Goal: Task Accomplishment & Management: Use online tool/utility

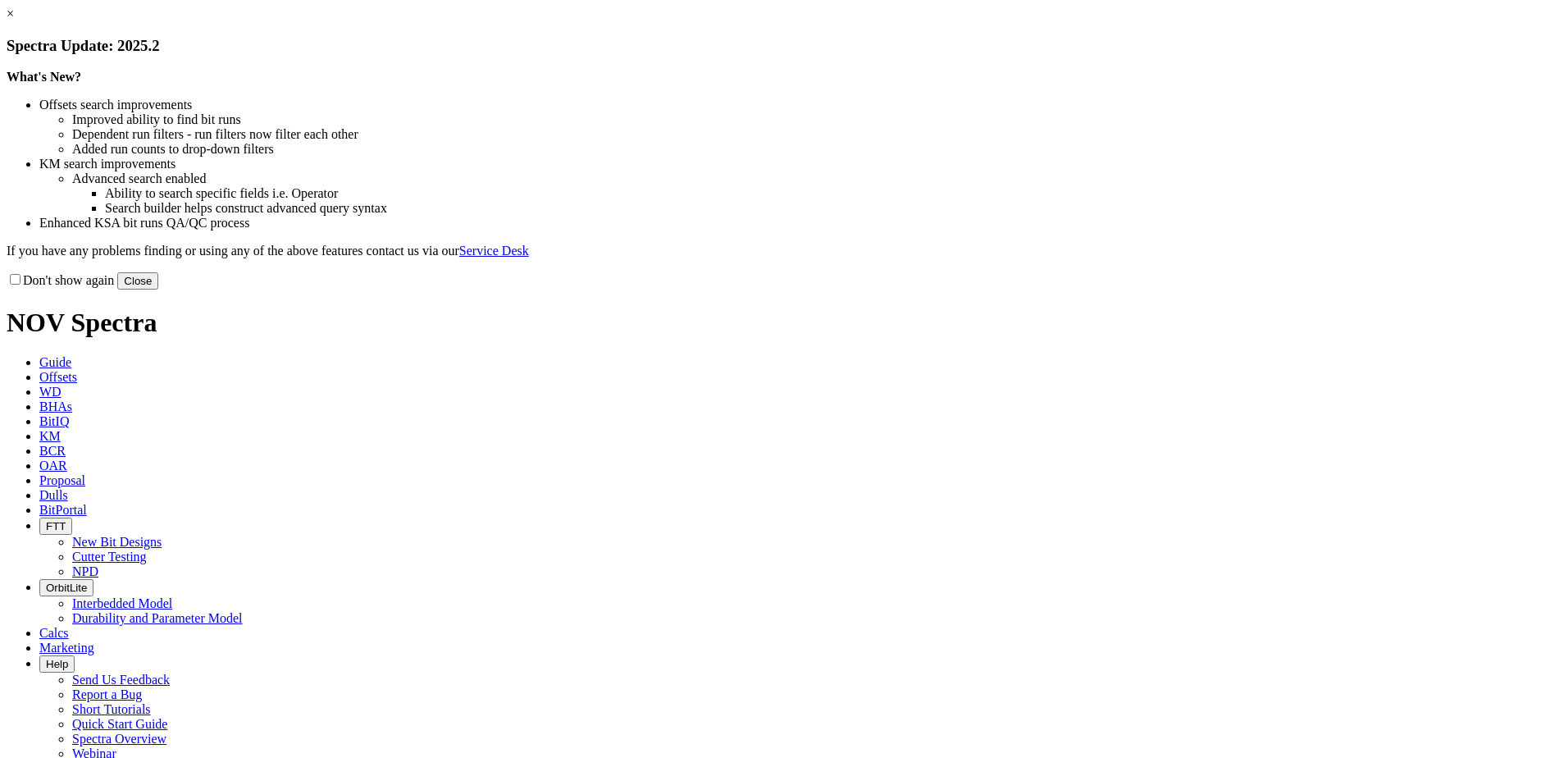
click at [159, 290] on button "Close" at bounding box center [138, 281] width 41 height 17
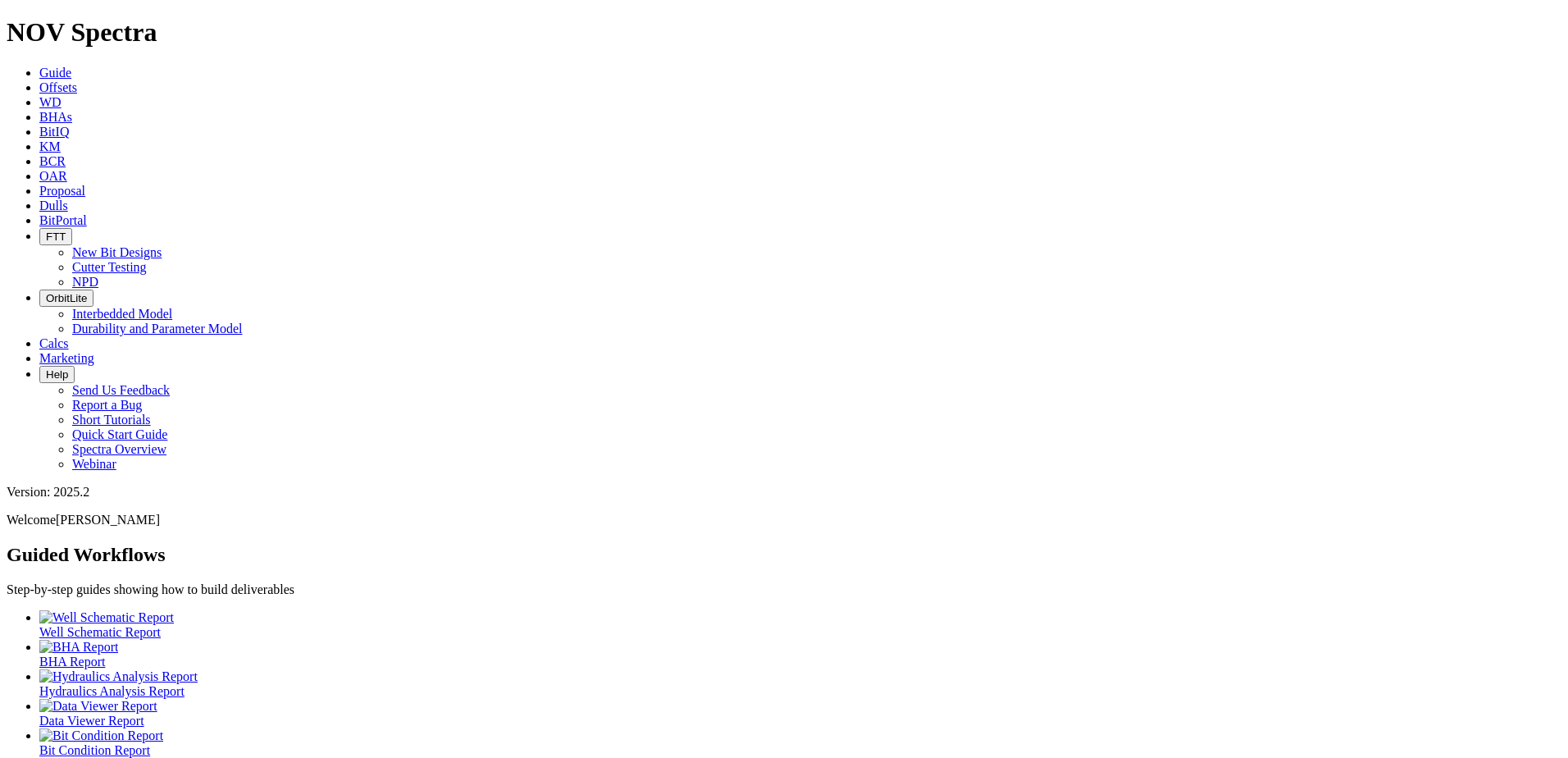
click at [549, 699] on div at bounding box center [801, 706] width 1522 height 15
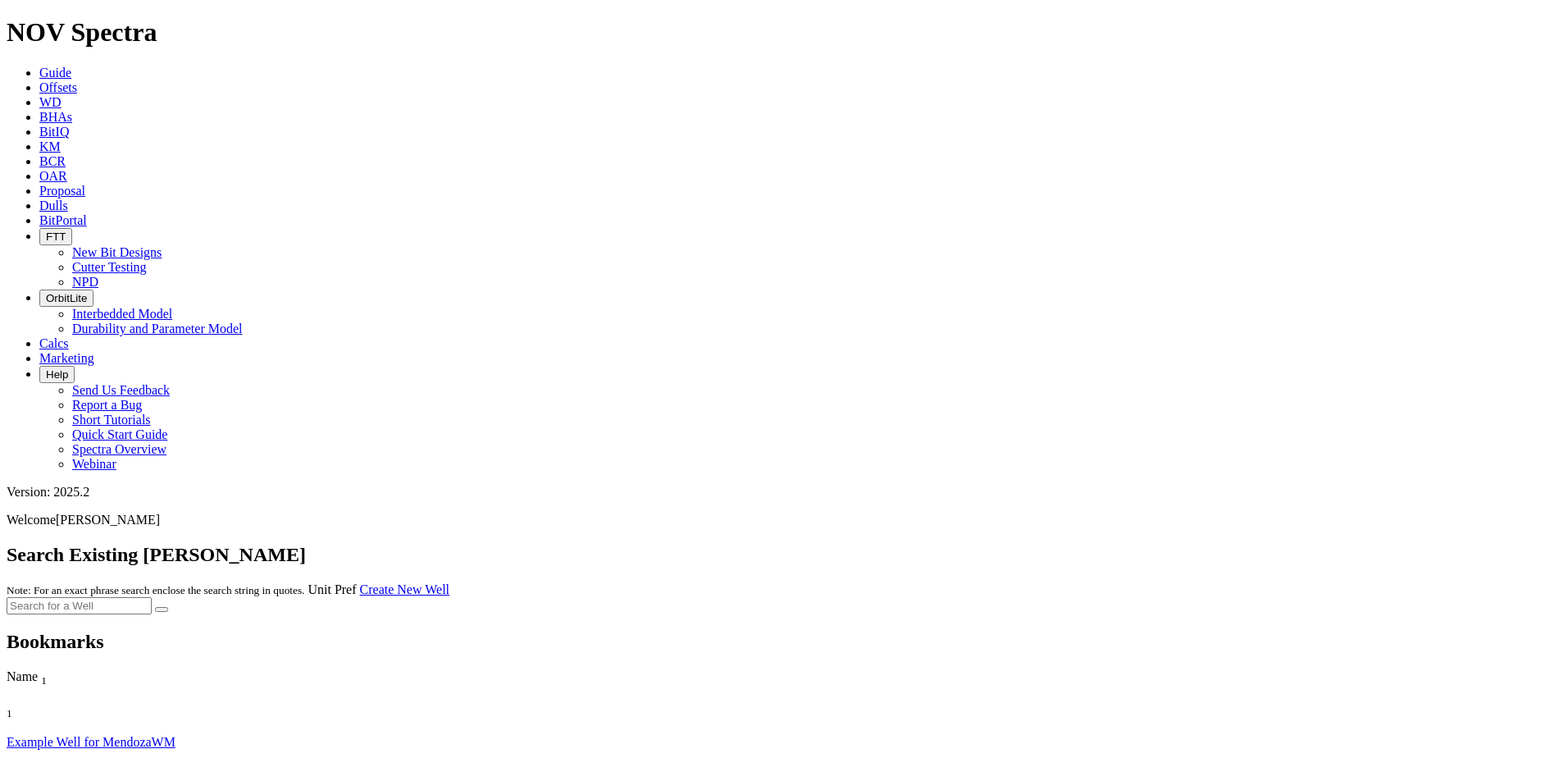
click at [94, 735] on link "Example Well for MendozaWM" at bounding box center [91, 742] width 169 height 14
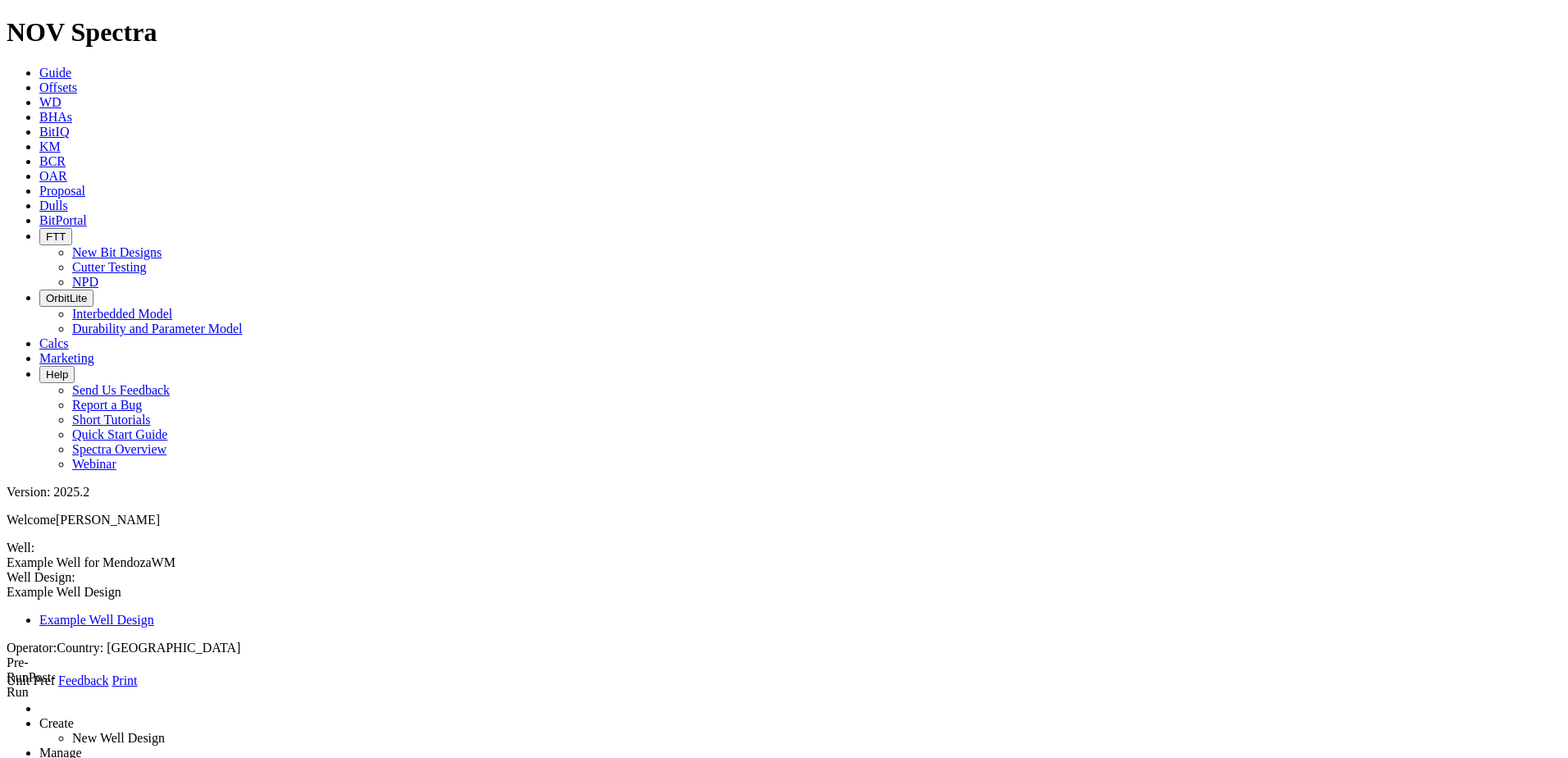
drag, startPoint x: 205, startPoint y: 22, endPoint x: 206, endPoint y: 36, distance: 14.0
click at [40, 66] on icon at bounding box center [40, 72] width 0 height 14
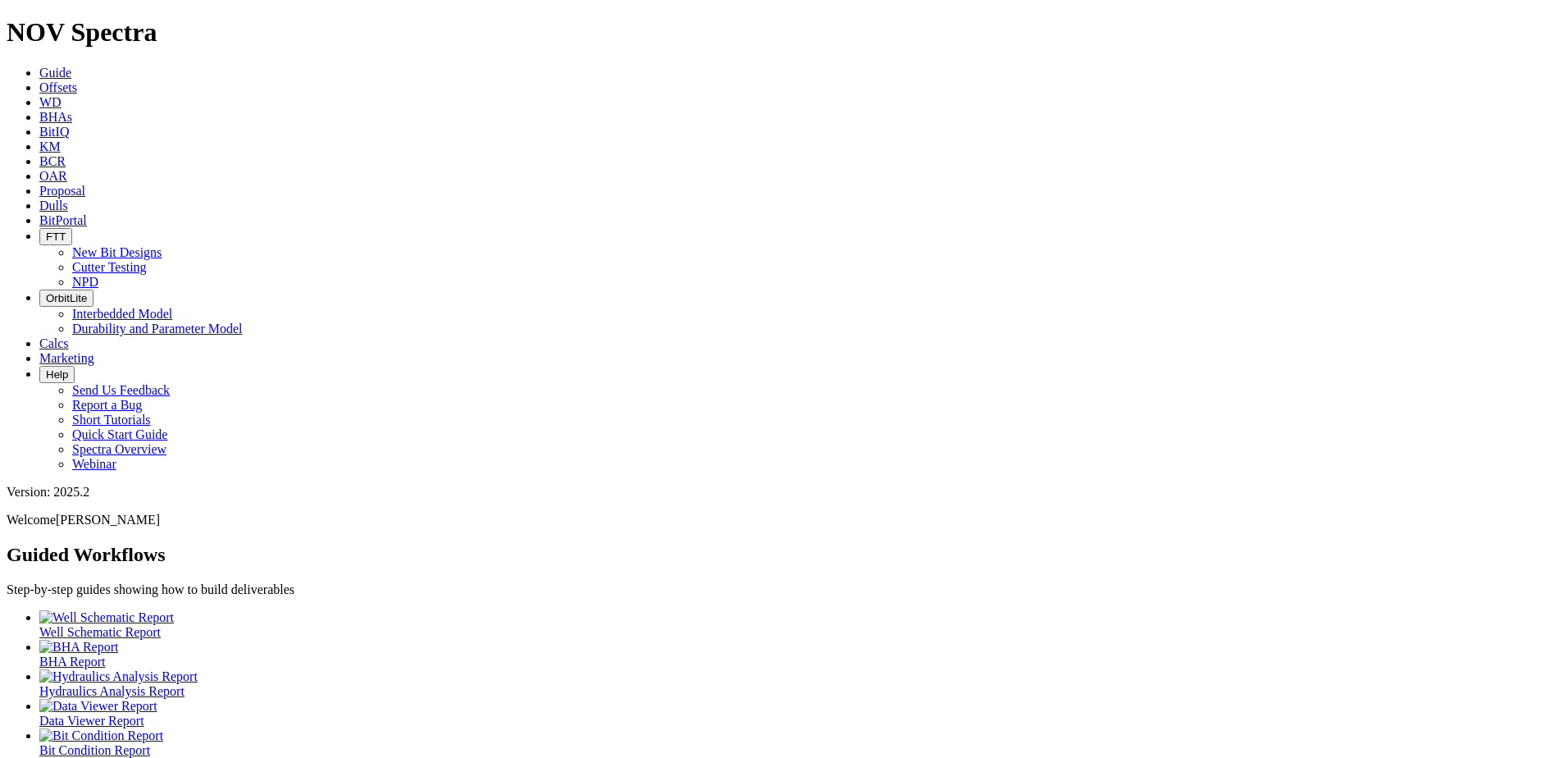
click at [536, 699] on div at bounding box center [801, 706] width 1522 height 15
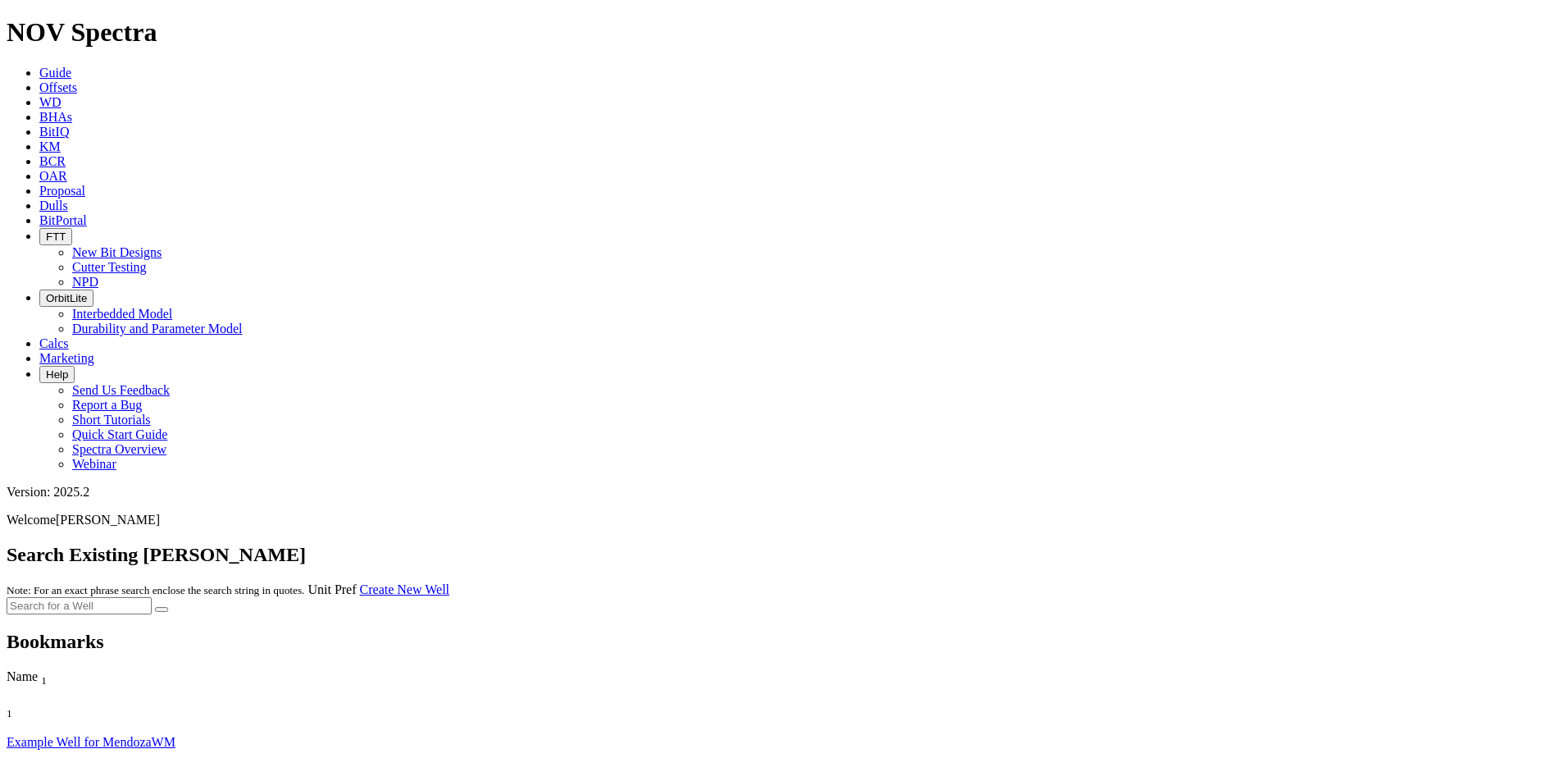
click at [449, 582] on link "Create New Well" at bounding box center [405, 589] width 90 height 14
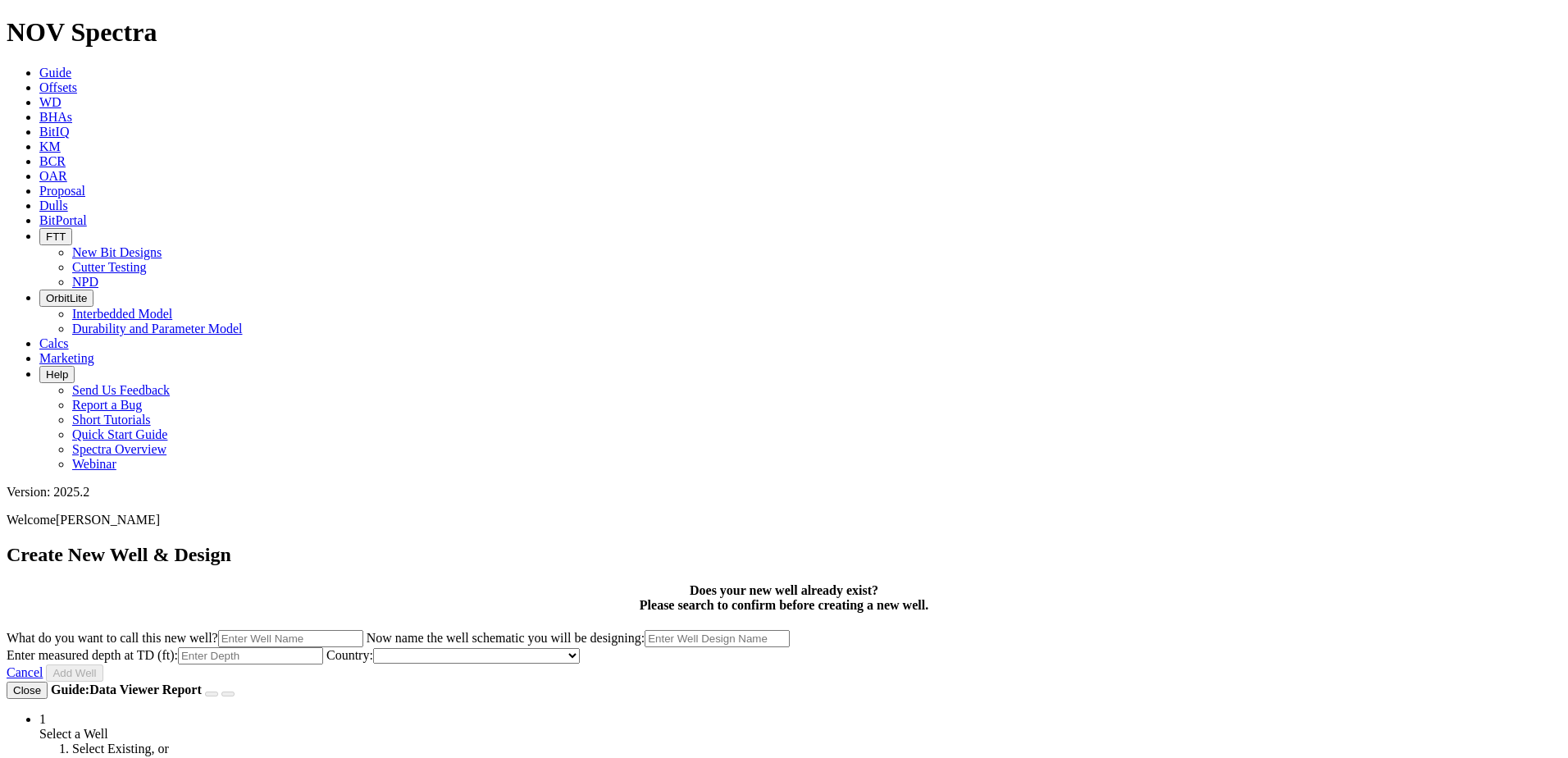
click at [363, 630] on input "What do you want to call this new well?" at bounding box center [290, 639] width 145 height 17
type input "[PERSON_NAME] MNR 6HM"
click at [42, 666] on link "Cancel" at bounding box center [25, 673] width 36 height 14
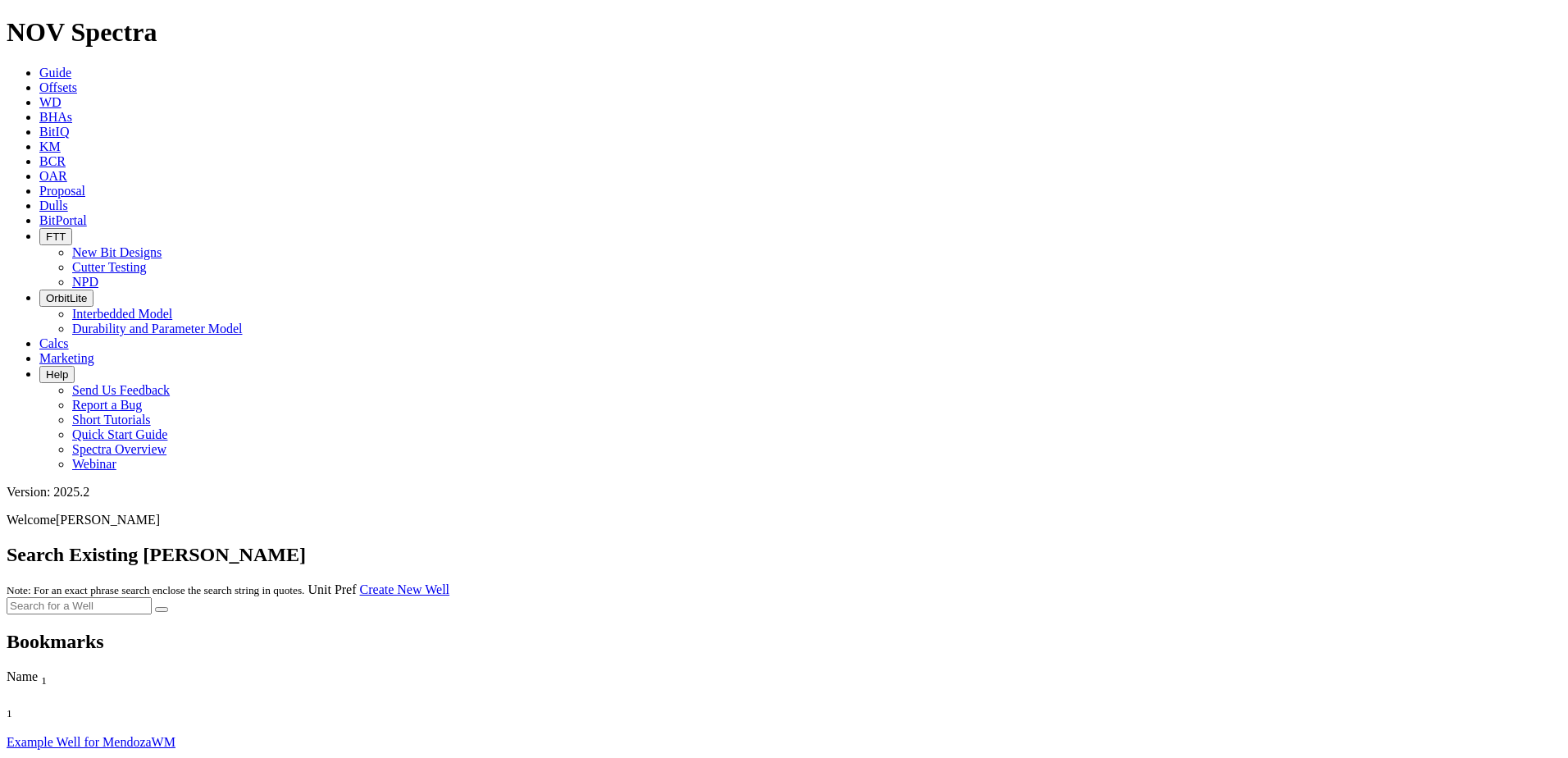
click at [152, 598] on input "text" at bounding box center [79, 606] width 145 height 17
type input "[PERSON_NAME]"
click at [168, 607] on button "submit" at bounding box center [161, 610] width 13 height 5
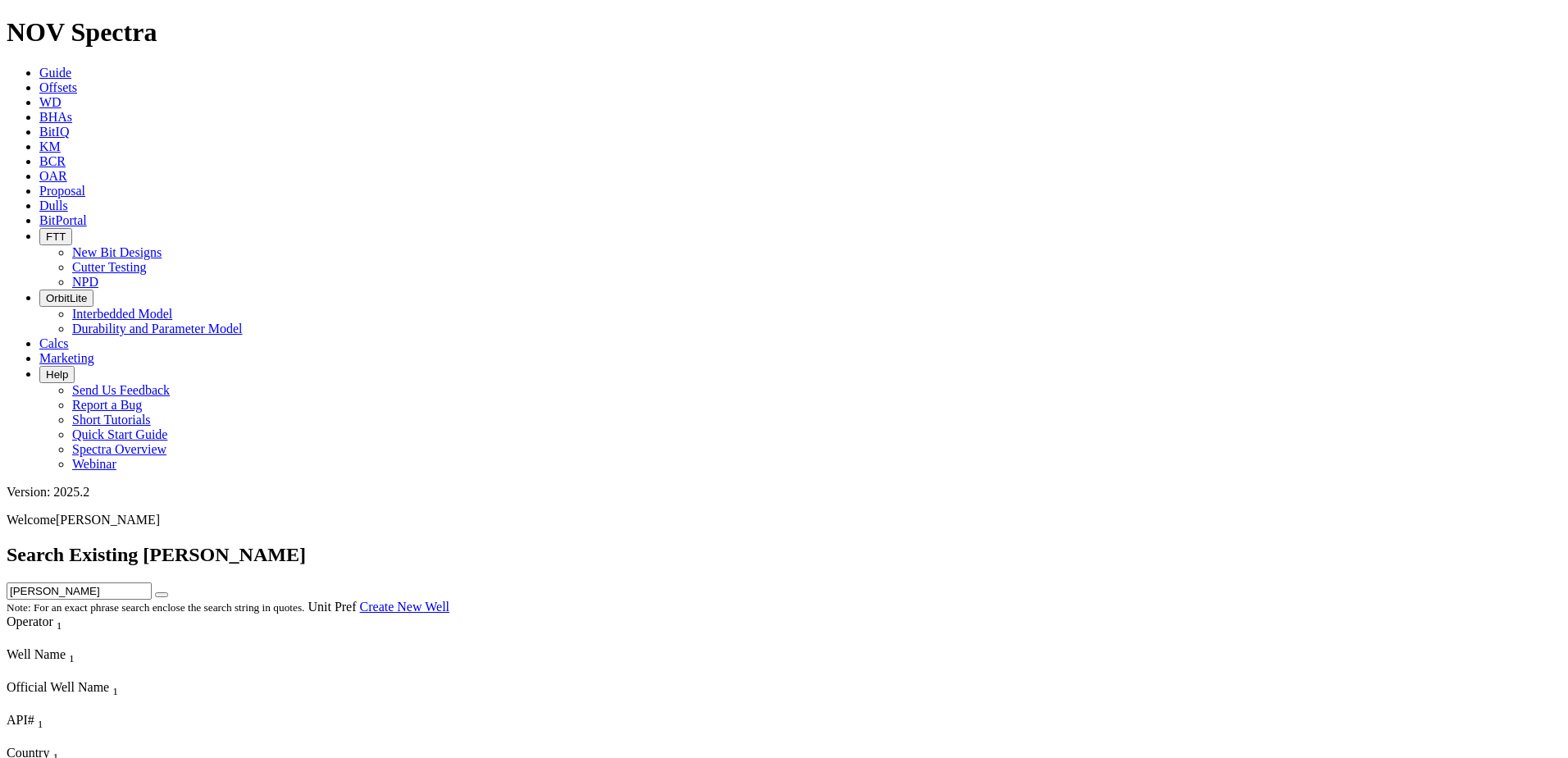
click at [152, 582] on input "[PERSON_NAME]" at bounding box center [79, 591] width 145 height 17
click at [161, 595] on icon "submit" at bounding box center [161, 595] width 0 height 0
drag, startPoint x: 524, startPoint y: 62, endPoint x: 526, endPoint y: 71, distance: 9.2
click at [152, 582] on input "[PERSON_NAME]" at bounding box center [79, 591] width 145 height 17
type input "[PERSON_NAME] MNR"
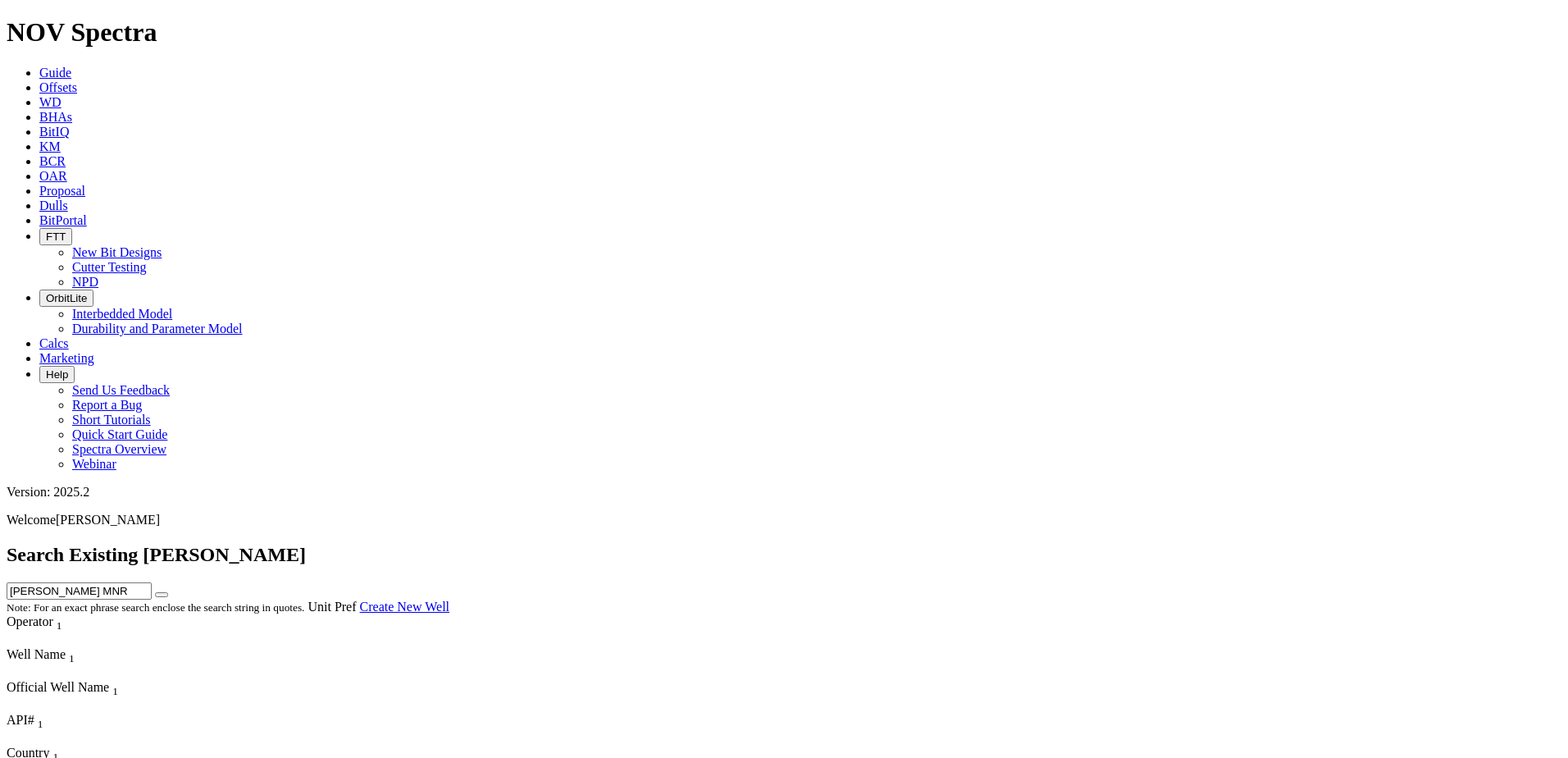
click at [161, 595] on icon "submit" at bounding box center [161, 595] width 0 height 0
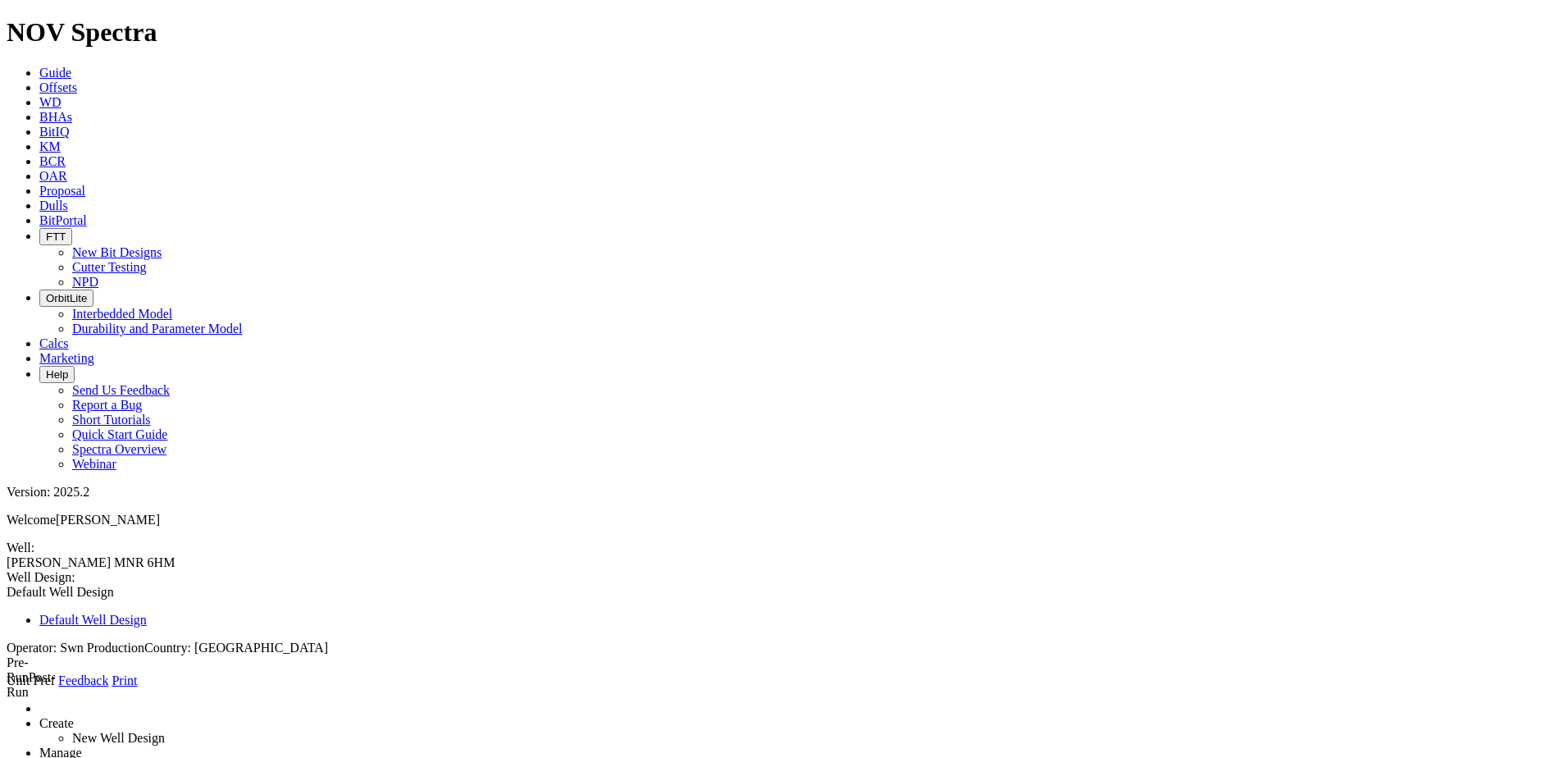
click at [7, 688] on icon at bounding box center [7, 688] width 0 height 0
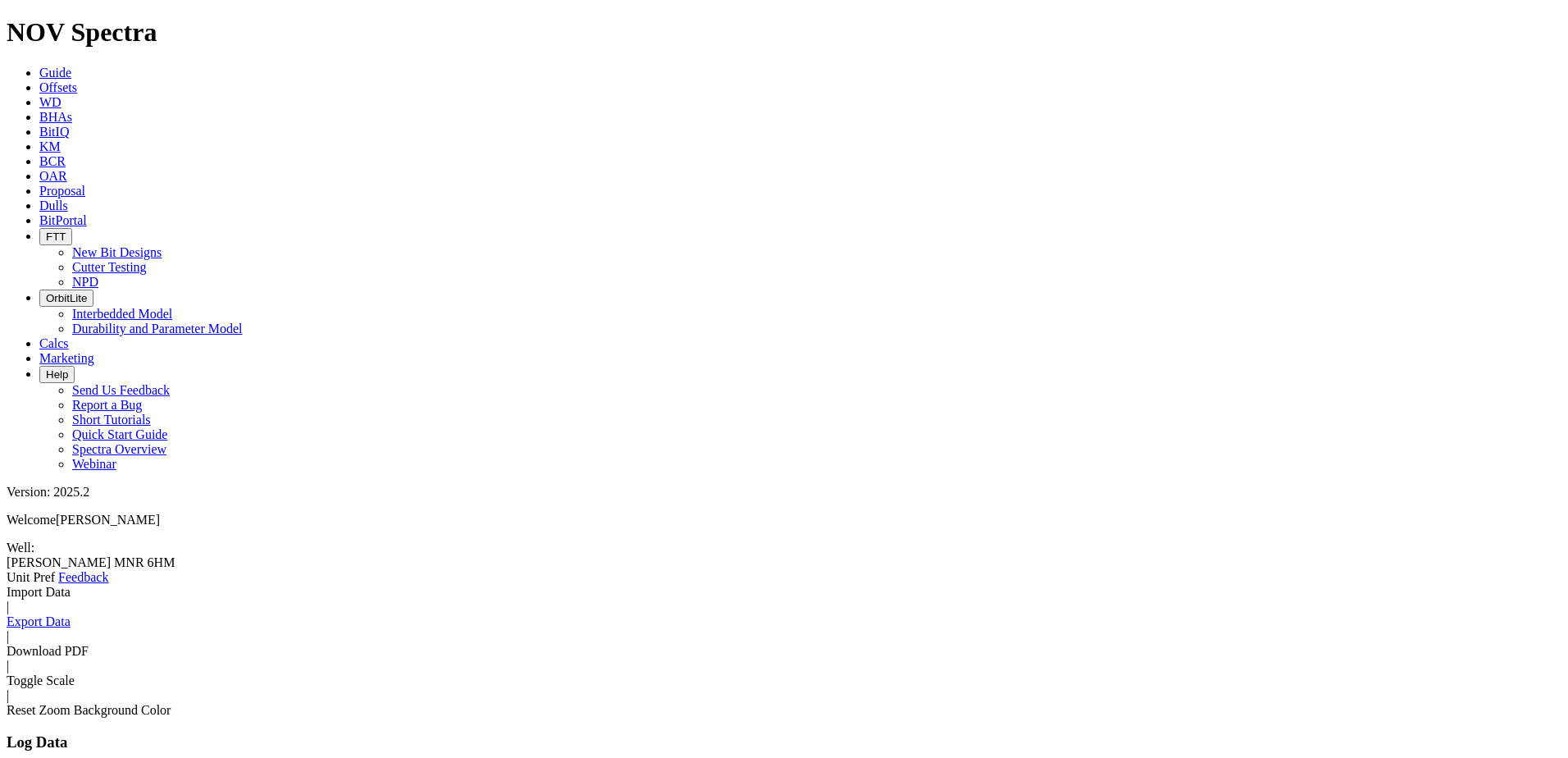
click at [71, 585] on link "Import Data" at bounding box center [39, 592] width 64 height 14
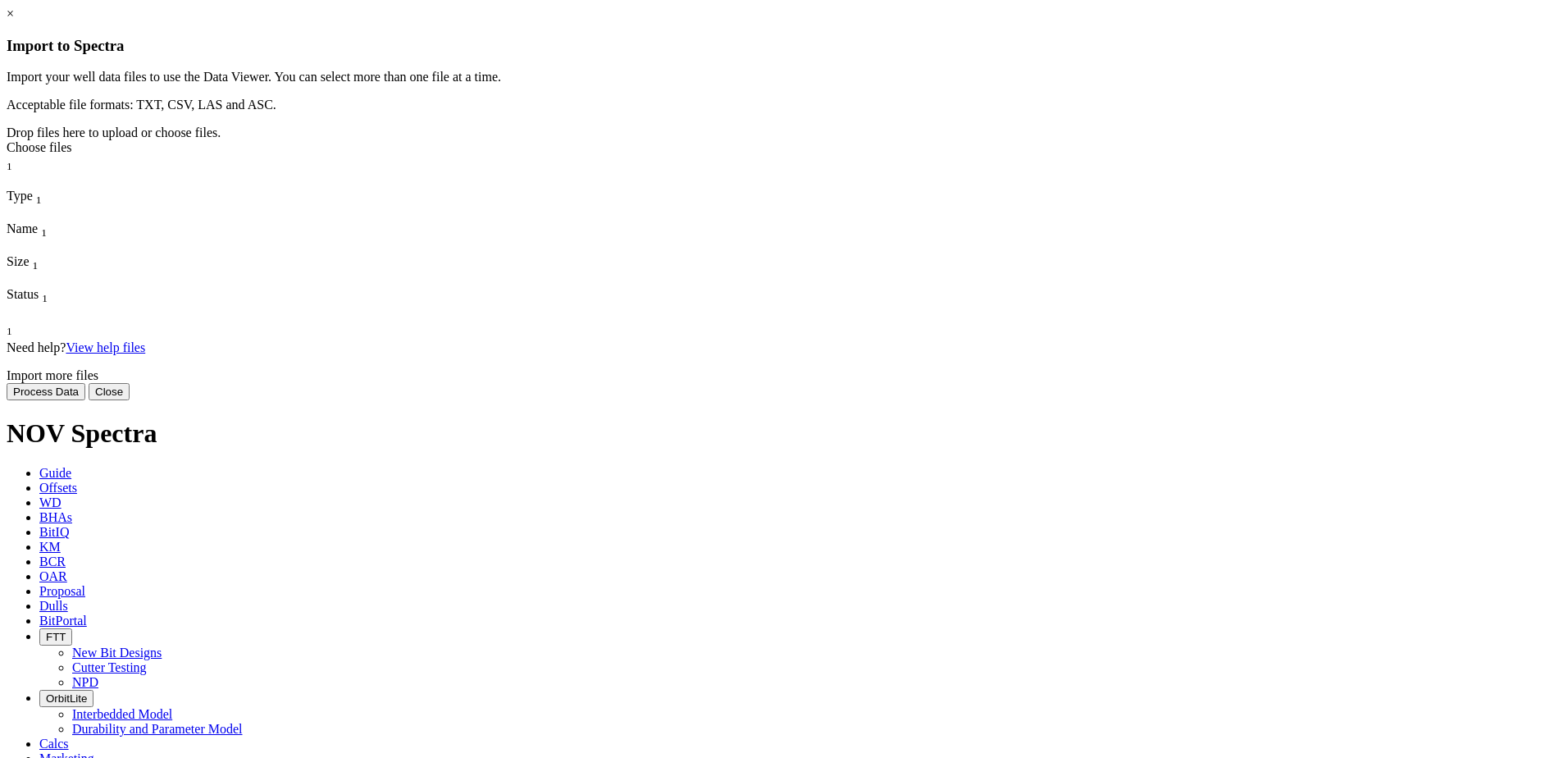
click at [787, 155] on div "Choose files" at bounding box center [784, 147] width 1555 height 15
type input "C:\fakepath\[PERSON_NAME] MNR 6HM.csv"
click at [85, 400] on button "Process Data" at bounding box center [46, 392] width 78 height 17
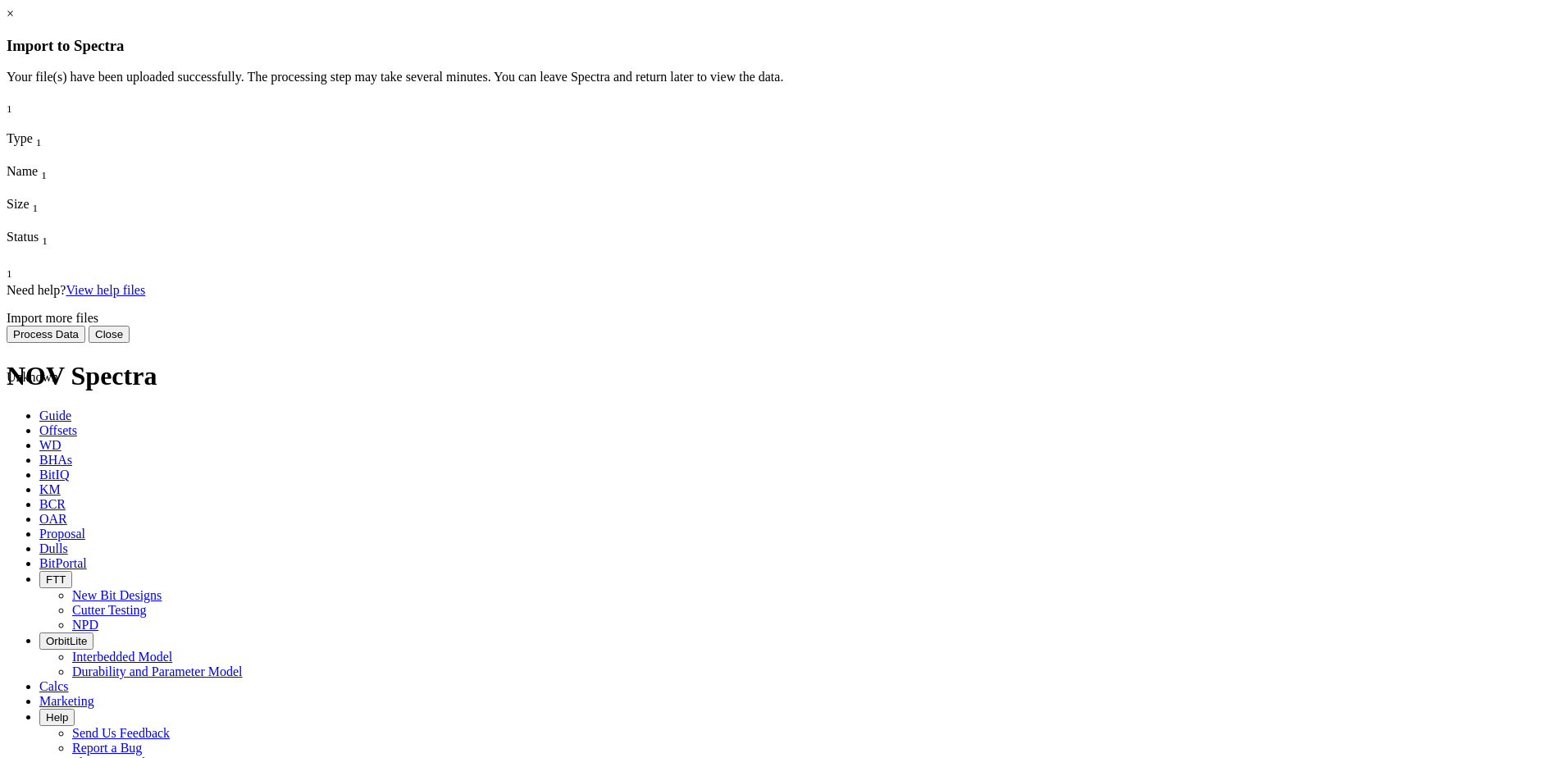
click at [110, 444] on span "[PERSON_NAME] MNR 6HM.csv" at bounding box center [59, 458] width 104 height 28
click at [85, 343] on button "Process Data" at bounding box center [46, 335] width 78 height 17
click at [7, 296] on icon at bounding box center [7, 296] width 0 height 0
click at [440, 296] on div "Unknown [PERSON_NAME] MNR 6HM.csv 37.22 KB Uploaded" at bounding box center [223, 369] width 433 height 147
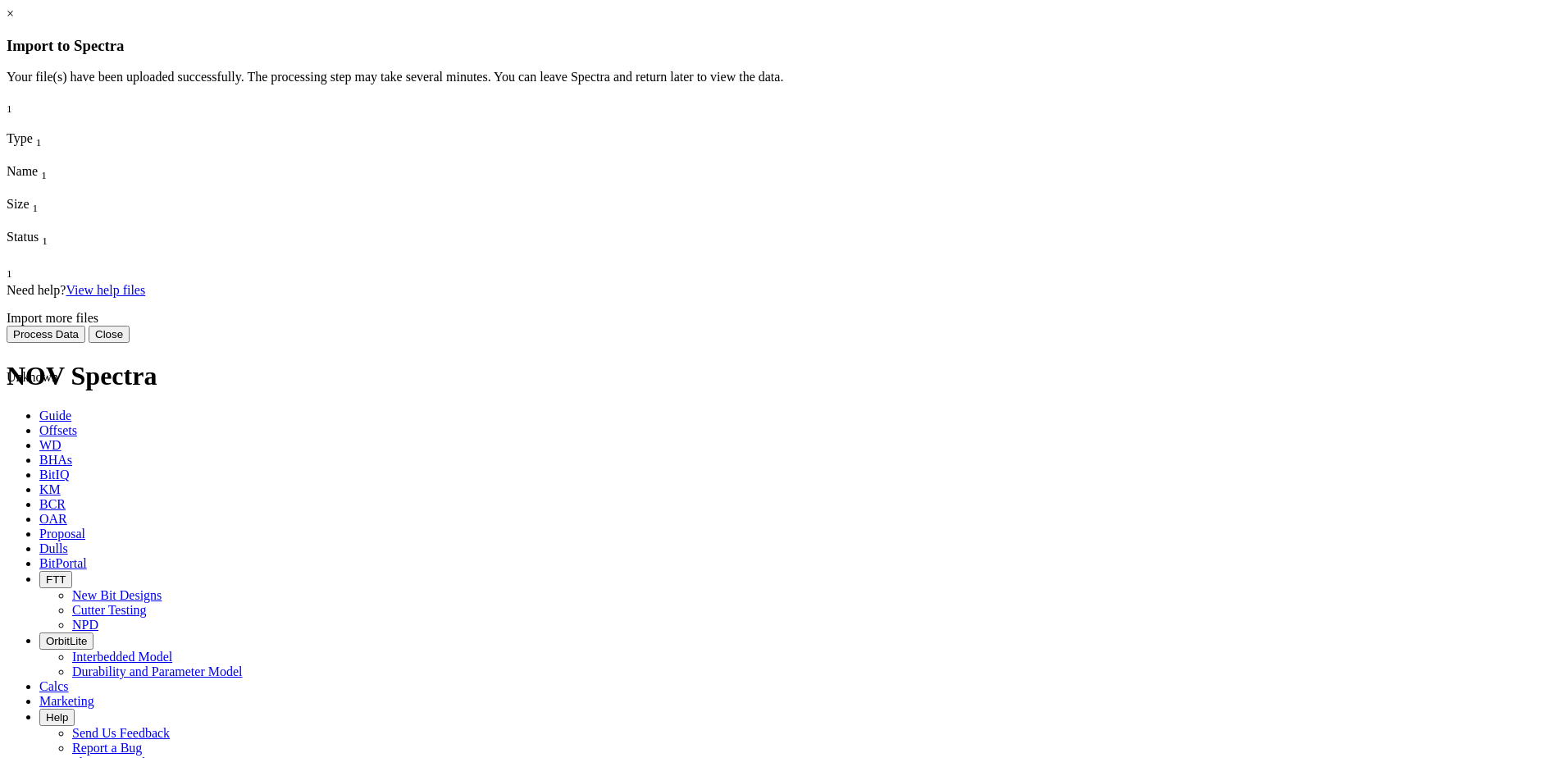
click at [110, 444] on span "[PERSON_NAME] MNR 6HM.csv" at bounding box center [59, 458] width 104 height 28
click at [85, 343] on button "Process Data" at bounding box center [46, 335] width 78 height 17
click at [58, 517] on span "37.22 KB" at bounding box center [32, 524] width 51 height 14
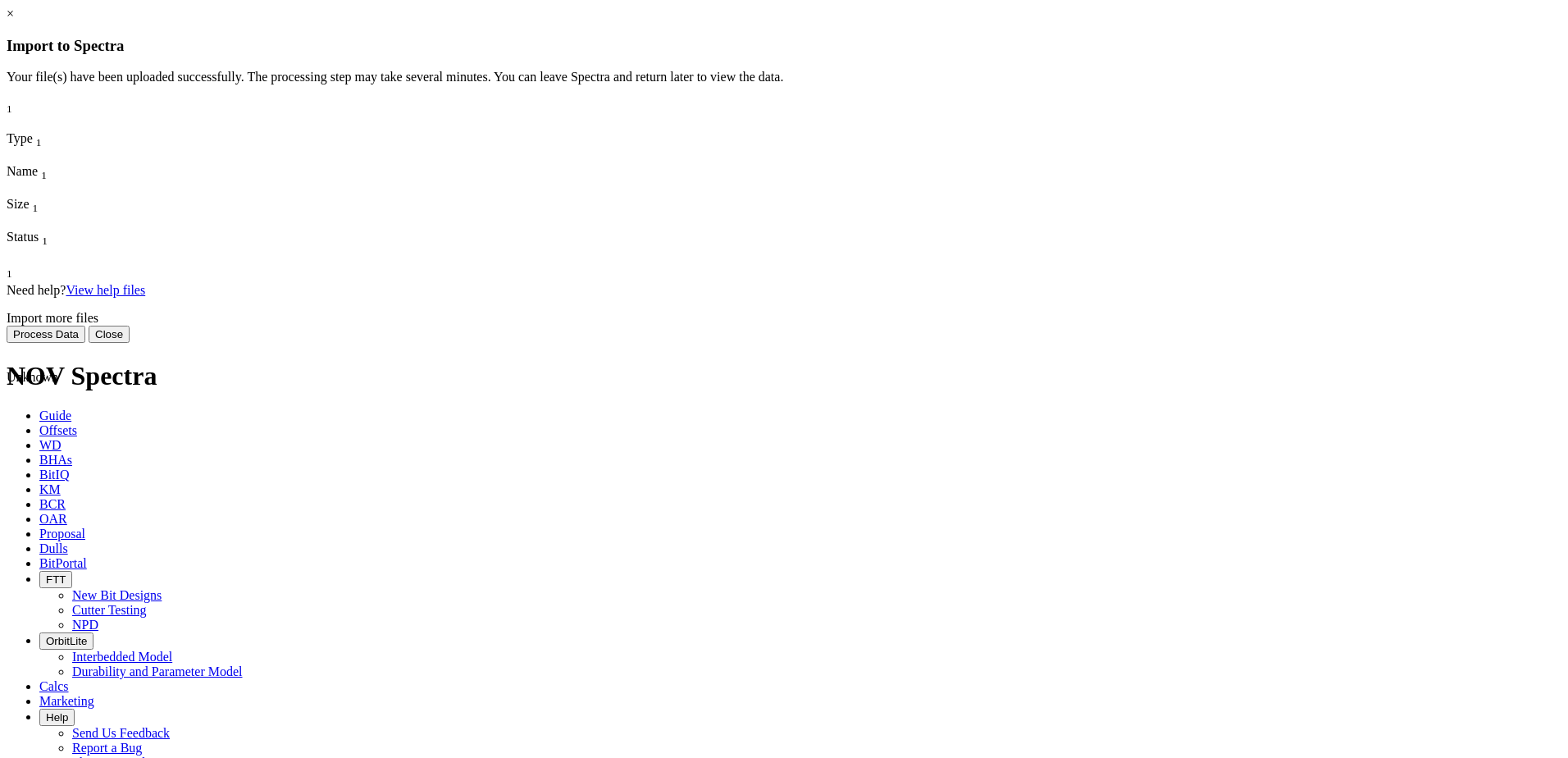
click at [85, 343] on button "Process Data" at bounding box center [46, 335] width 78 height 17
click at [129, 343] on button "Close" at bounding box center [109, 335] width 41 height 17
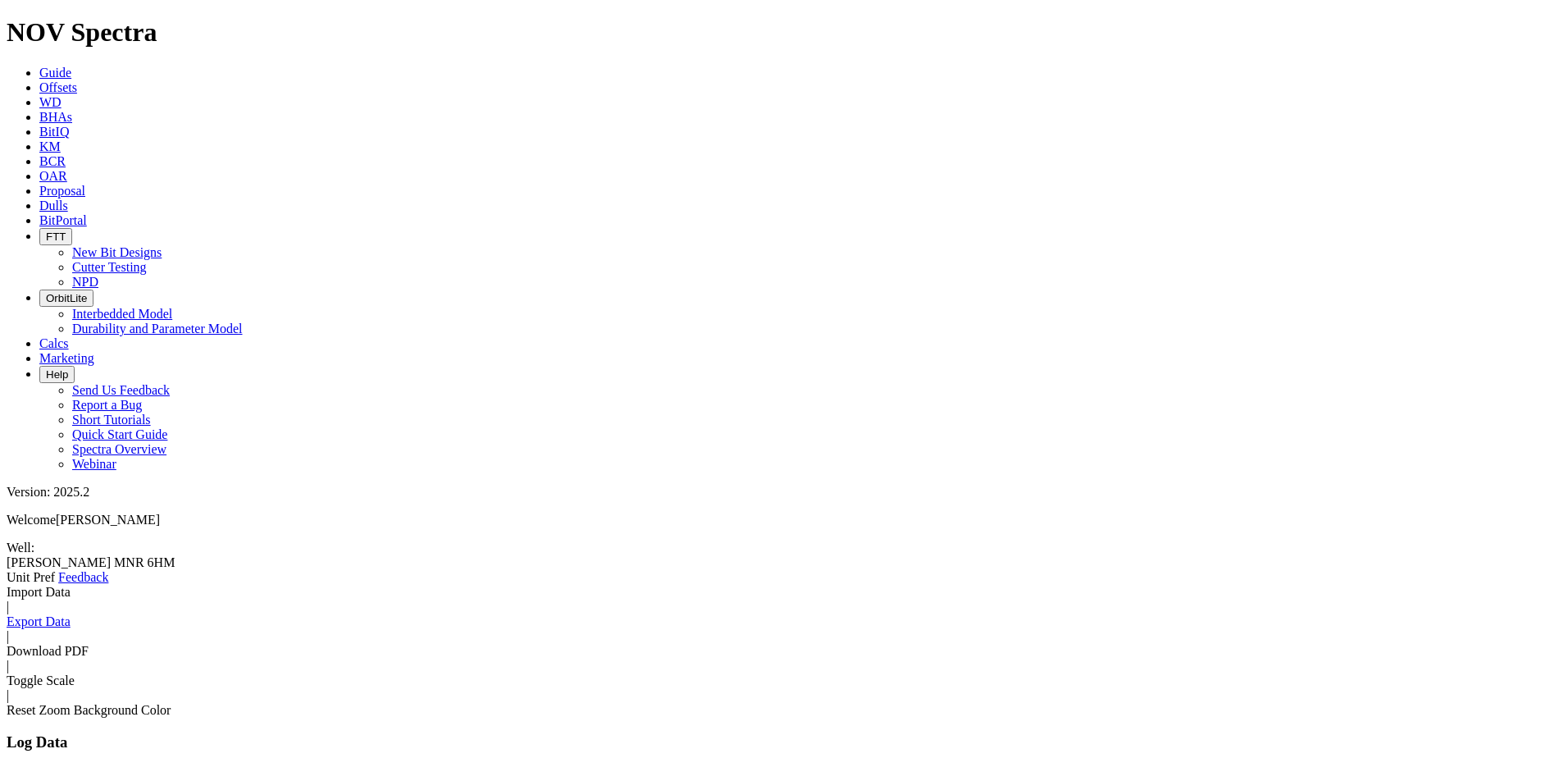
click at [71, 585] on link "Import Data" at bounding box center [39, 592] width 64 height 14
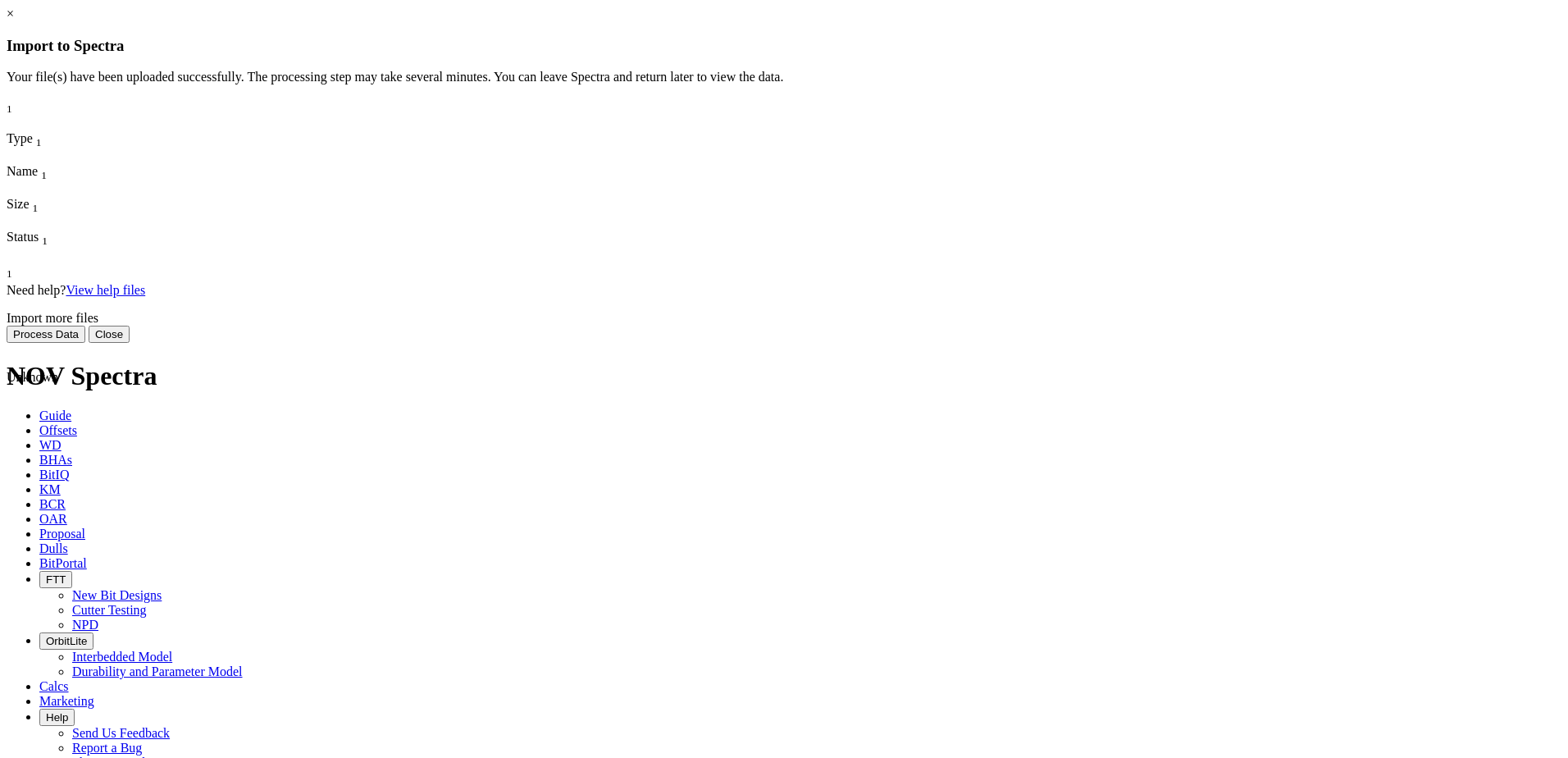
click at [110, 444] on span "[PERSON_NAME] MNR 6HM.csv" at bounding box center [59, 458] width 104 height 28
drag, startPoint x: 737, startPoint y: 196, endPoint x: 709, endPoint y: 196, distance: 28.0
drag, startPoint x: 709, startPoint y: 196, endPoint x: 678, endPoint y: 231, distance: 46.8
click at [129, 444] on div "[PERSON_NAME] MNR 6HM.csv" at bounding box center [68, 481] width 123 height 74
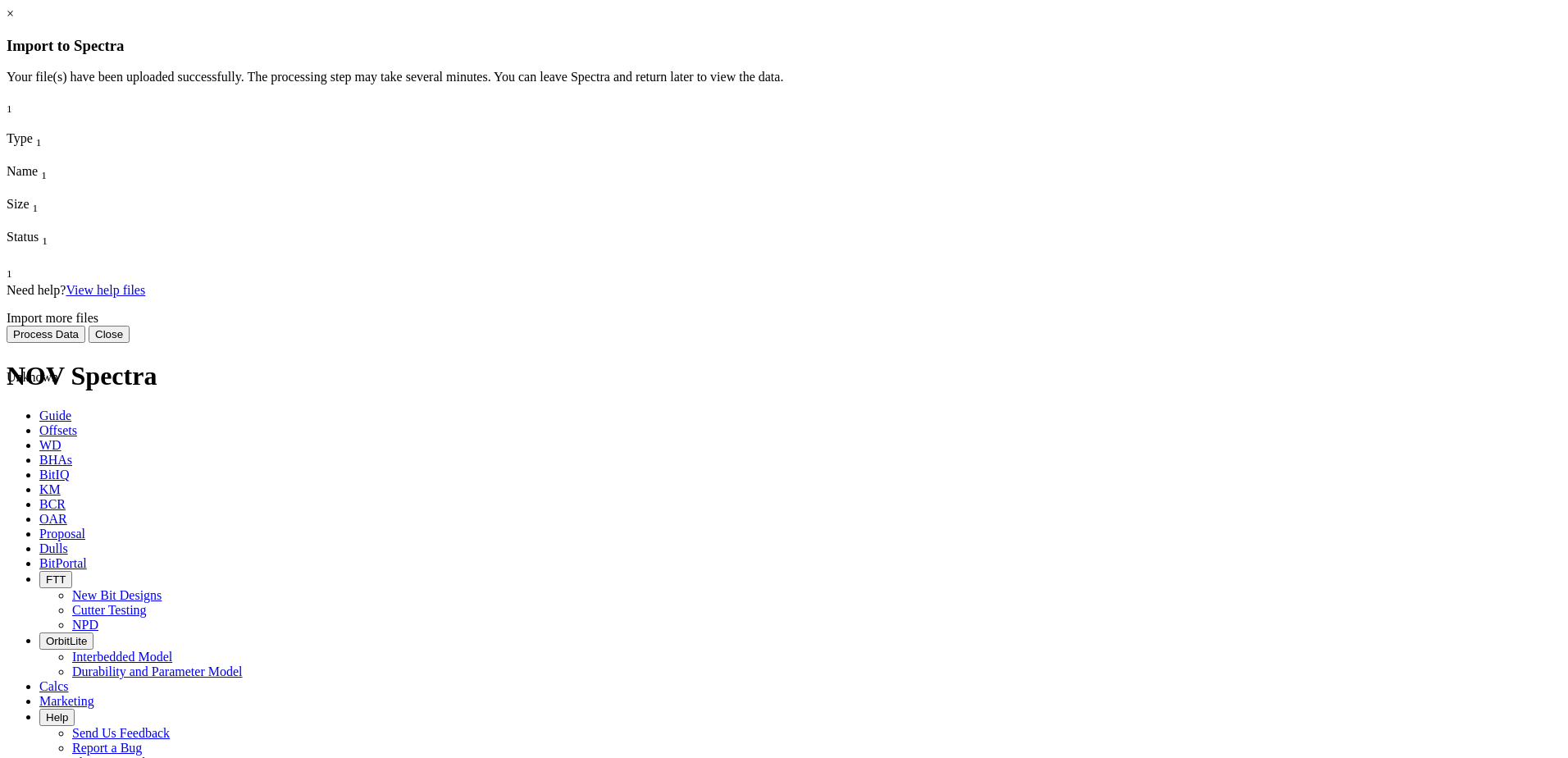
click at [110, 444] on span "[PERSON_NAME] MNR 6HM.csv" at bounding box center [59, 458] width 104 height 28
click at [85, 343] on button "Process Data" at bounding box center [46, 335] width 78 height 17
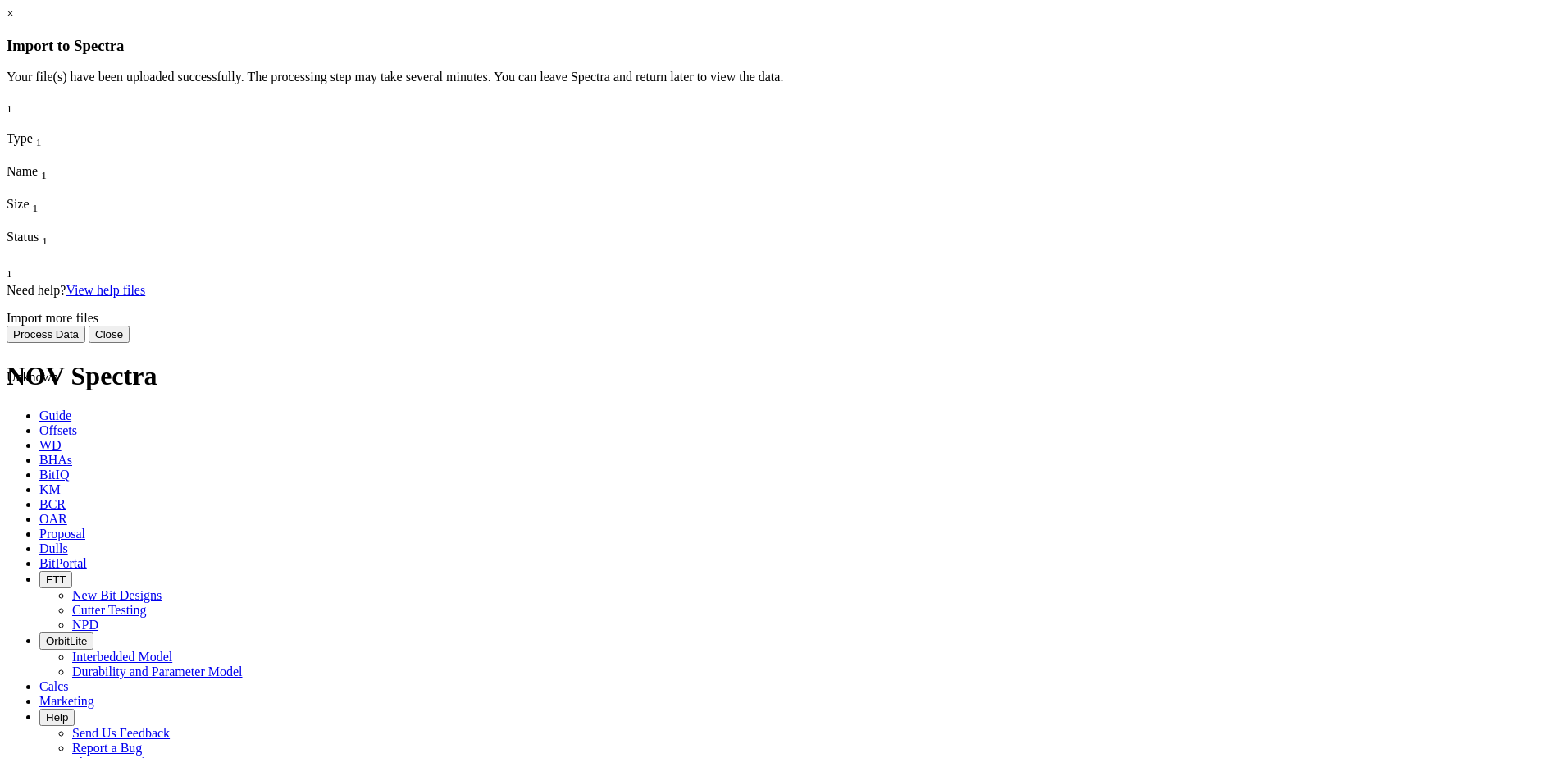
click at [85, 343] on button "Process Data" at bounding box center [46, 335] width 78 height 17
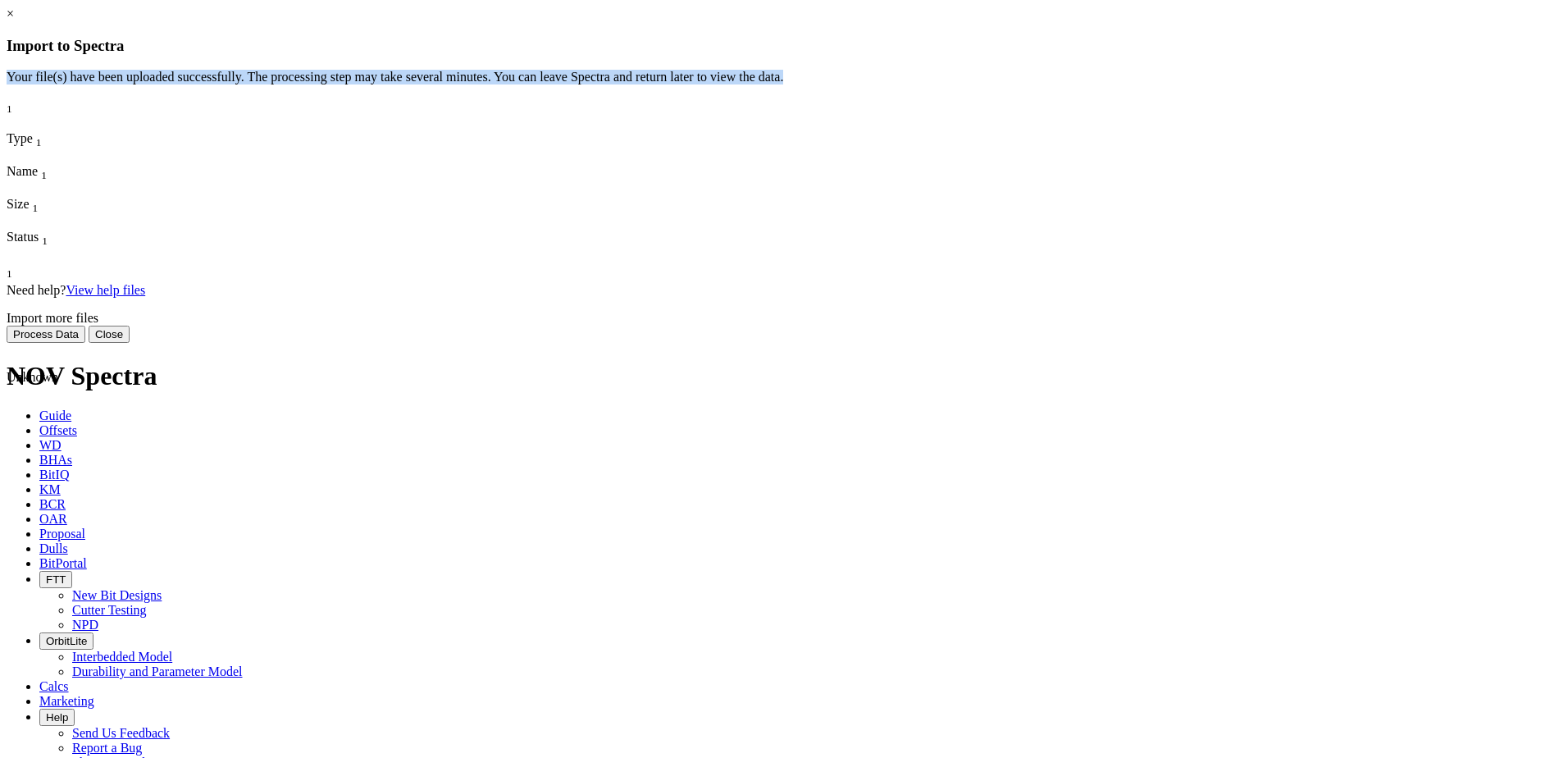
drag, startPoint x: 694, startPoint y: 41, endPoint x: 698, endPoint y: 135, distance: 94.1
click at [698, 135] on div "× Import to Spectra Import your well data files to use the Data Viewer. You can…" at bounding box center [784, 175] width 1555 height 336
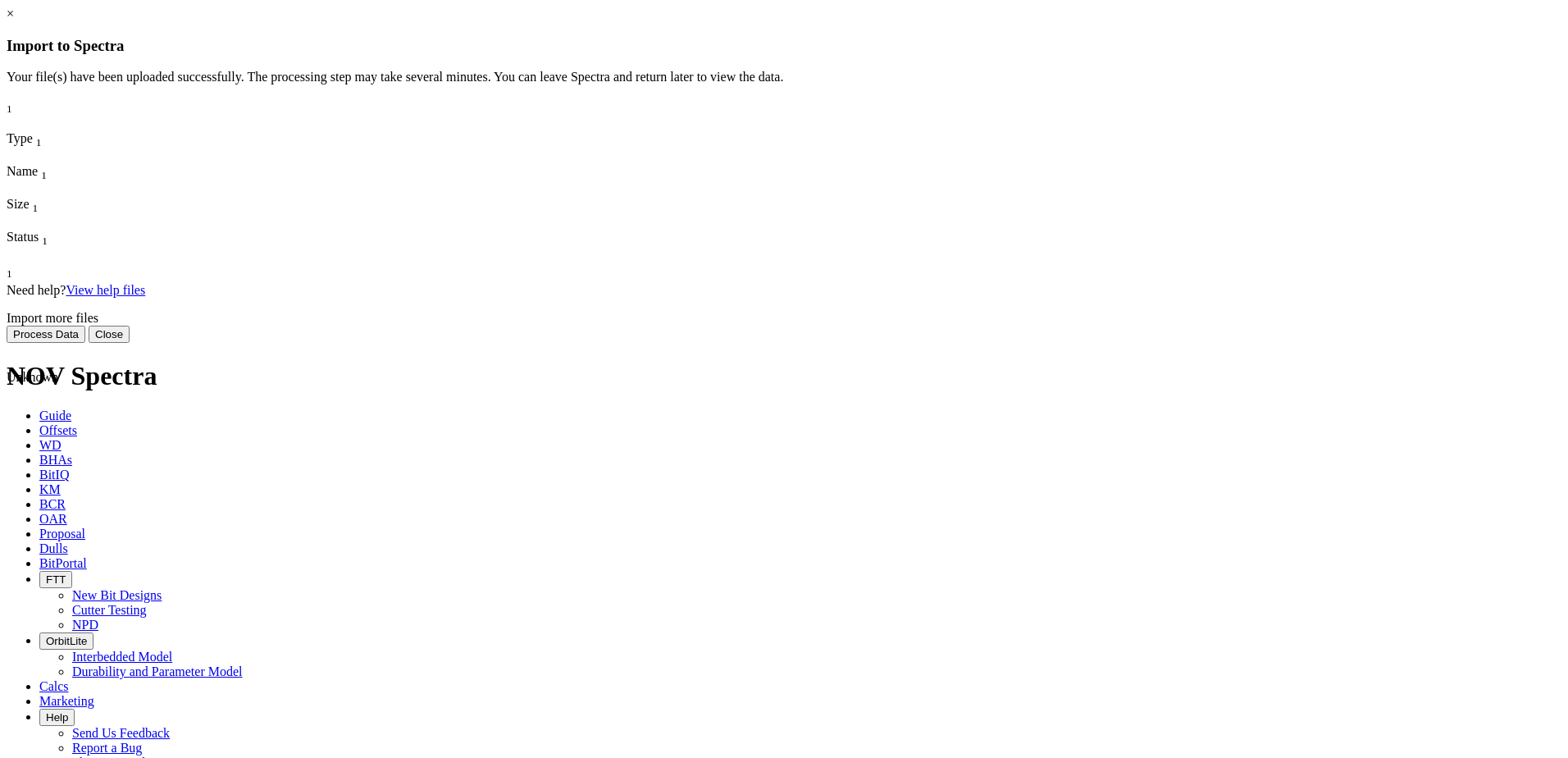
drag, startPoint x: 698, startPoint y: 135, endPoint x: 666, endPoint y: 279, distance: 147.5
click at [440, 296] on div "Unknown [PERSON_NAME] MNR 6HM.csv 37.22 KB Uploaded" at bounding box center [223, 369] width 433 height 147
click at [7, 296] on icon at bounding box center [7, 296] width 0 height 0
click at [7, 666] on span at bounding box center [7, 666] width 0 height 0
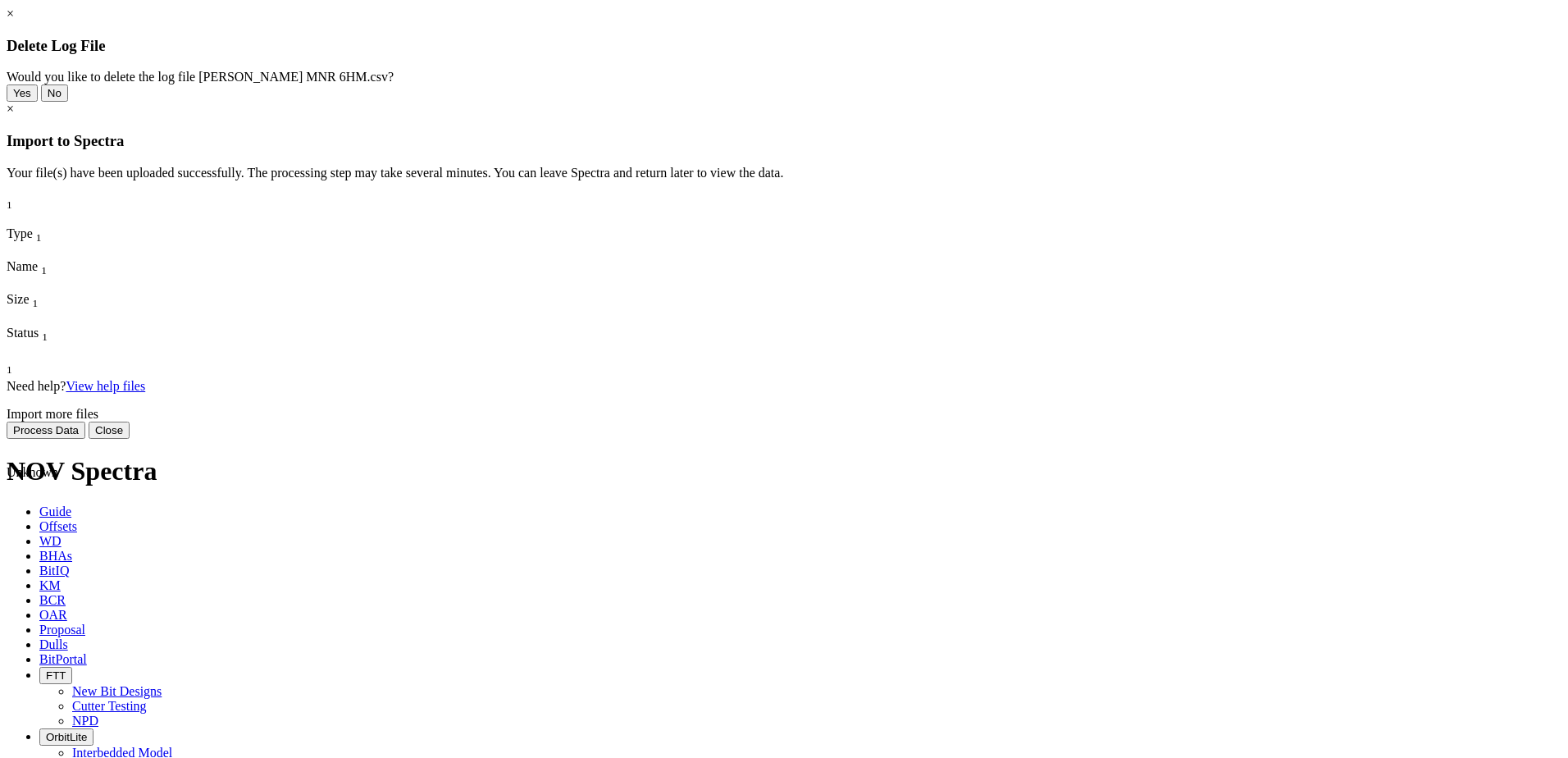
click at [38, 102] on button "Yes" at bounding box center [22, 93] width 31 height 17
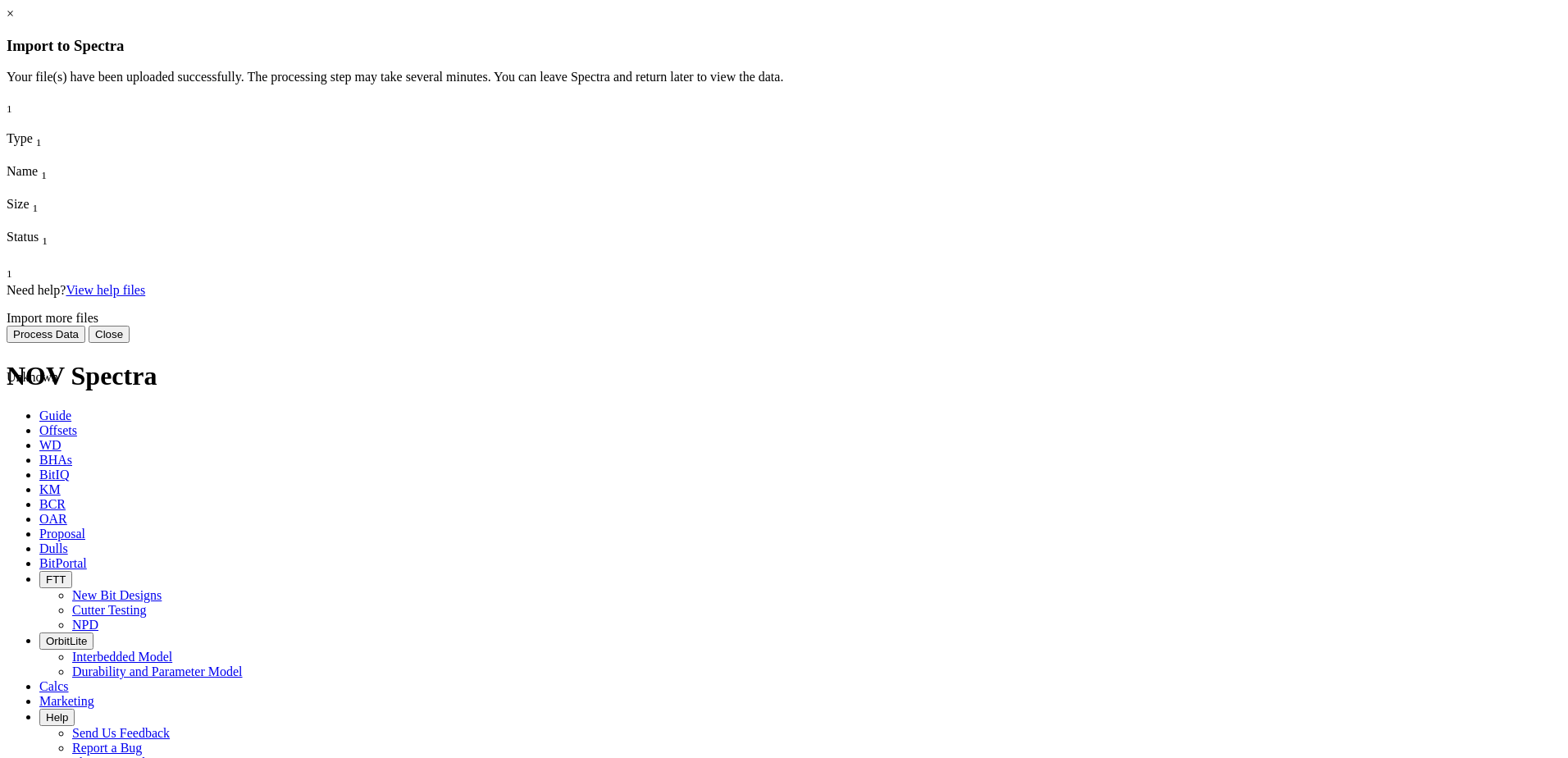
click at [7, 666] on span at bounding box center [7, 666] width 0 height 0
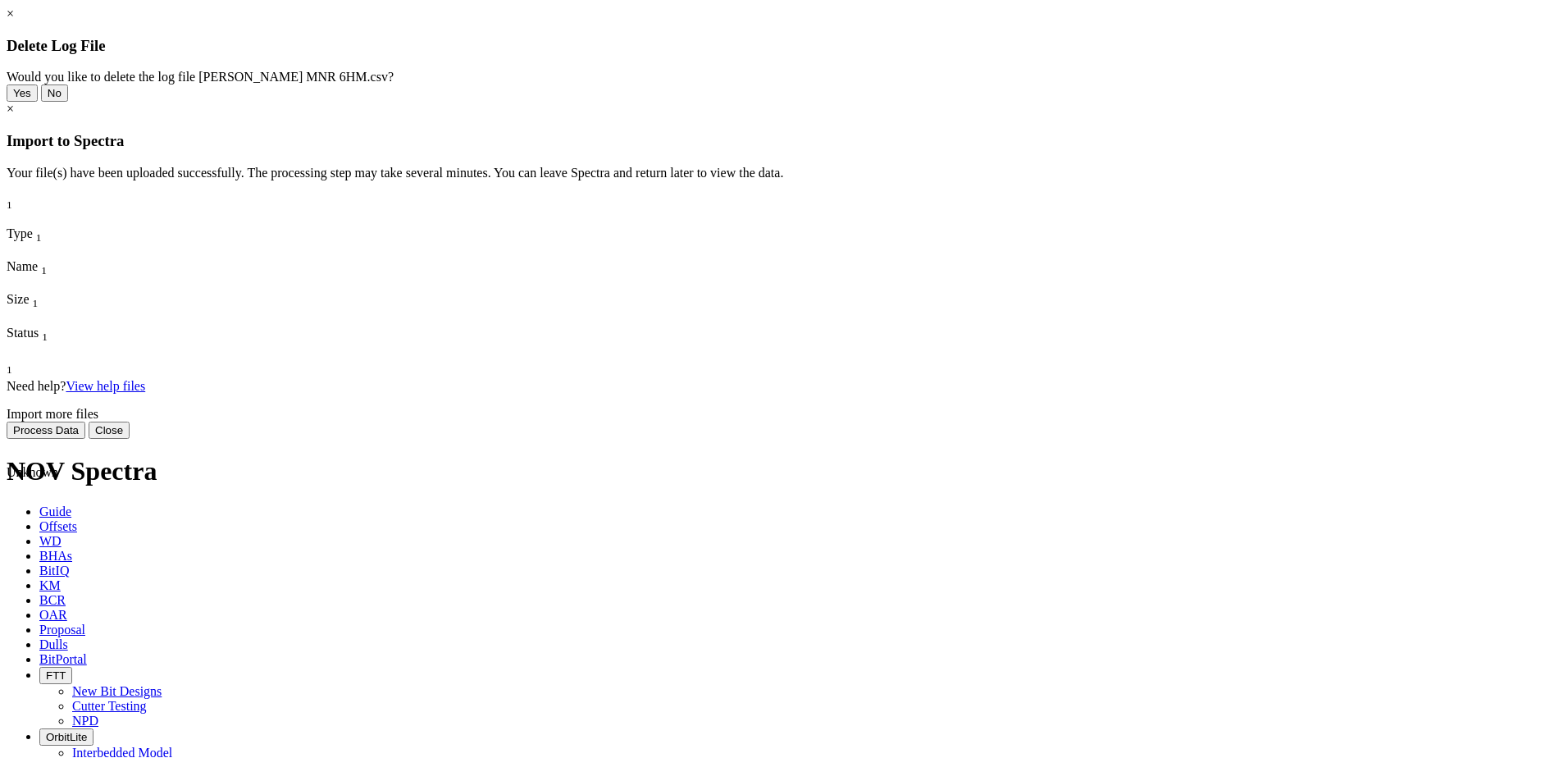
click at [38, 102] on button "Yes" at bounding box center [22, 93] width 31 height 17
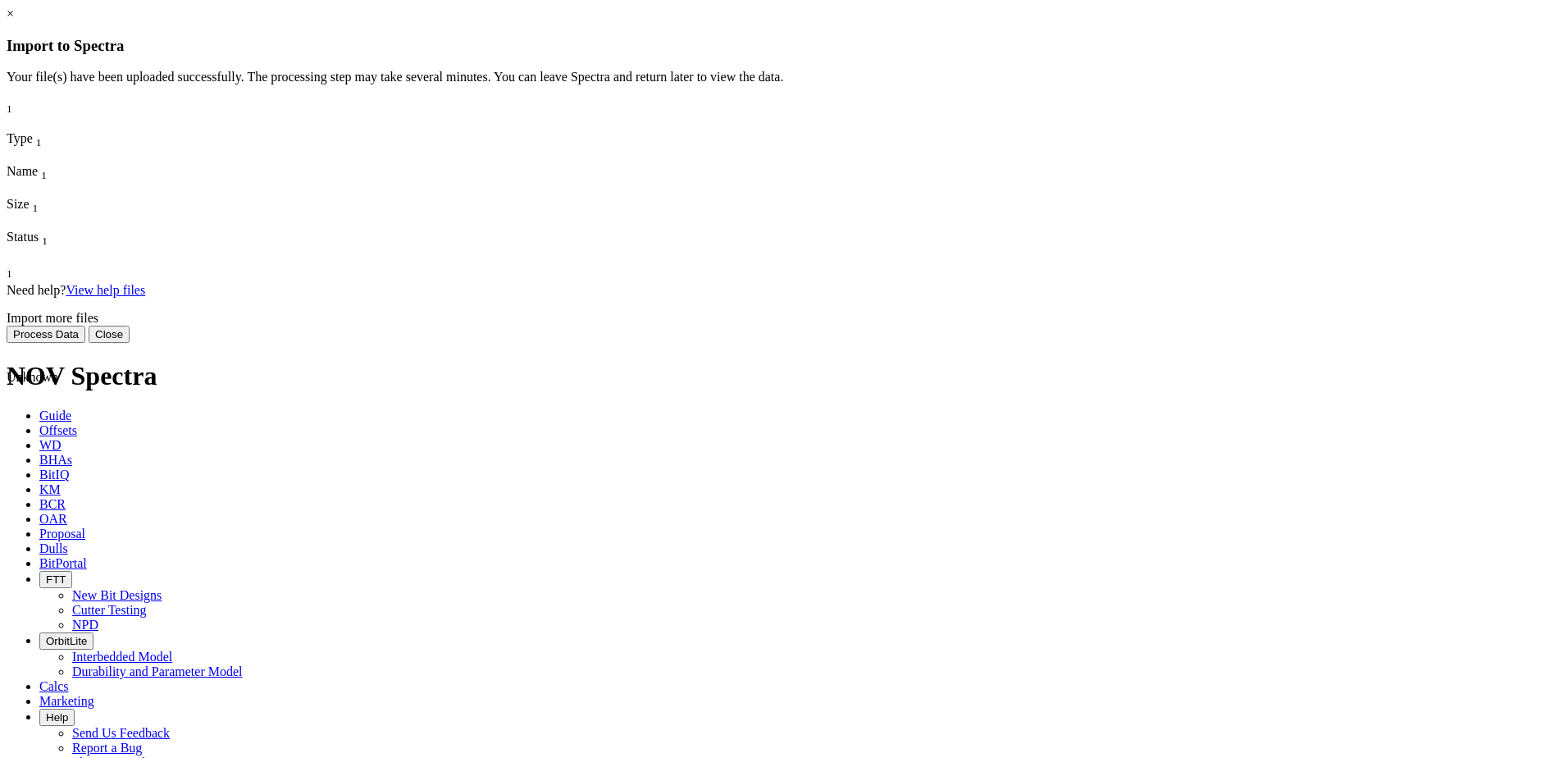
click at [85, 343] on button "Process Data" at bounding box center [46, 335] width 78 height 17
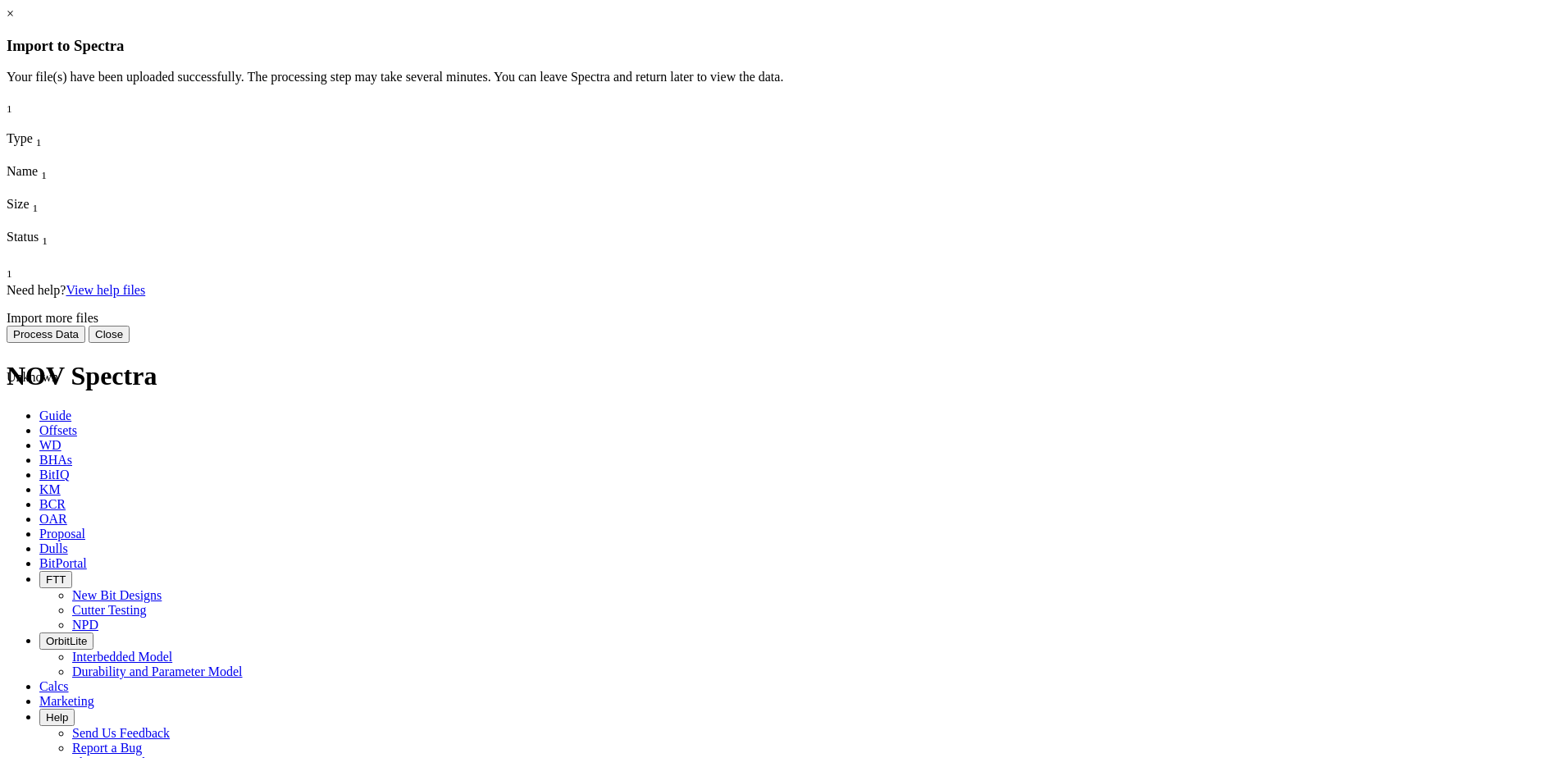
click at [766, 326] on div "Import more files" at bounding box center [784, 318] width 1555 height 15
click at [145, 297] on link "View help files" at bounding box center [105, 290] width 79 height 14
click at [129, 343] on button "Close" at bounding box center [109, 335] width 41 height 17
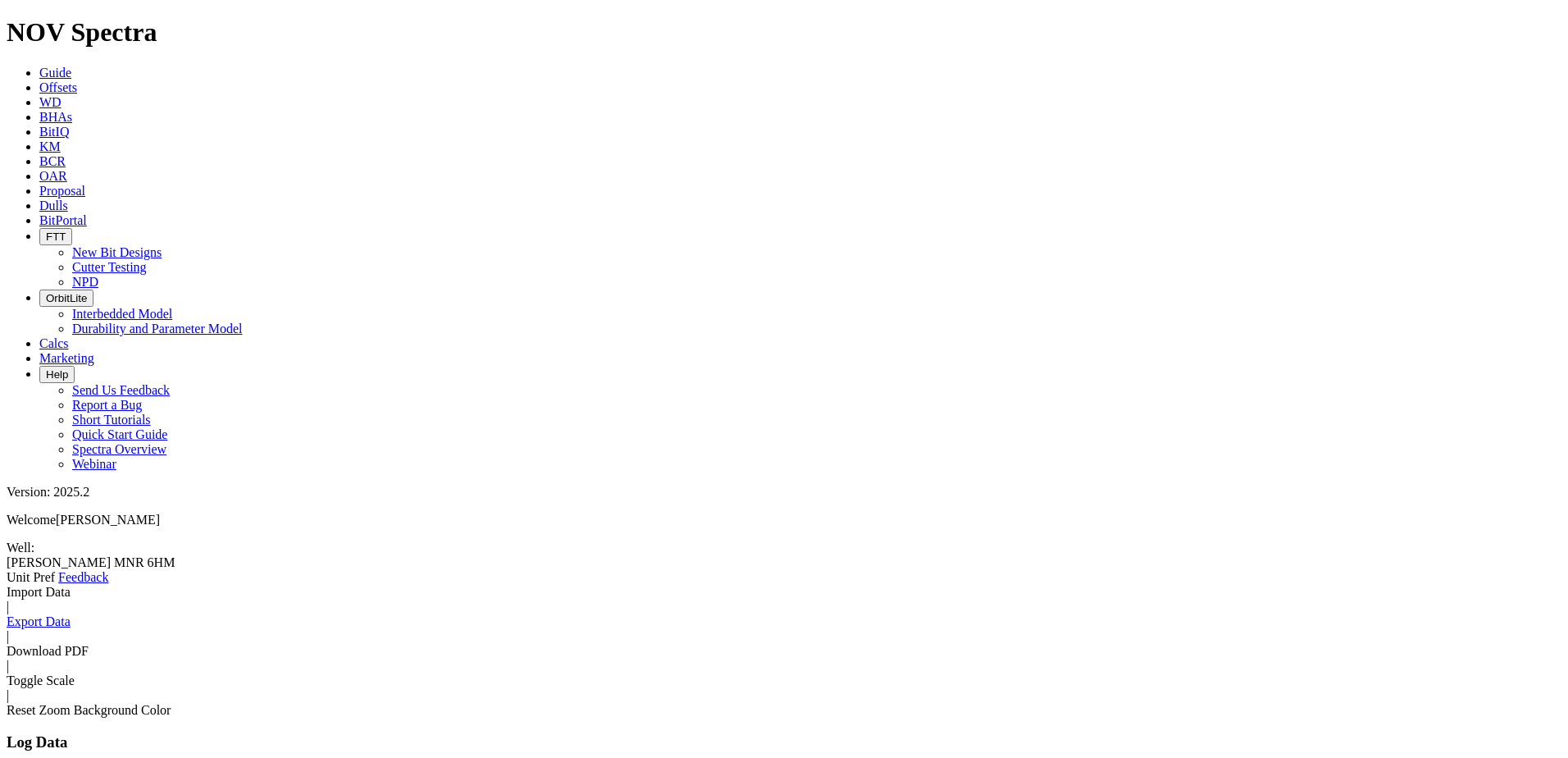
click at [71, 585] on link "Import Data" at bounding box center [39, 592] width 64 height 14
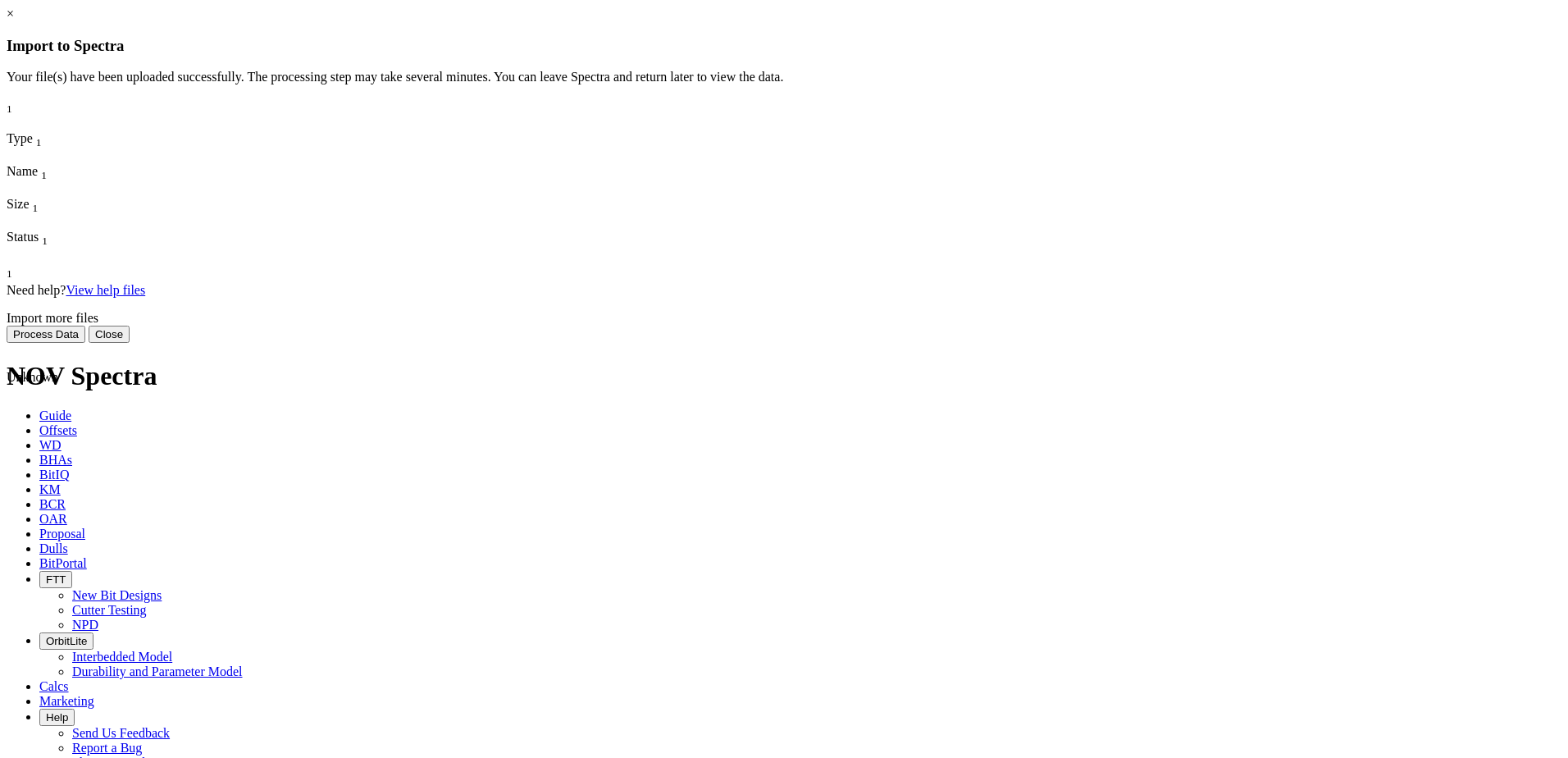
click at [110, 444] on span "[PERSON_NAME] MNR 6HM.csv" at bounding box center [59, 458] width 104 height 28
click at [85, 343] on button "Process Data" at bounding box center [46, 335] width 78 height 17
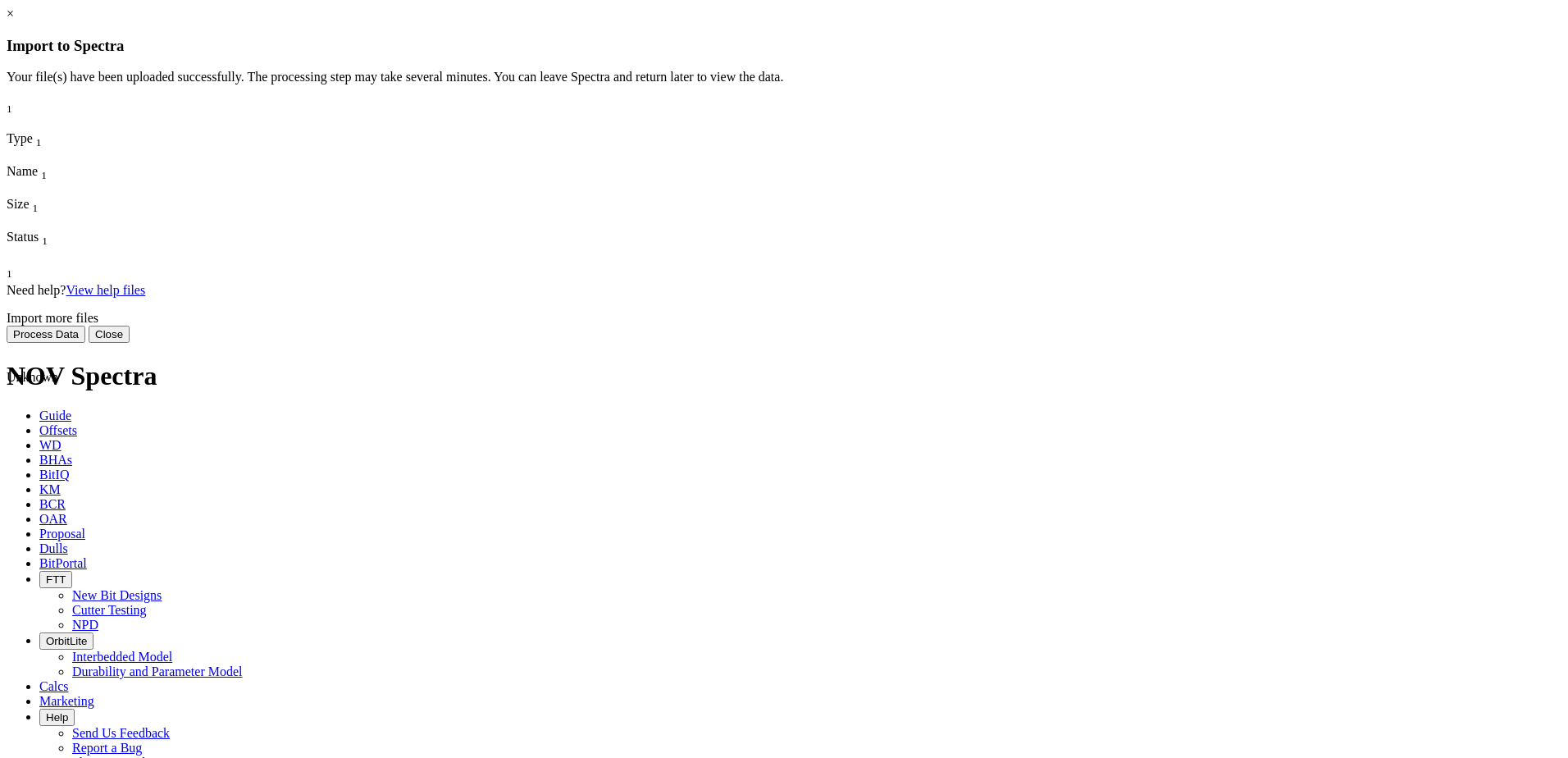
click at [85, 343] on button "Process Data" at bounding box center [46, 335] width 78 height 17
click at [110, 444] on span "[PERSON_NAME] MNR 6HM.csv" at bounding box center [59, 458] width 104 height 28
click at [58, 592] on span "Uploaded" at bounding box center [32, 598] width 51 height 14
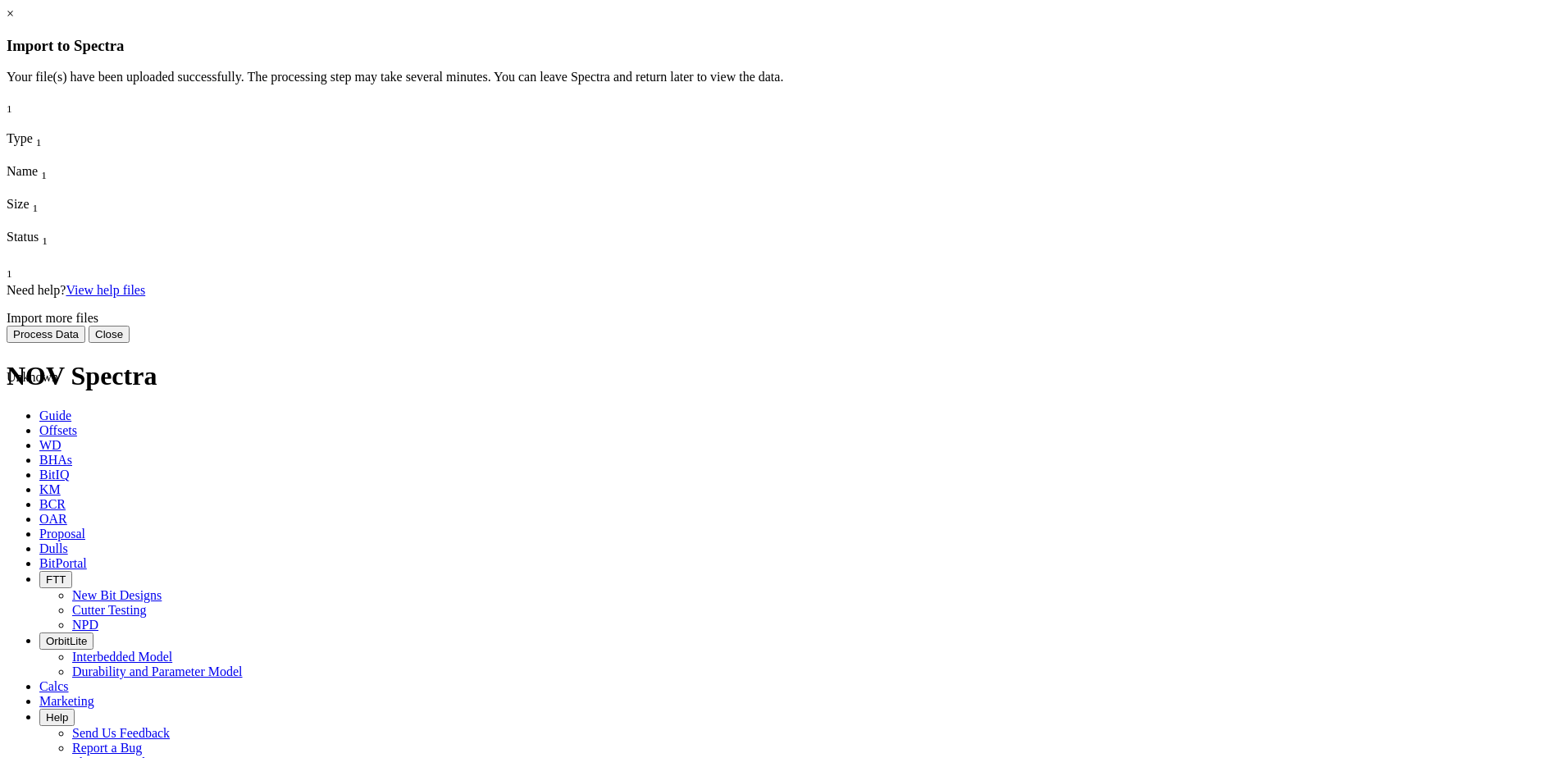
click at [7, 666] on link at bounding box center [7, 666] width 0 height 0
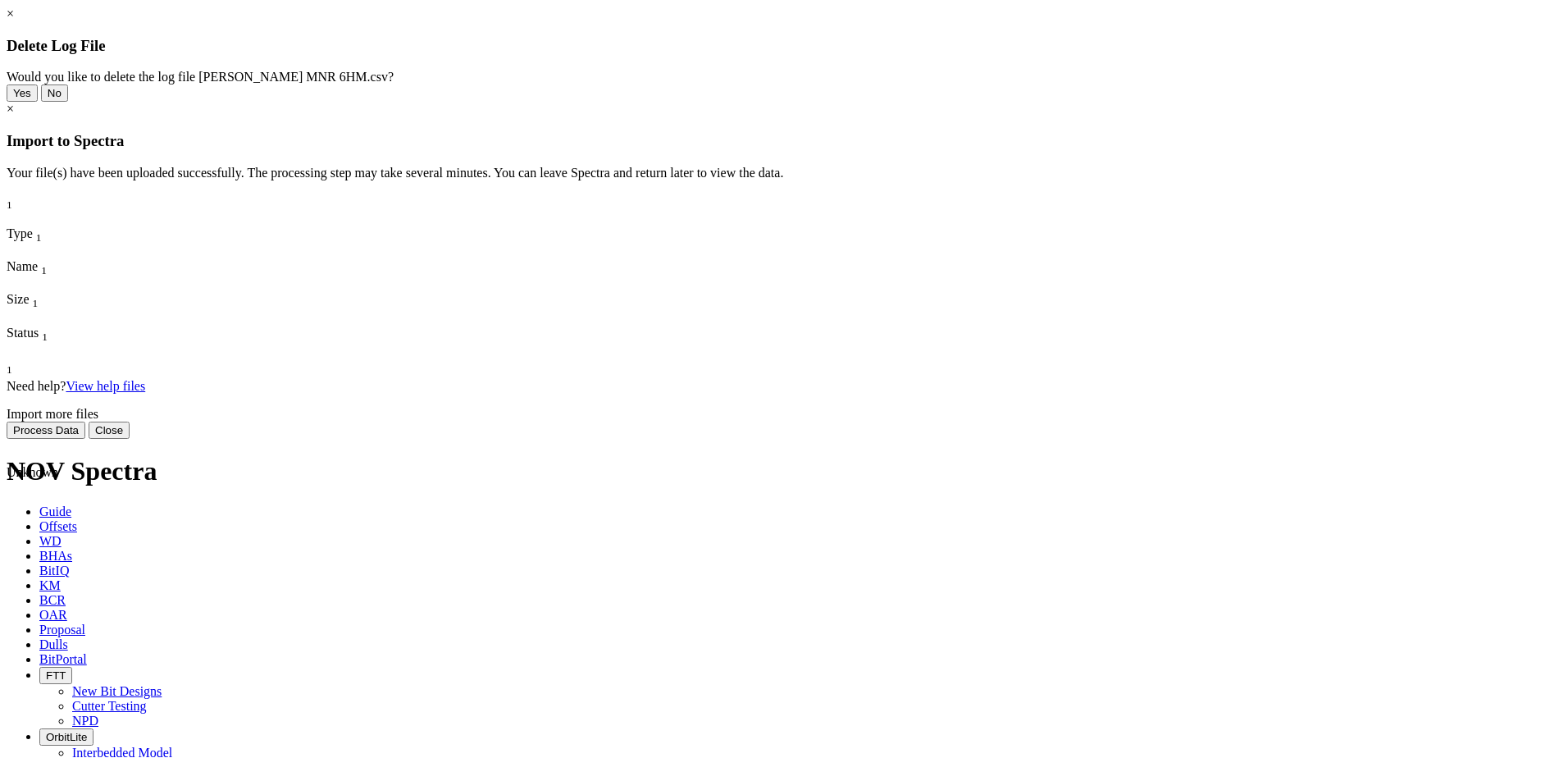
click at [38, 102] on button "Yes" at bounding box center [22, 93] width 31 height 17
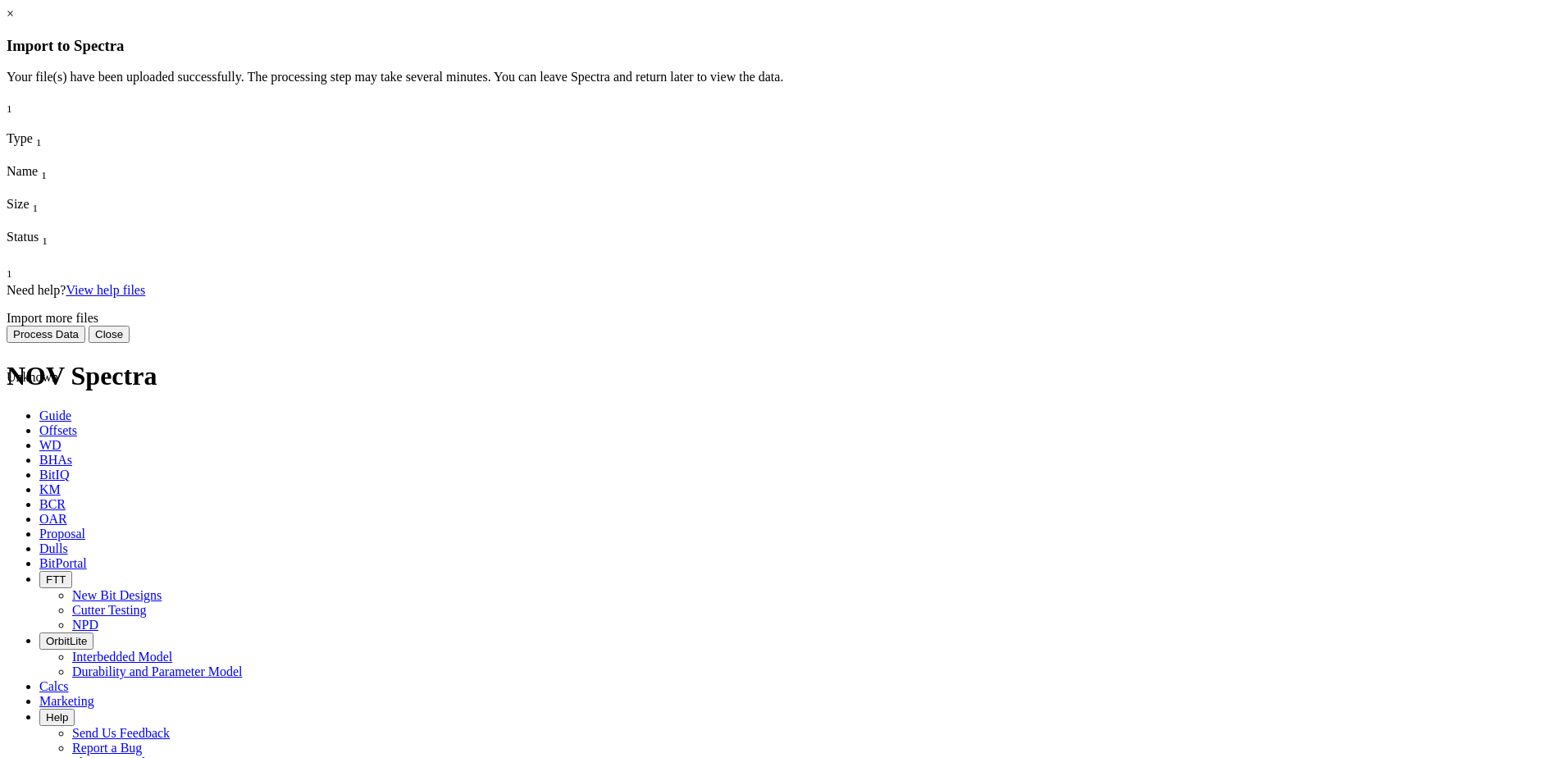
click at [7, 666] on span at bounding box center [7, 666] width 0 height 0
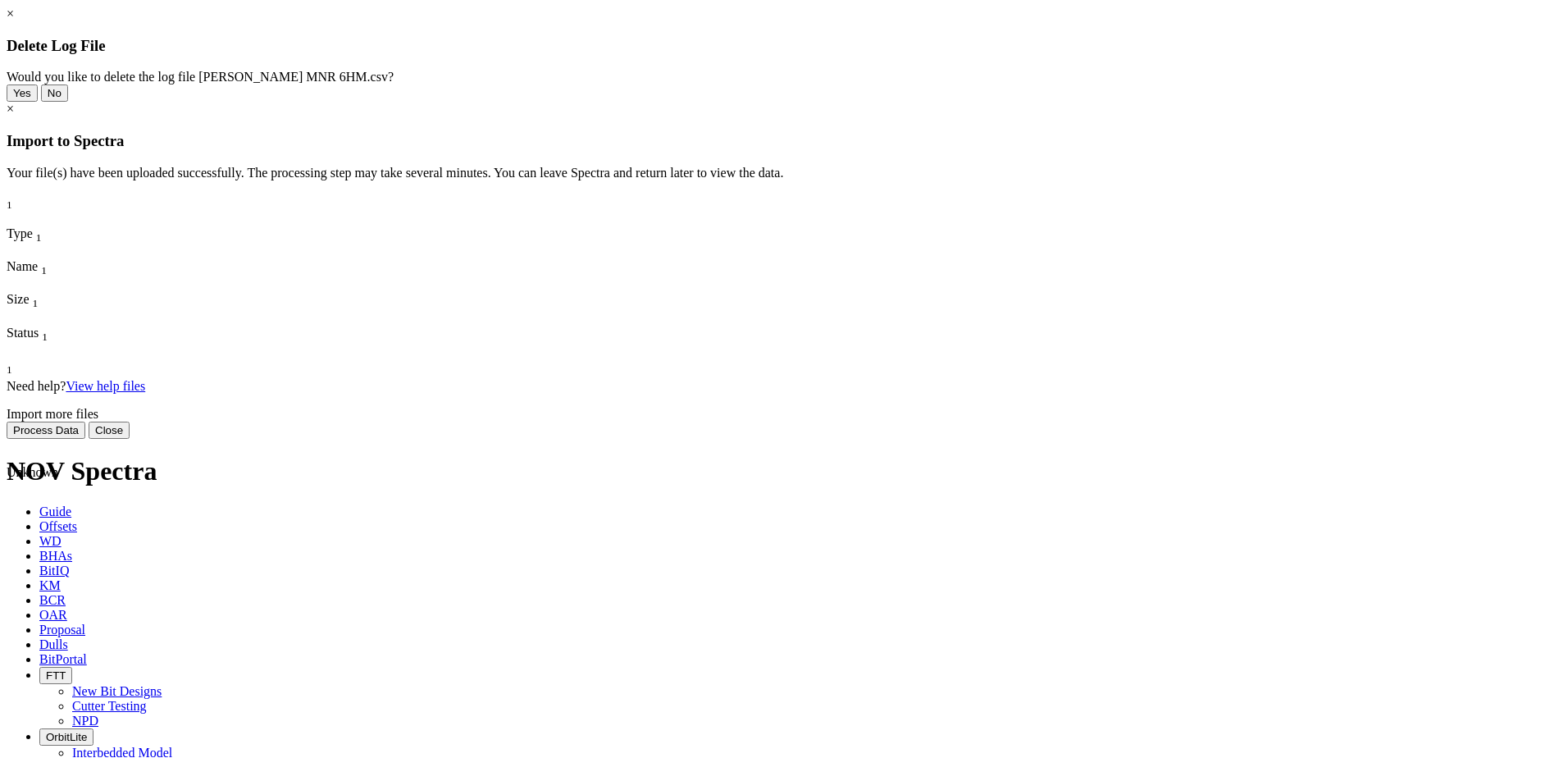
click at [38, 102] on button "Yes" at bounding box center [22, 93] width 31 height 17
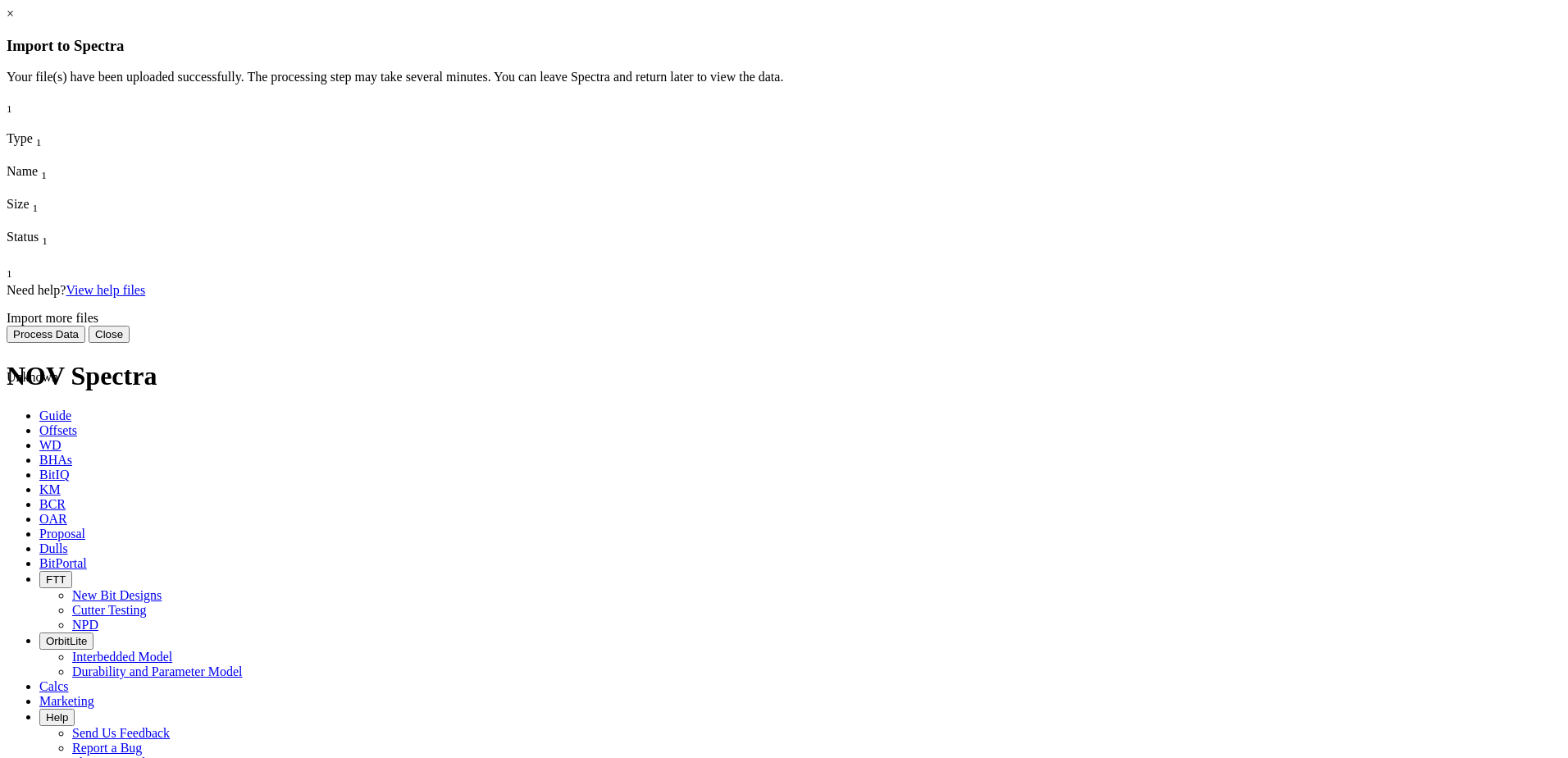
click at [7, 666] on span at bounding box center [7, 666] width 0 height 0
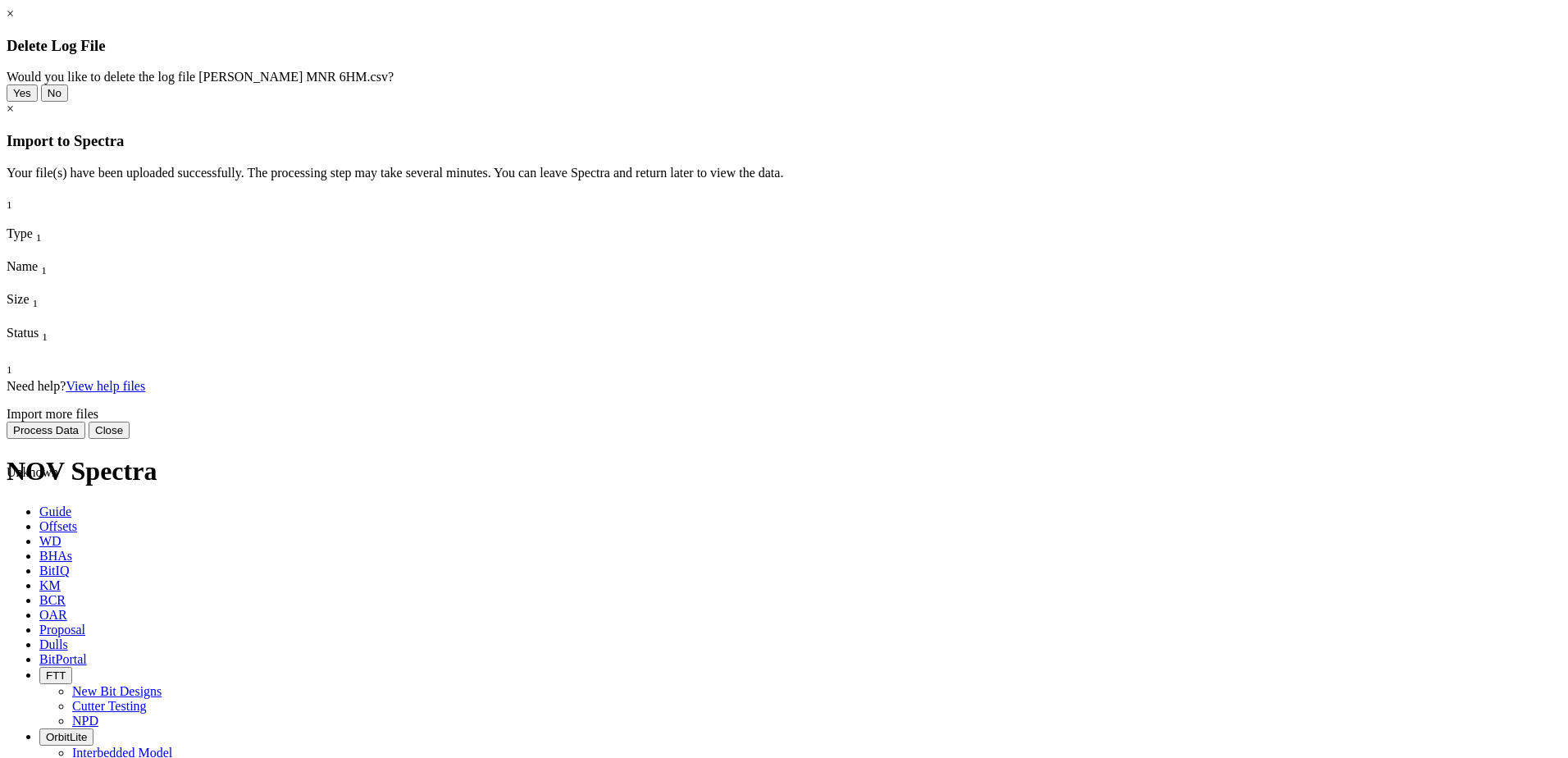
click at [38, 102] on button "Yes" at bounding box center [22, 93] width 31 height 17
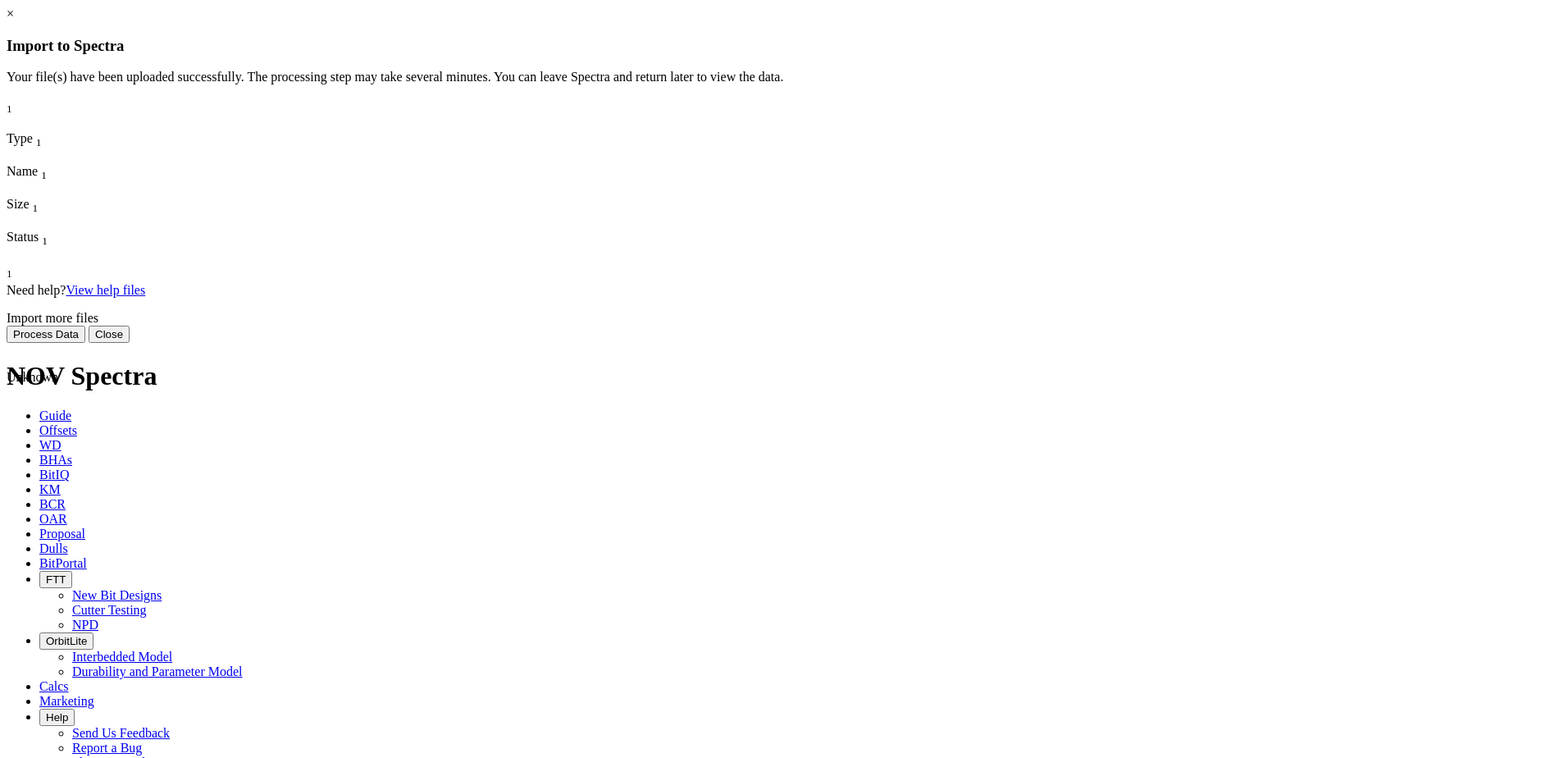
click at [7, 666] on span at bounding box center [7, 666] width 0 height 0
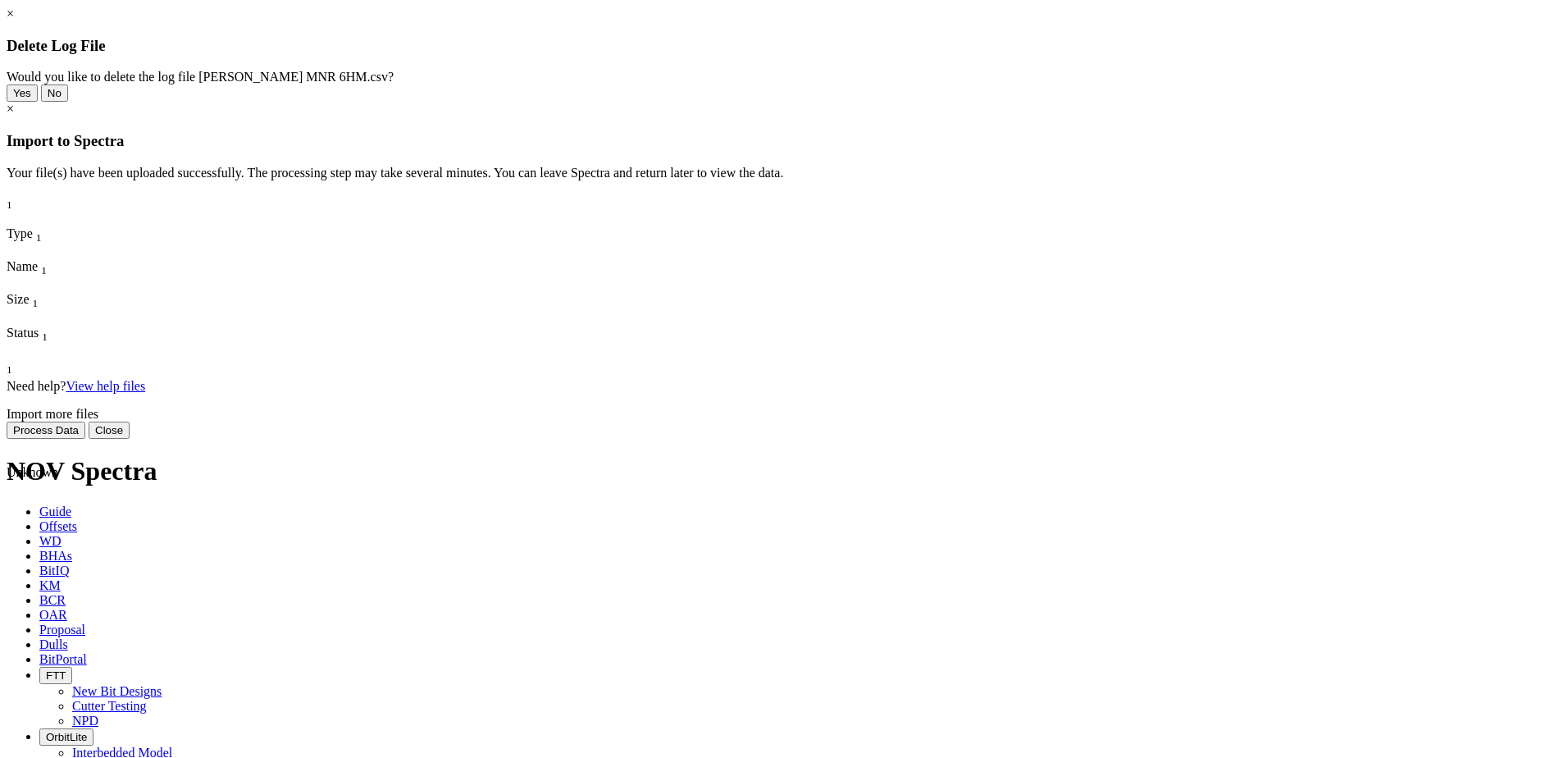
click at [38, 102] on button "Yes" at bounding box center [22, 93] width 31 height 17
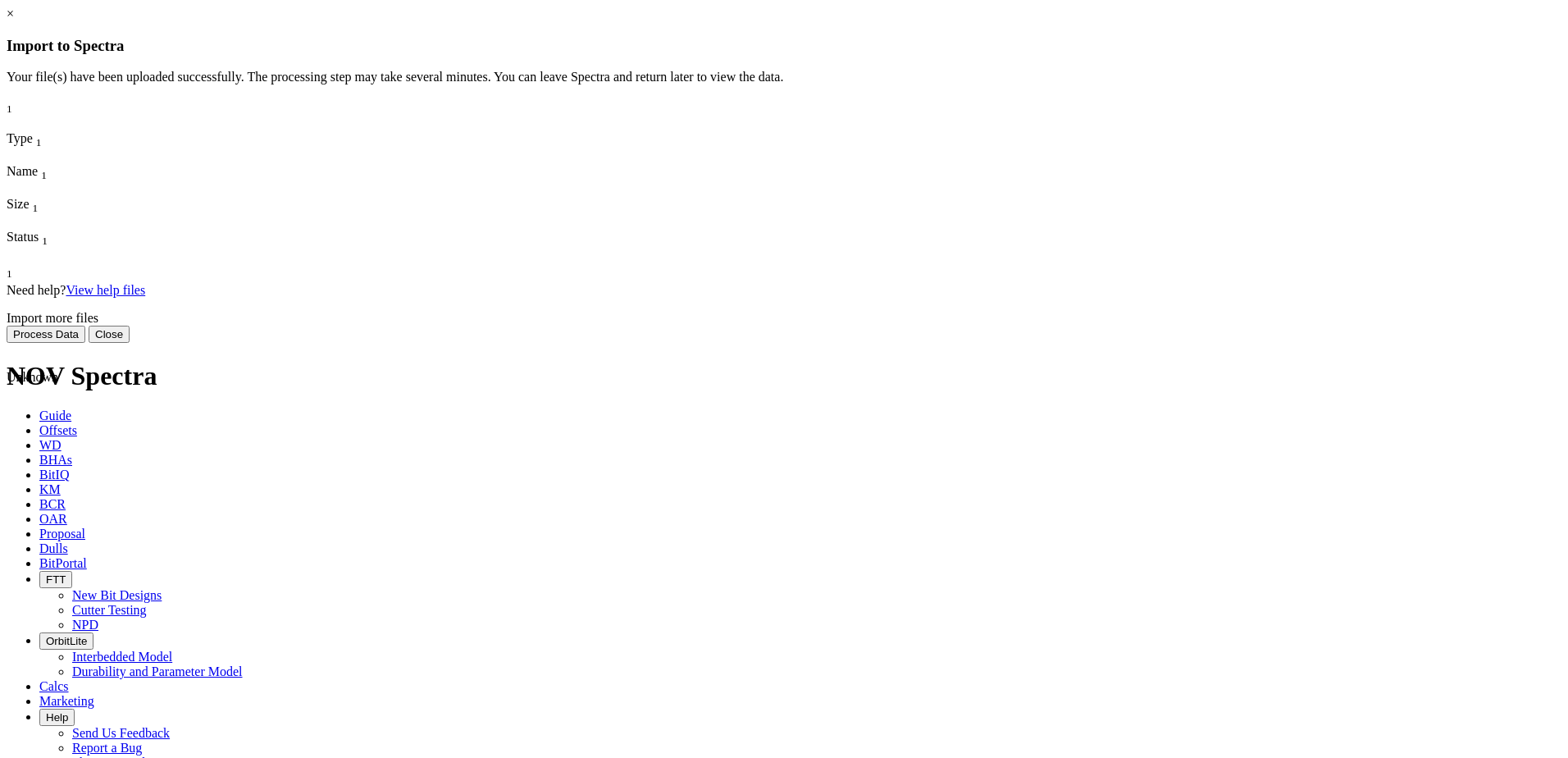
click at [7, 666] on span at bounding box center [7, 666] width 0 height 0
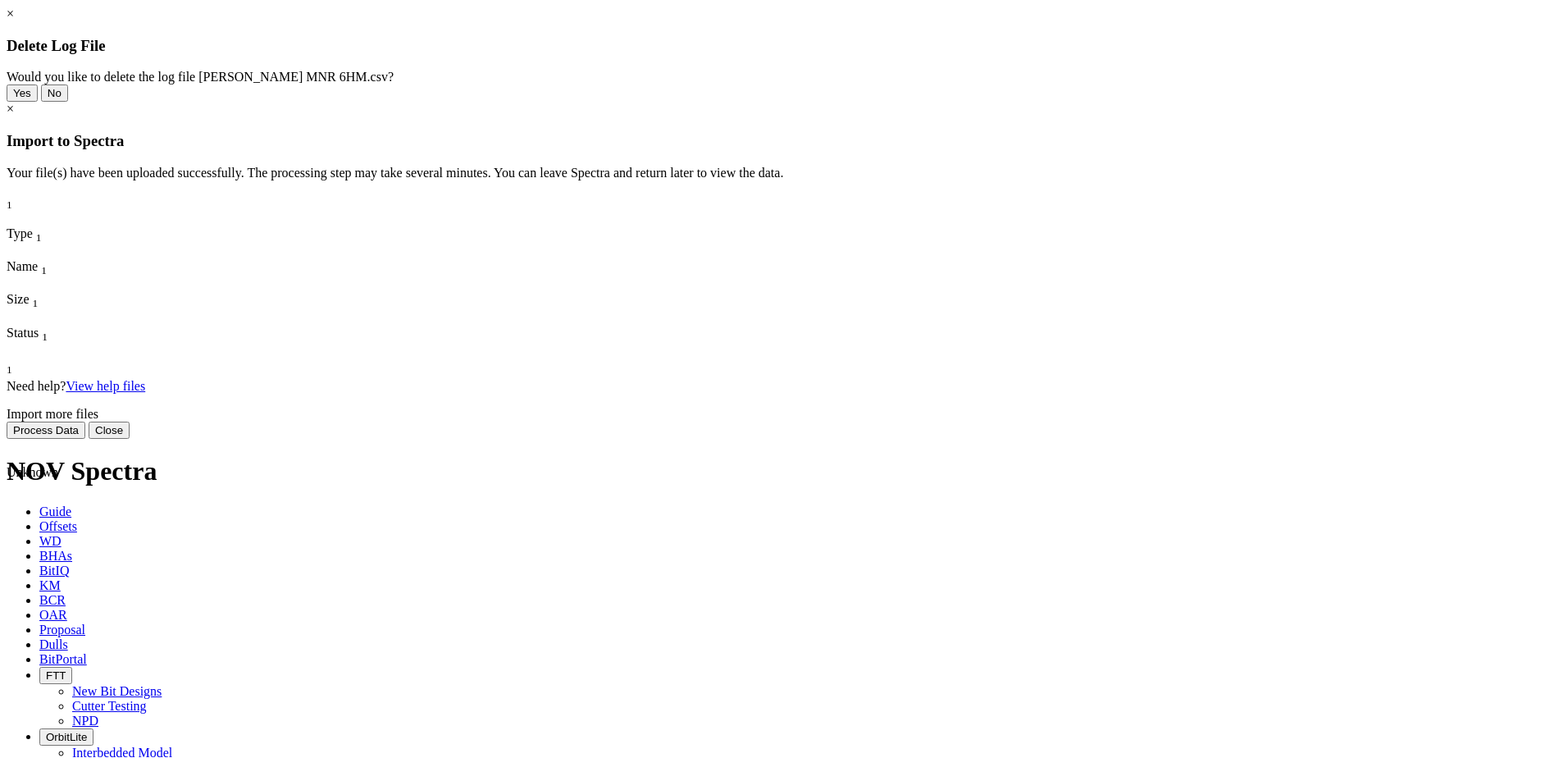
click at [38, 102] on button "Yes" at bounding box center [22, 93] width 31 height 17
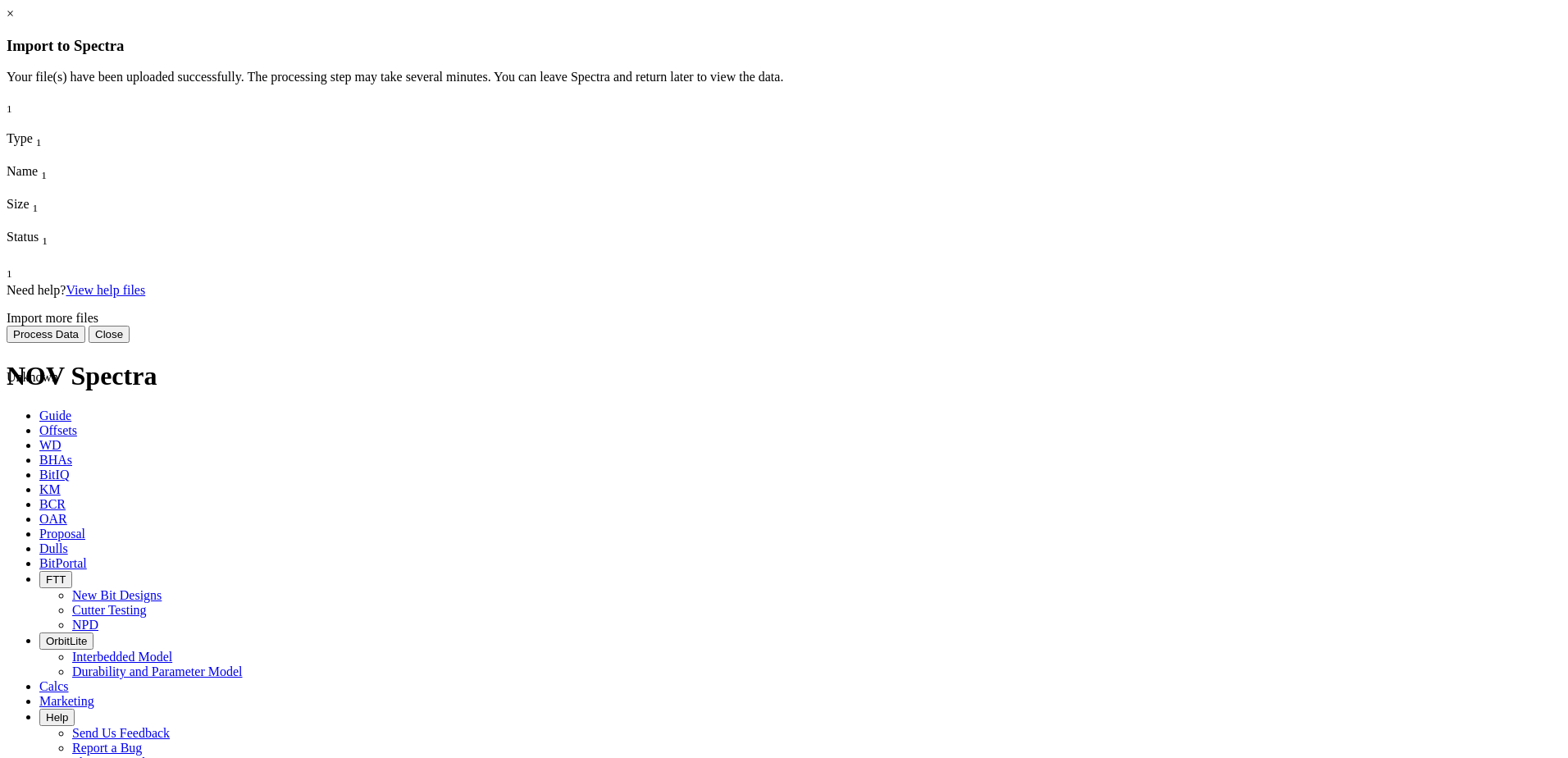
click at [7, 666] on span at bounding box center [7, 666] width 0 height 0
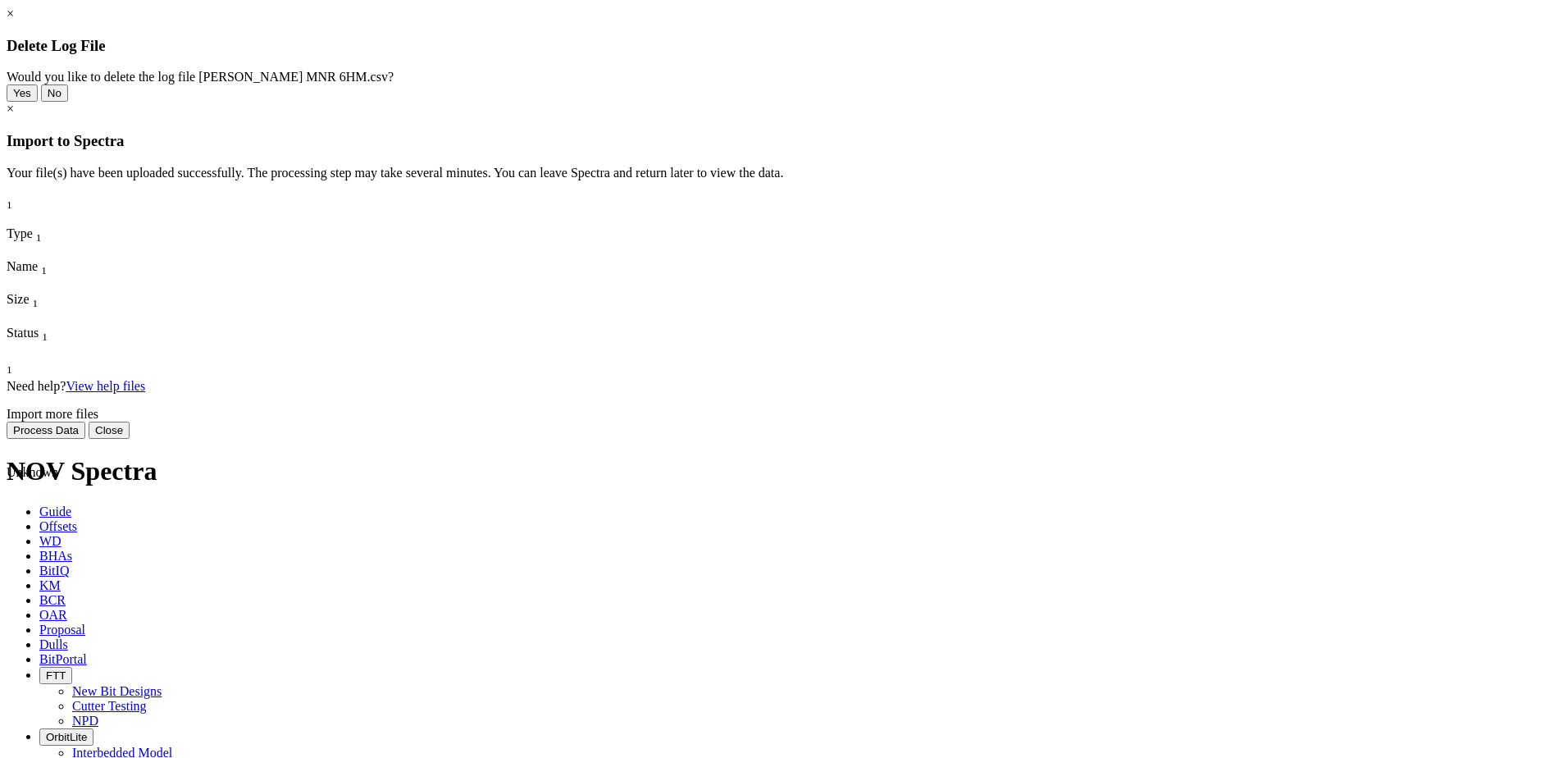
click at [38, 102] on button "Yes" at bounding box center [22, 93] width 31 height 17
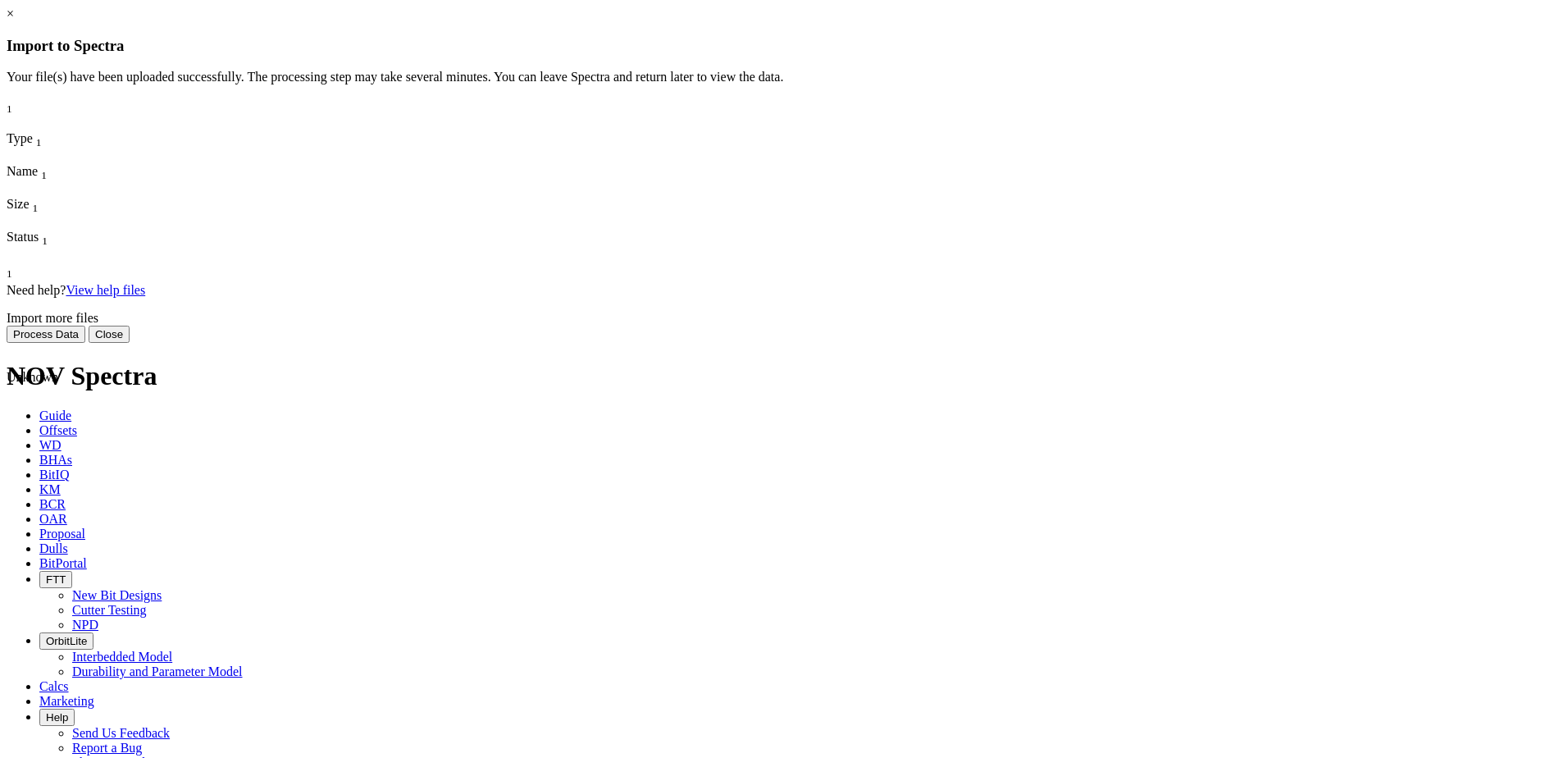
click at [7, 666] on span at bounding box center [7, 666] width 0 height 0
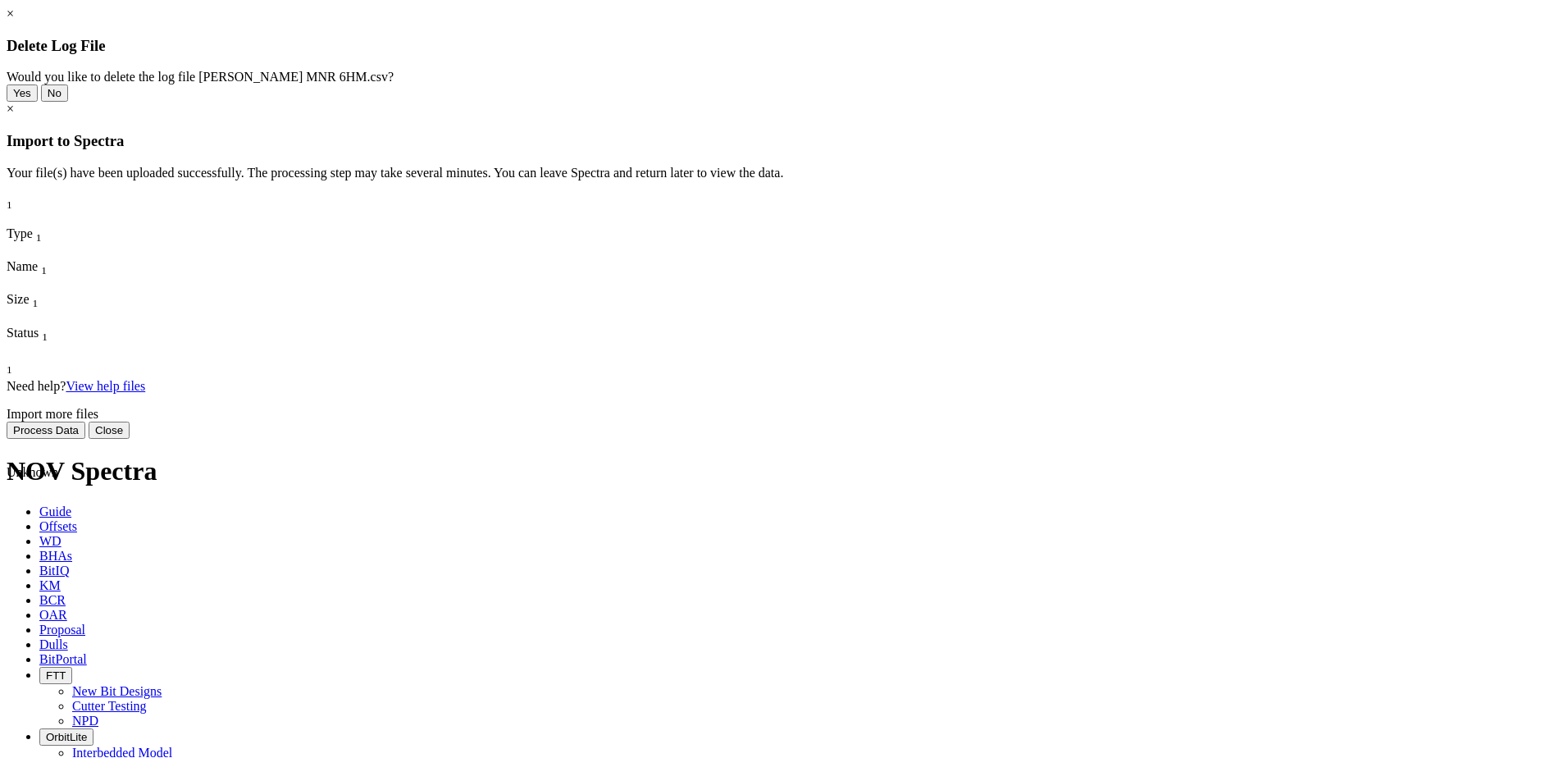
click at [38, 102] on button "Yes" at bounding box center [22, 93] width 31 height 17
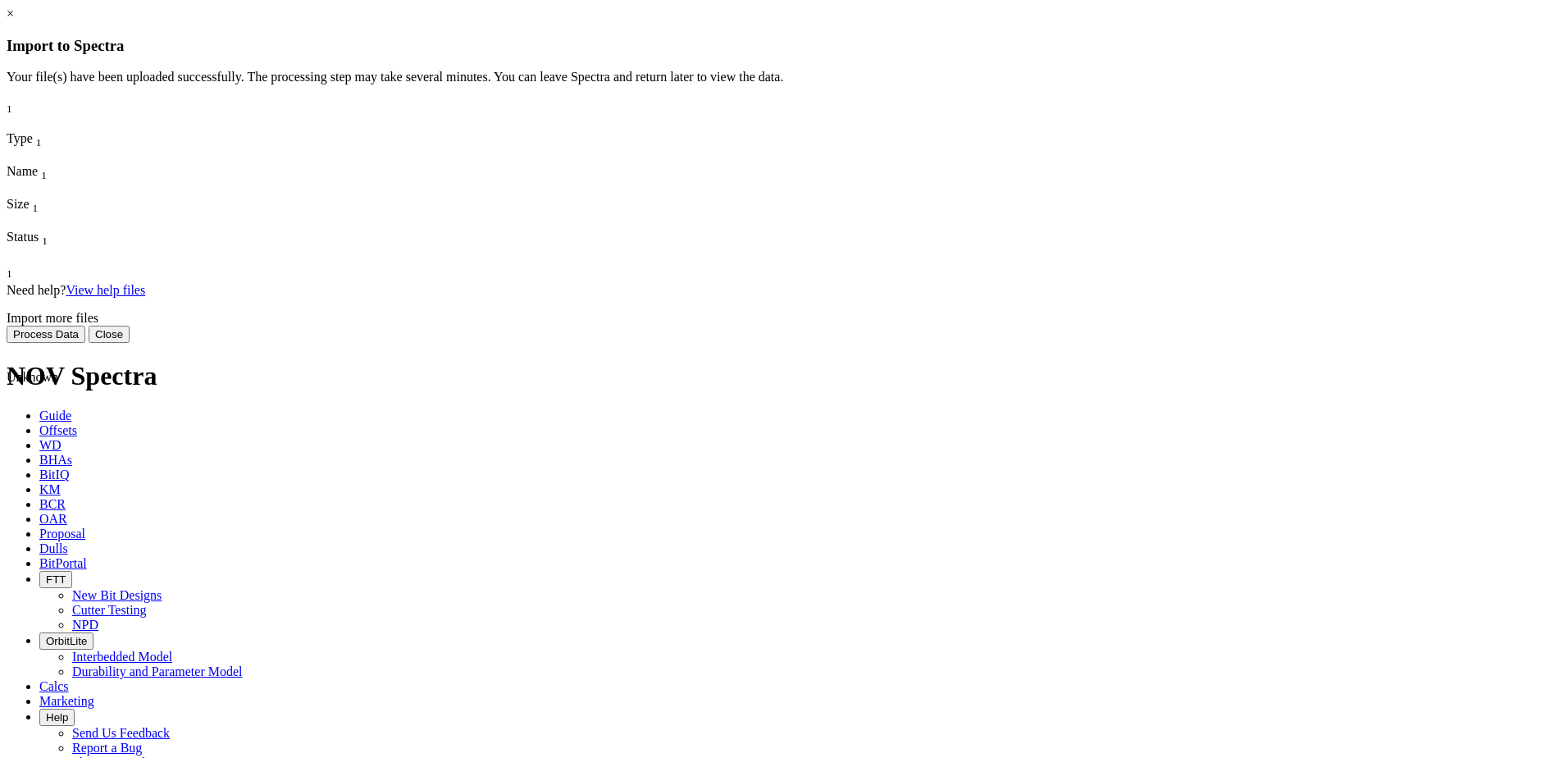
click at [7, 666] on span at bounding box center [7, 666] width 0 height 0
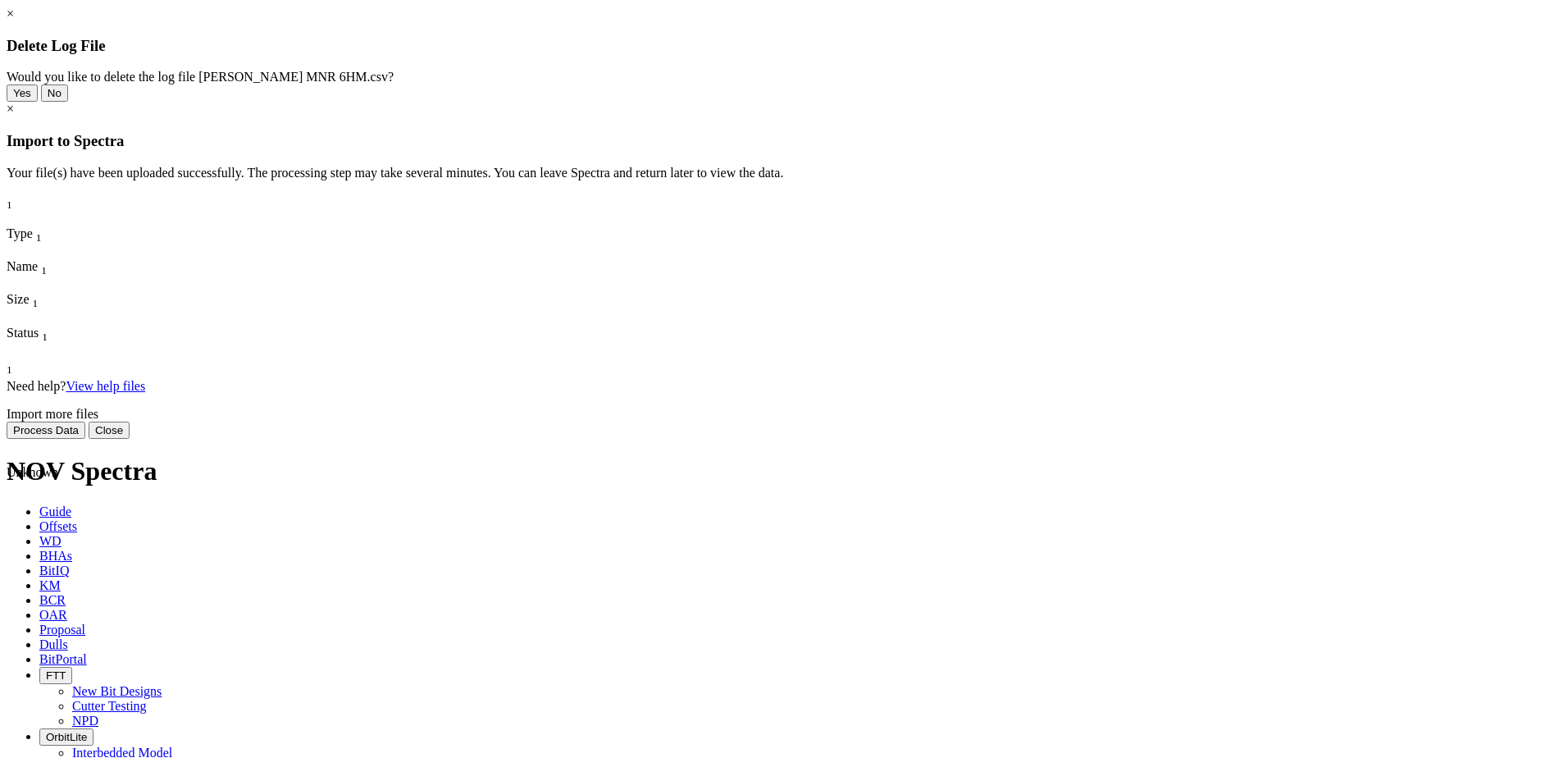
click at [38, 102] on button "Yes" at bounding box center [22, 93] width 31 height 17
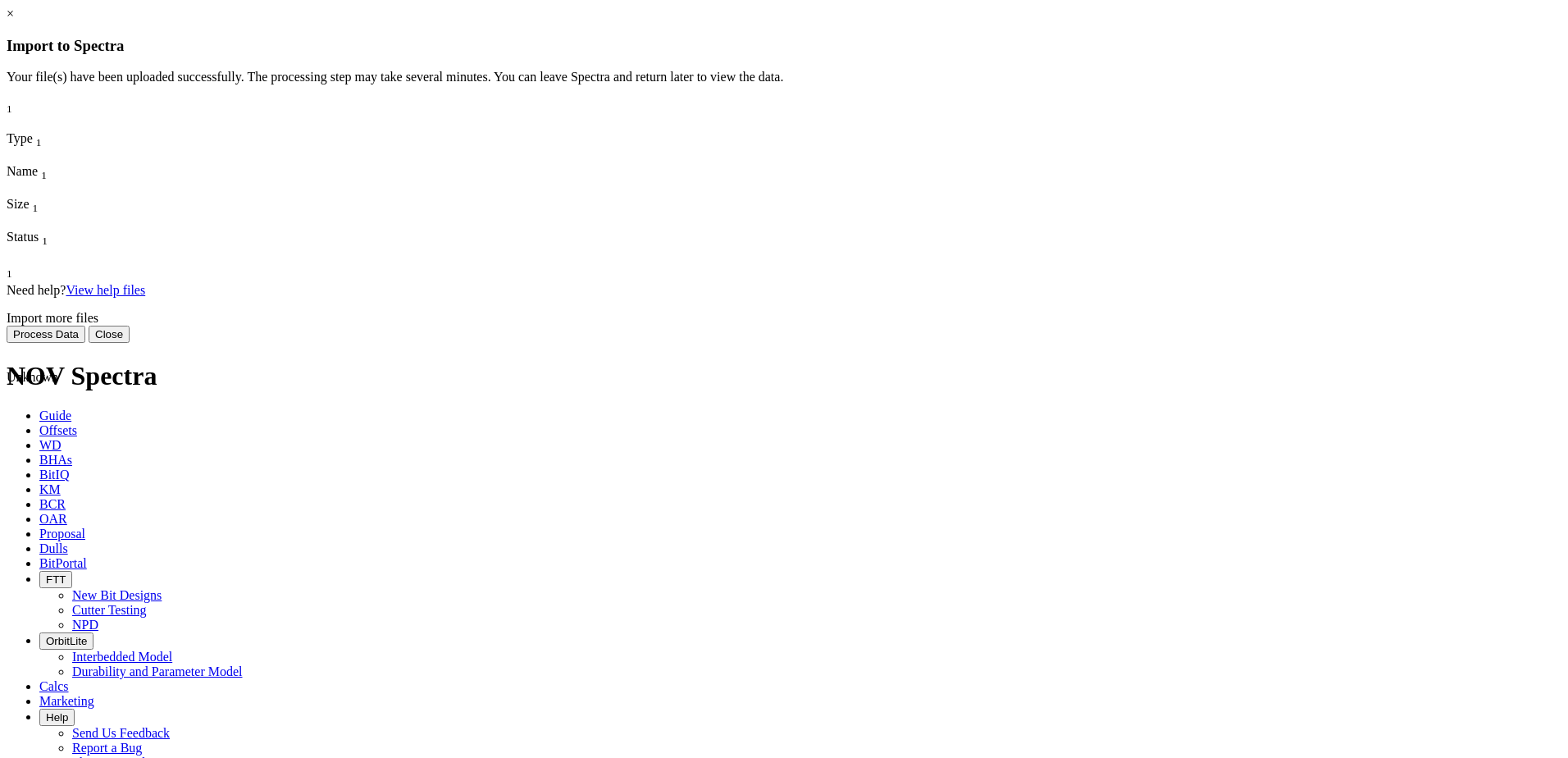
click at [7, 666] on span at bounding box center [7, 666] width 0 height 0
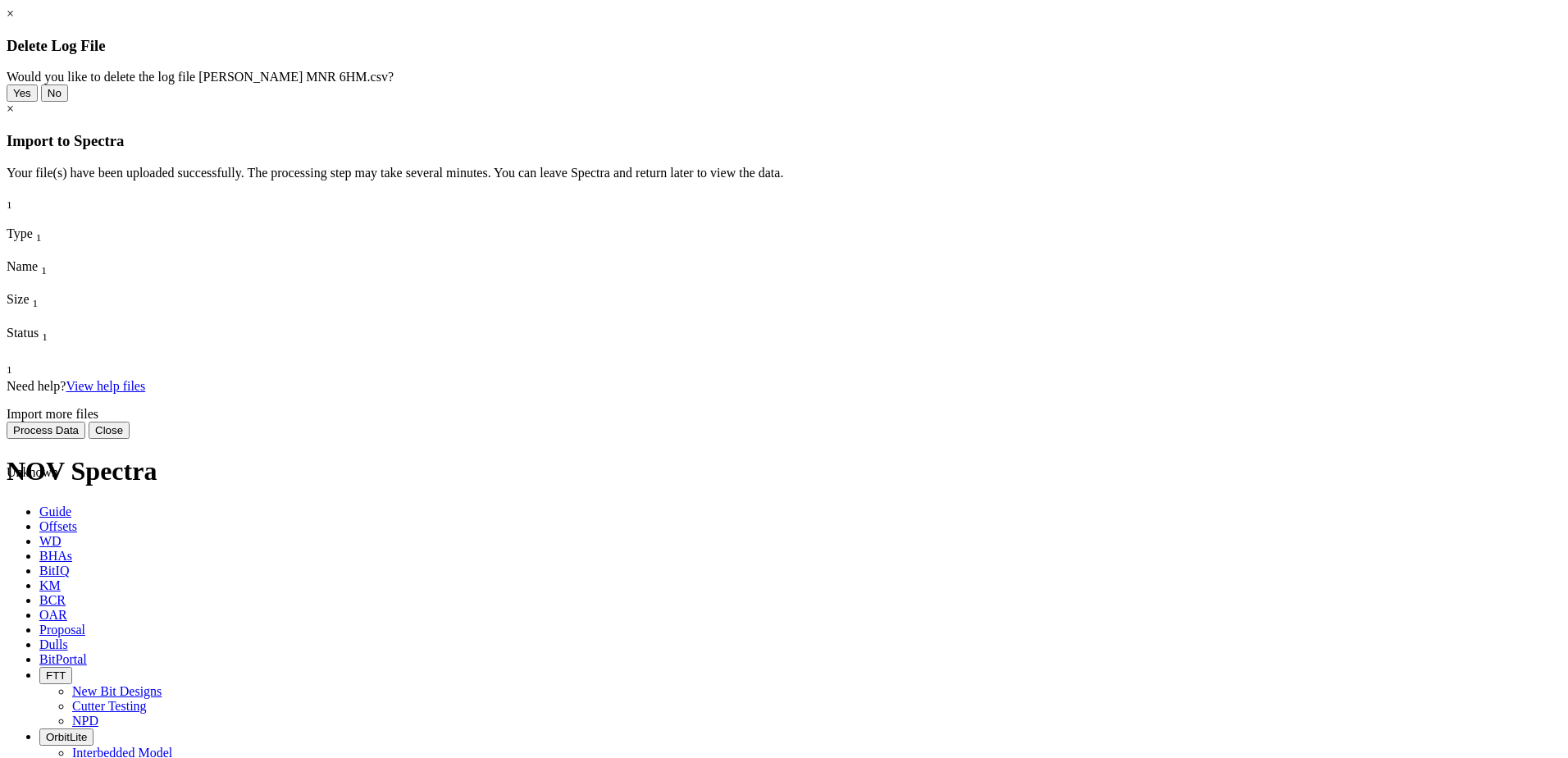
click at [38, 102] on button "Yes" at bounding box center [22, 93] width 31 height 17
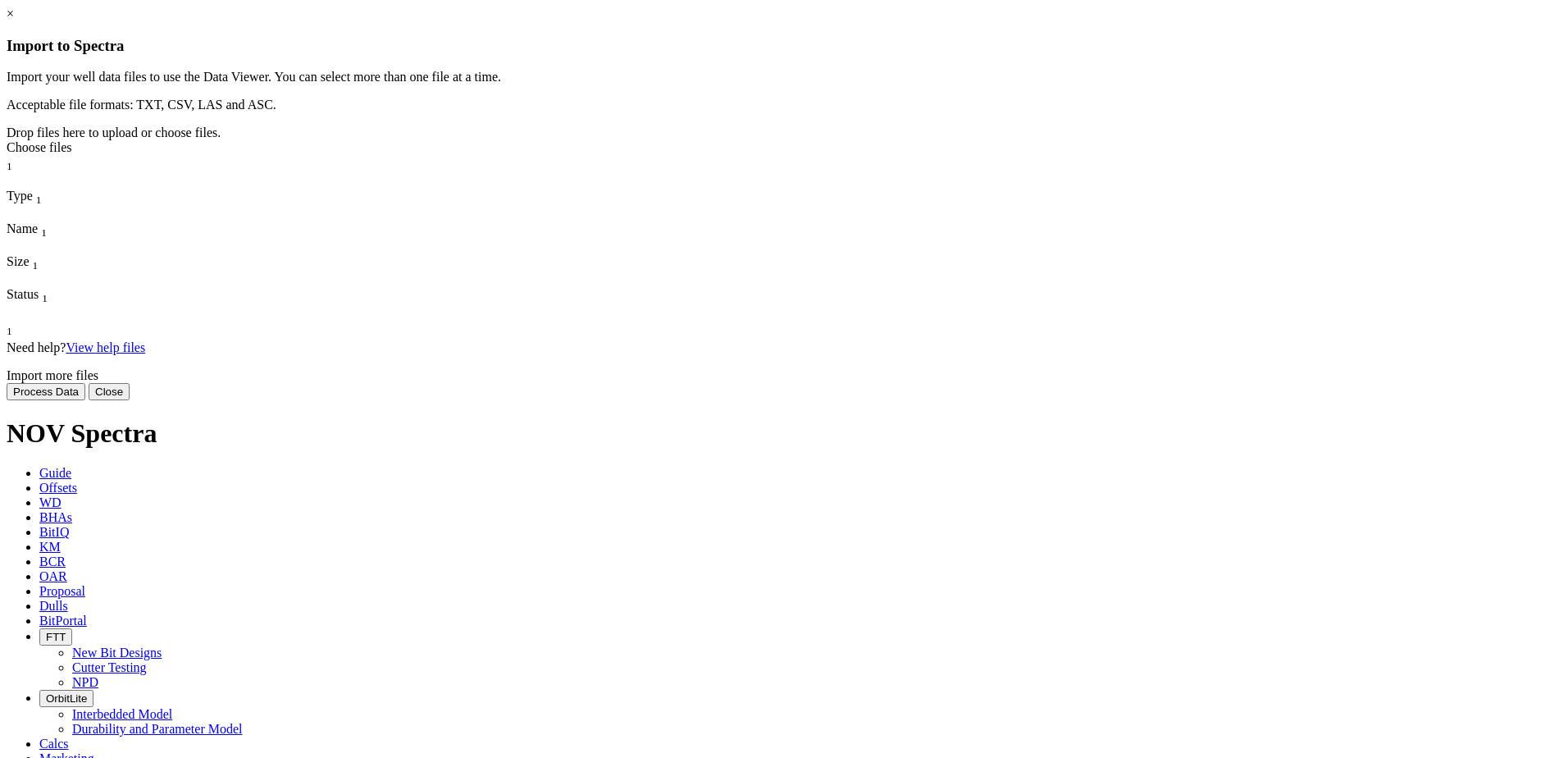
click at [794, 155] on div "Choose files" at bounding box center [784, 147] width 1555 height 15
type input "C:\fakepath\[PERSON_NAME] MNR 6HM.csv"
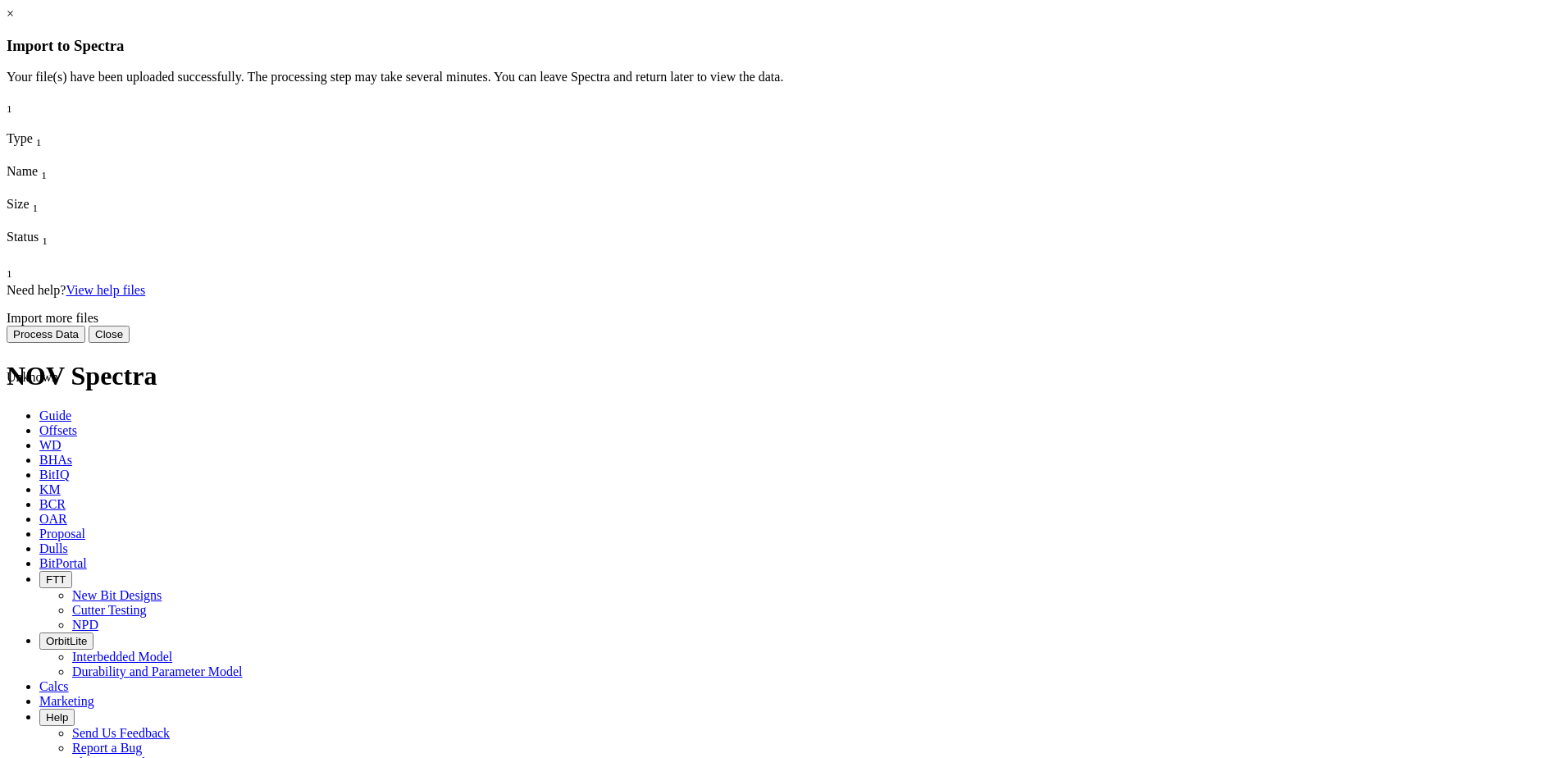
click at [59, 370] on span "Unknown" at bounding box center [33, 377] width 52 height 14
click at [110, 444] on span "[PERSON_NAME] MNR 6HM.csv" at bounding box center [59, 458] width 104 height 28
click at [58, 517] on span "37.22 KB" at bounding box center [32, 524] width 51 height 14
click at [58, 592] on span "Uploaded" at bounding box center [32, 598] width 51 height 14
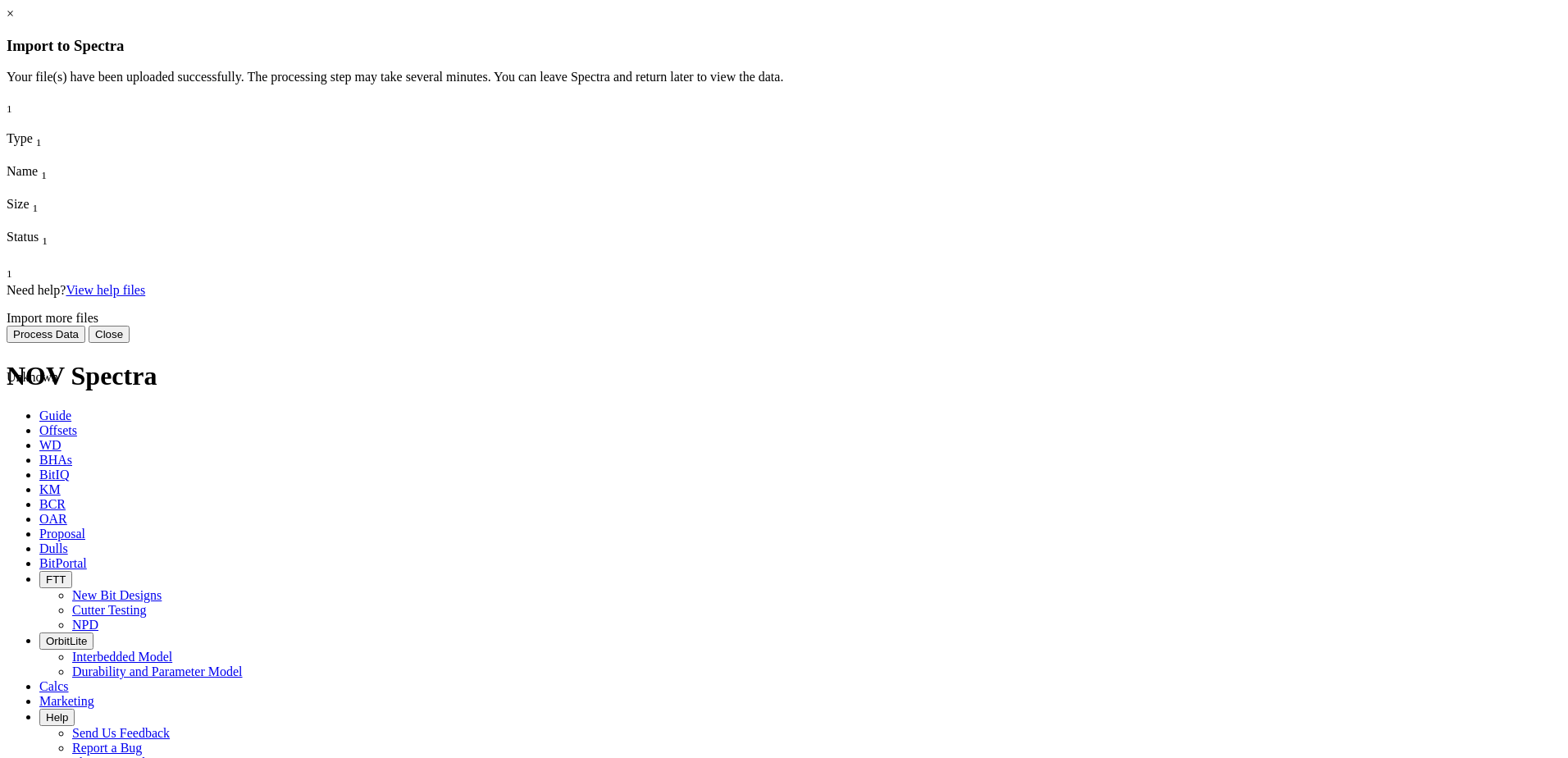
click at [85, 343] on button "Process Data" at bounding box center [46, 335] width 78 height 17
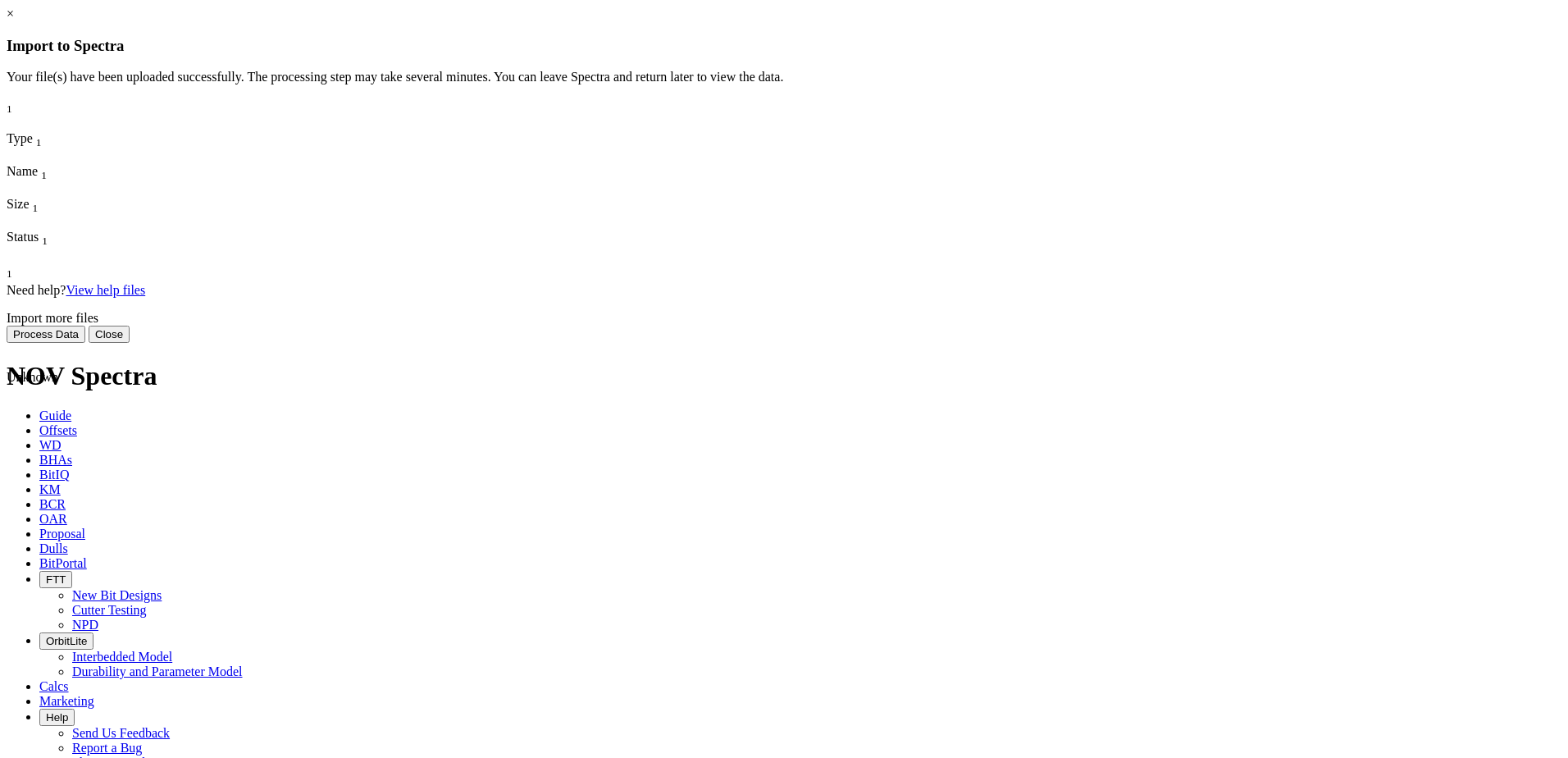
click at [85, 343] on button "Process Data" at bounding box center [46, 335] width 78 height 17
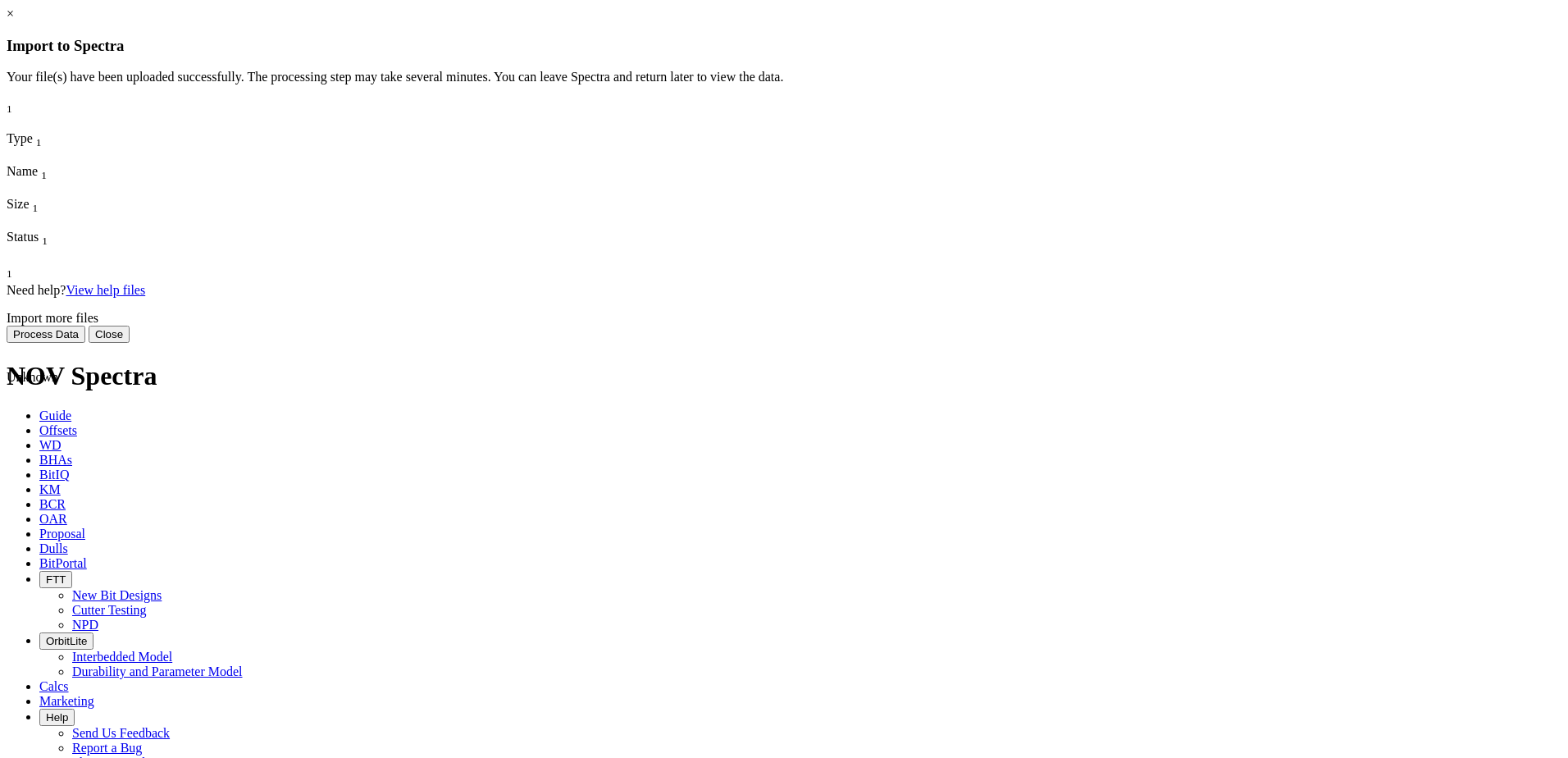
click at [85, 343] on button "Process Data" at bounding box center [46, 335] width 78 height 17
click at [110, 444] on span "[PERSON_NAME] MNR 6HM.csv" at bounding box center [59, 458] width 104 height 28
drag, startPoint x: 735, startPoint y: 200, endPoint x: 697, endPoint y: 197, distance: 38.1
click at [110, 444] on span "[PERSON_NAME] MNR 6HM.csv" at bounding box center [59, 458] width 104 height 28
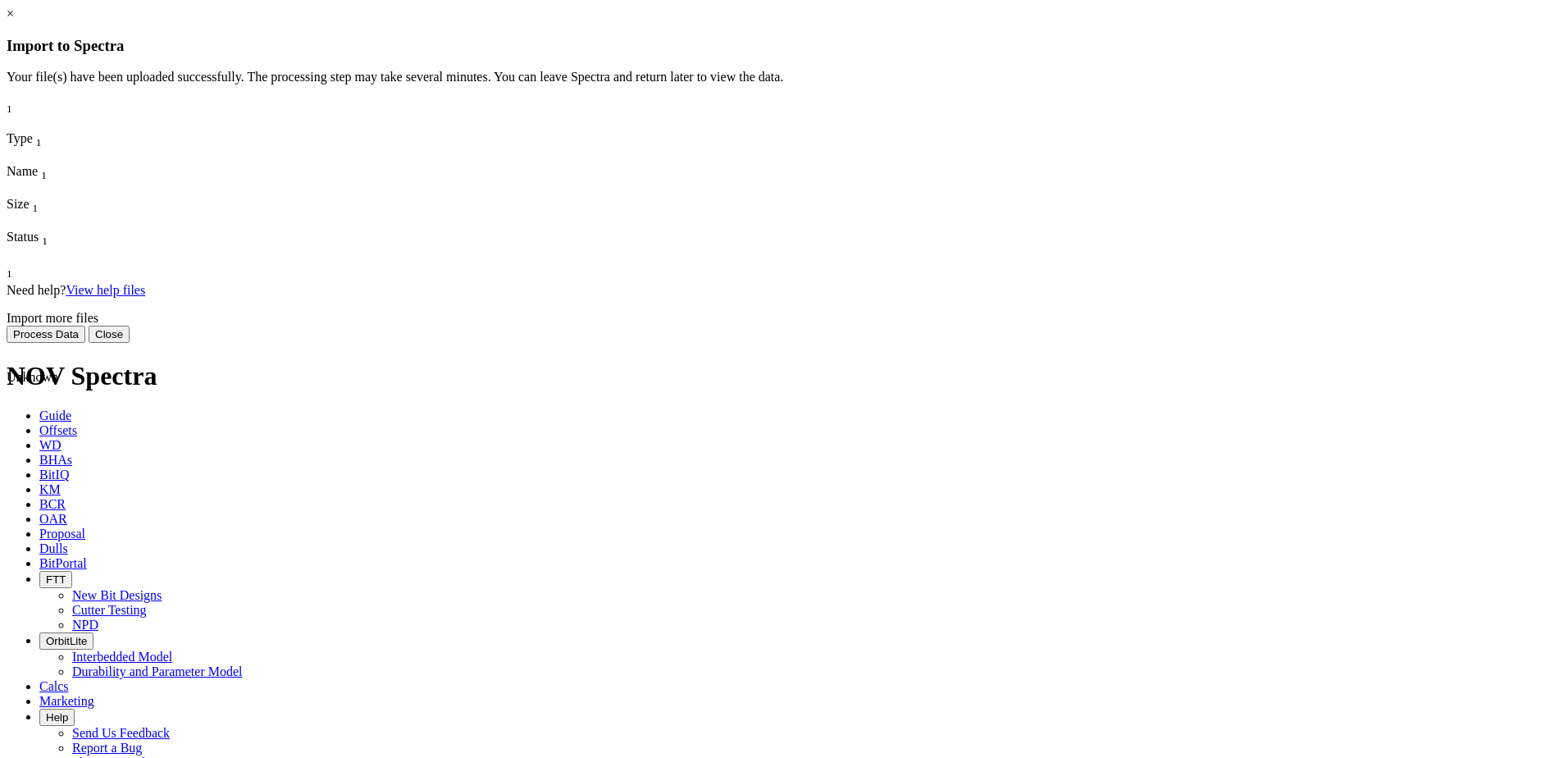
click at [110, 444] on span "[PERSON_NAME] MNR 6HM.csv" at bounding box center [59, 458] width 104 height 28
drag, startPoint x: 697, startPoint y: 197, endPoint x: 638, endPoint y: 194, distance: 59.1
click at [59, 370] on span "Unknown" at bounding box center [33, 377] width 52 height 14
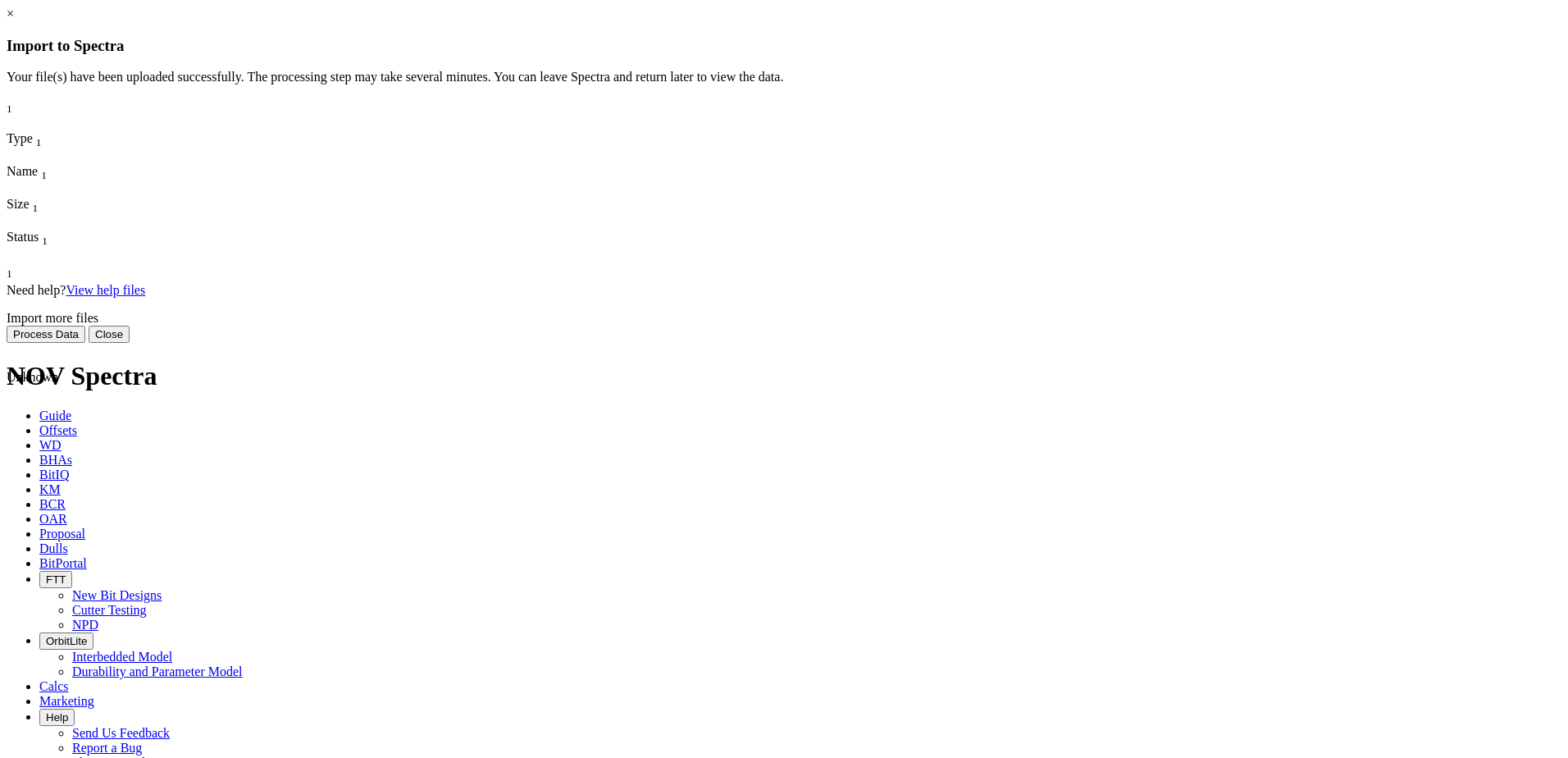
drag, startPoint x: 638, startPoint y: 194, endPoint x: 721, endPoint y: 200, distance: 83.2
click at [110, 444] on span "[PERSON_NAME] MNR 6HM.csv" at bounding box center [59, 458] width 104 height 28
drag, startPoint x: 812, startPoint y: 199, endPoint x: 784, endPoint y: 197, distance: 28.1
drag, startPoint x: 784, startPoint y: 197, endPoint x: 711, endPoint y: 202, distance: 73.2
click at [110, 444] on span "[PERSON_NAME] MNR 6HM.csv" at bounding box center [59, 458] width 104 height 28
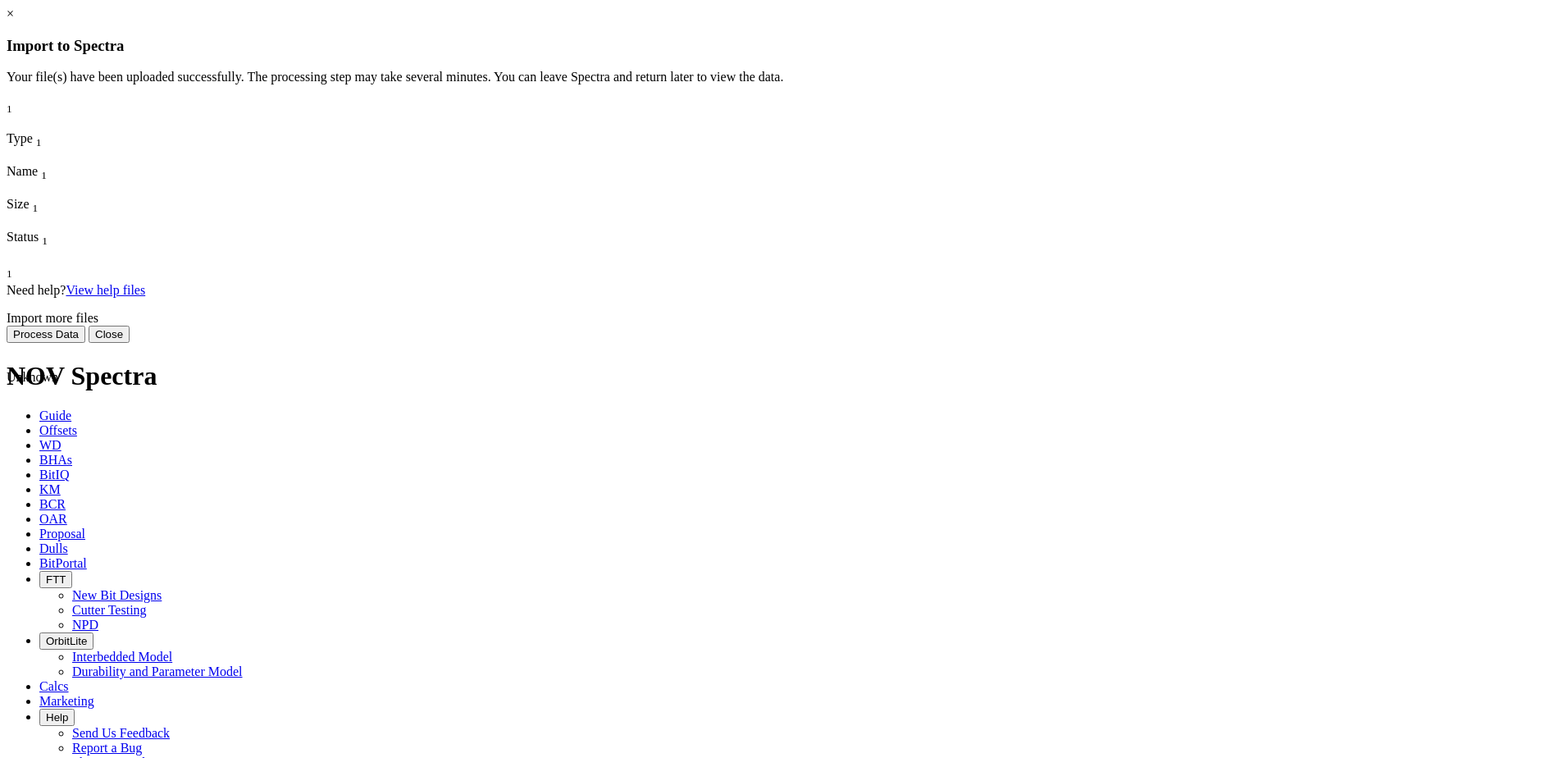
click at [937, 343] on div "Need help? View help files Import more files Process Data Close" at bounding box center [784, 312] width 1555 height 60
click at [85, 343] on button "Process Data" at bounding box center [46, 335] width 78 height 17
click at [129, 343] on button "Close" at bounding box center [109, 335] width 41 height 17
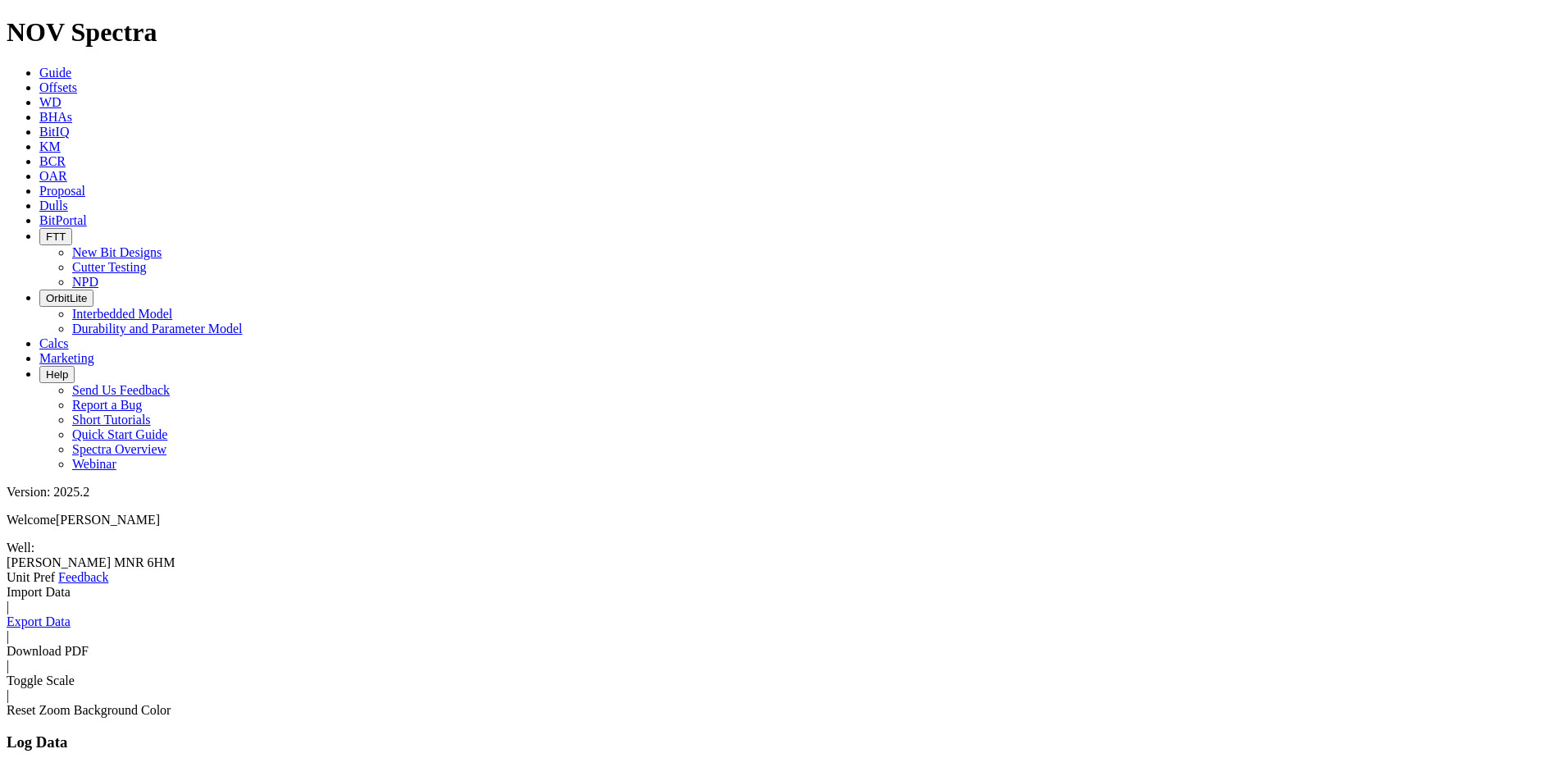
click at [7, 585] on span at bounding box center [7, 585] width 0 height 0
drag, startPoint x: 258, startPoint y: 19, endPoint x: 259, endPoint y: 28, distance: 9.1
click at [40, 80] on icon at bounding box center [40, 87] width 0 height 14
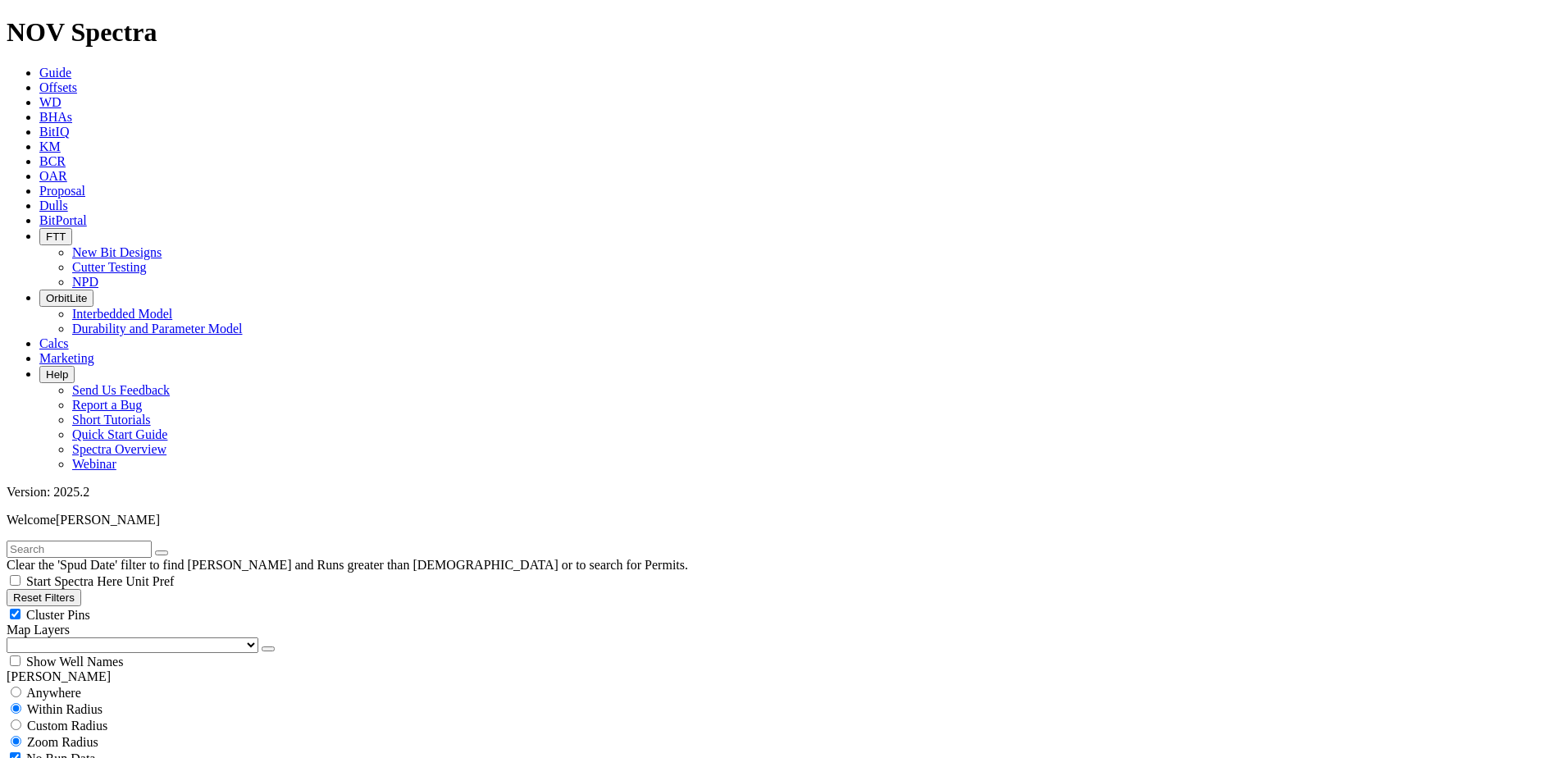
click at [40, 95] on icon at bounding box center [40, 102] width 0 height 14
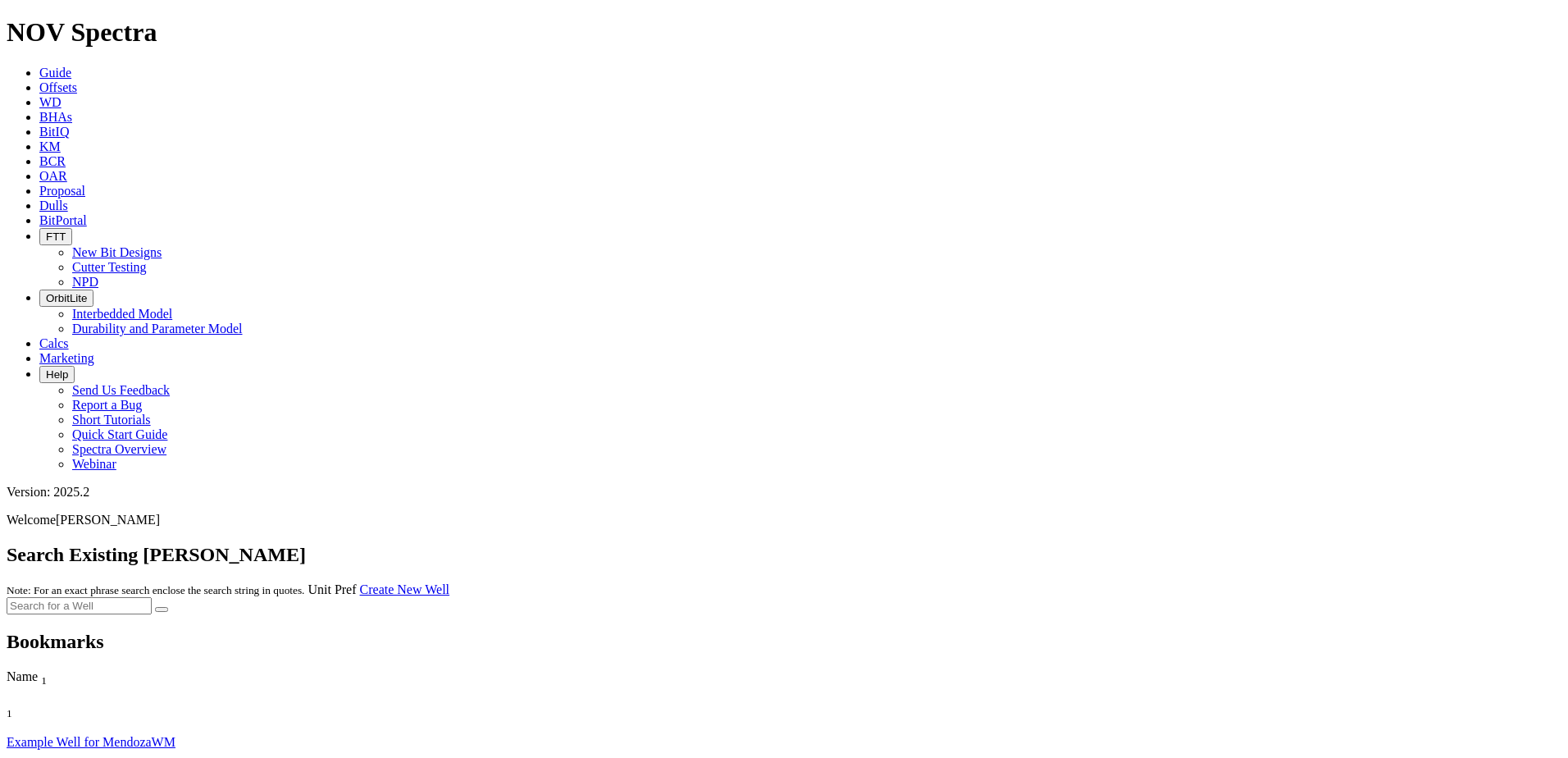
click at [152, 598] on input "text" at bounding box center [79, 606] width 145 height 17
type input "[PERSON_NAME] mnr"
click at [155, 607] on button "submit" at bounding box center [161, 610] width 13 height 5
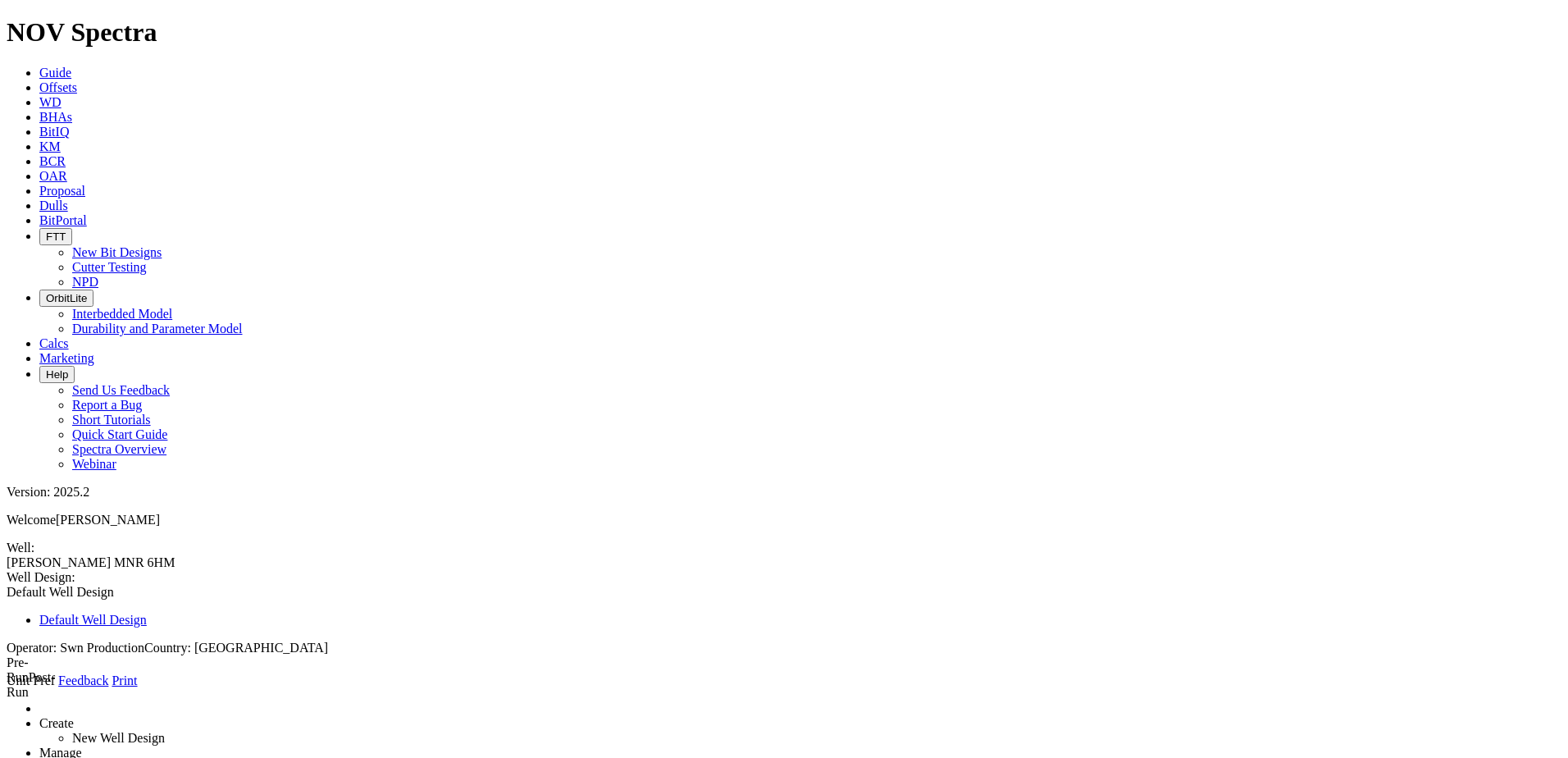
click at [7, 688] on span at bounding box center [7, 688] width 0 height 0
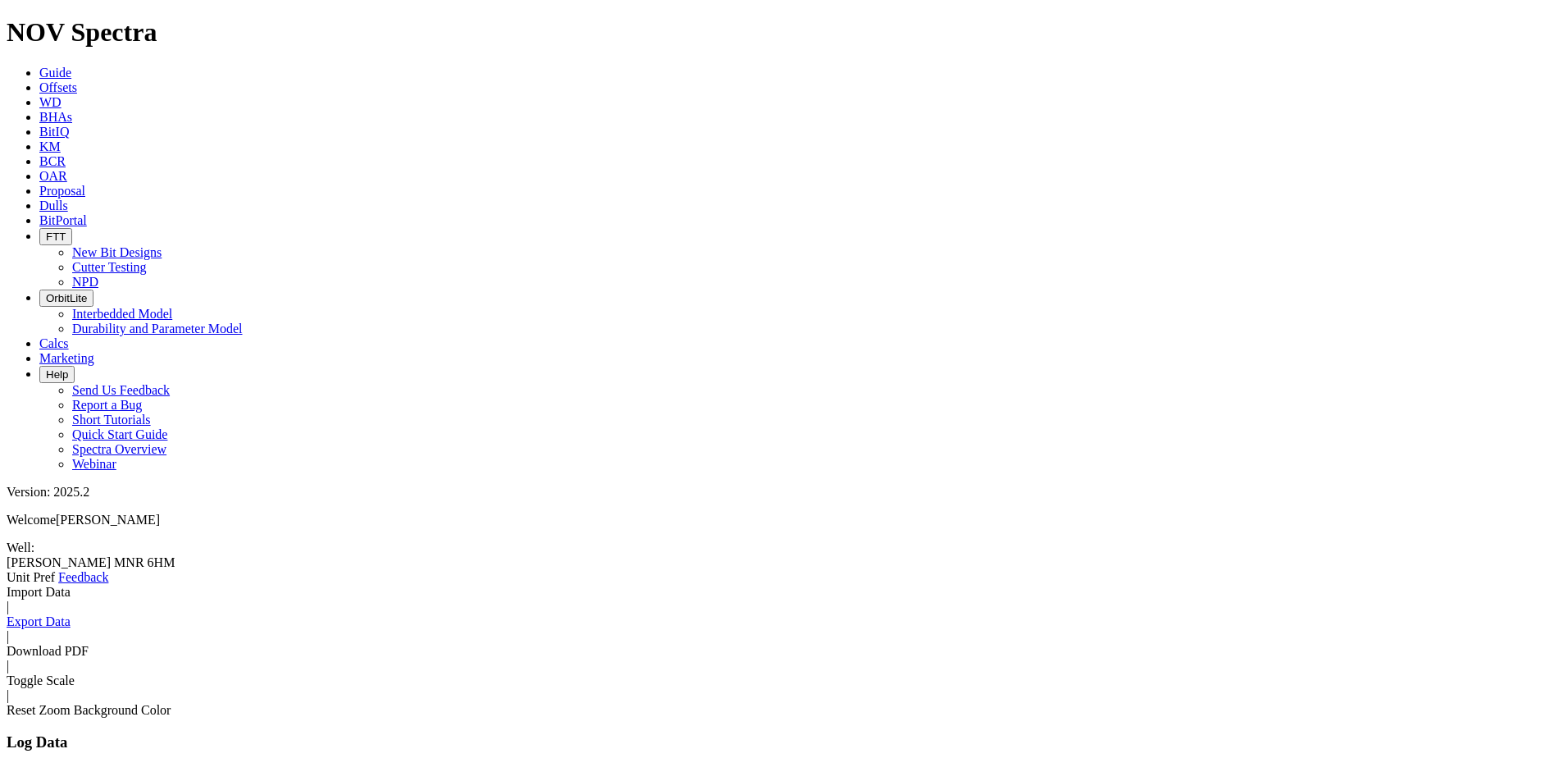
click at [71, 615] on link "Export Data" at bounding box center [39, 622] width 64 height 14
click at [71, 585] on link "Import Data" at bounding box center [39, 592] width 64 height 14
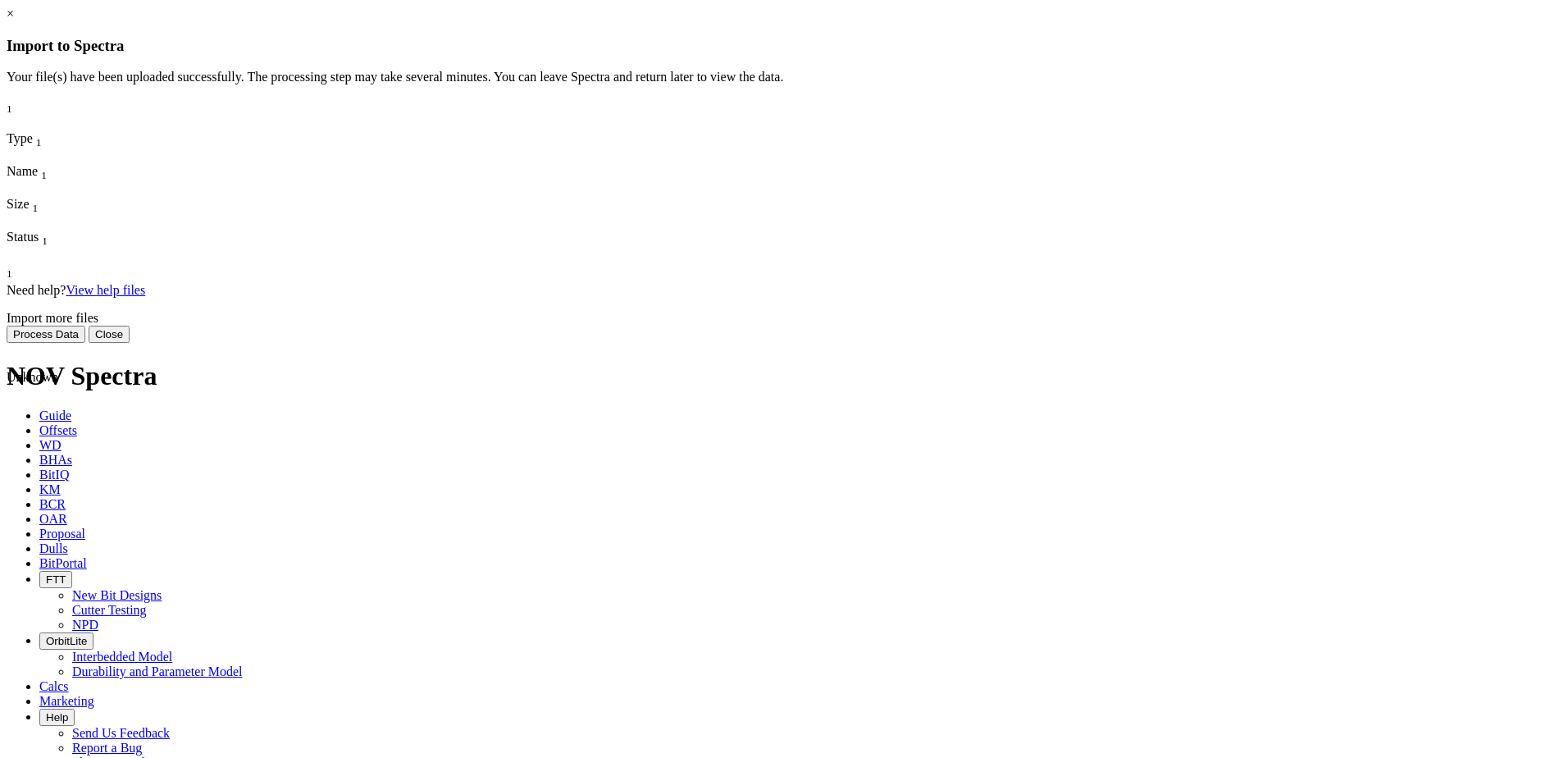
click at [58, 517] on span "37.22 KB" at bounding box center [32, 524] width 51 height 14
click at [85, 343] on button "Process Data" at bounding box center [46, 335] width 78 height 17
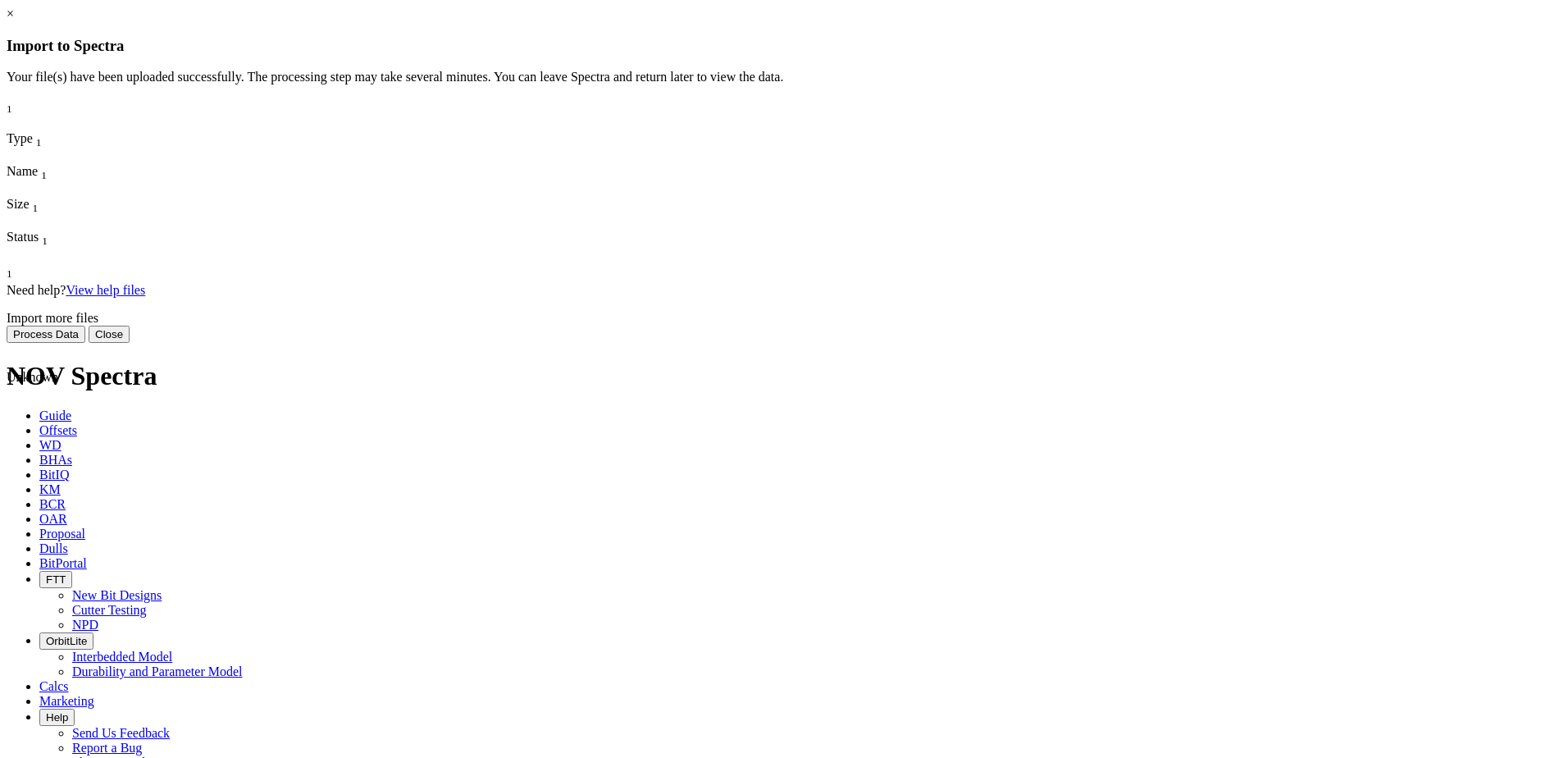
click at [85, 343] on button "Process Data" at bounding box center [46, 335] width 78 height 17
click at [58, 592] on span "Uploaded" at bounding box center [32, 598] width 51 height 14
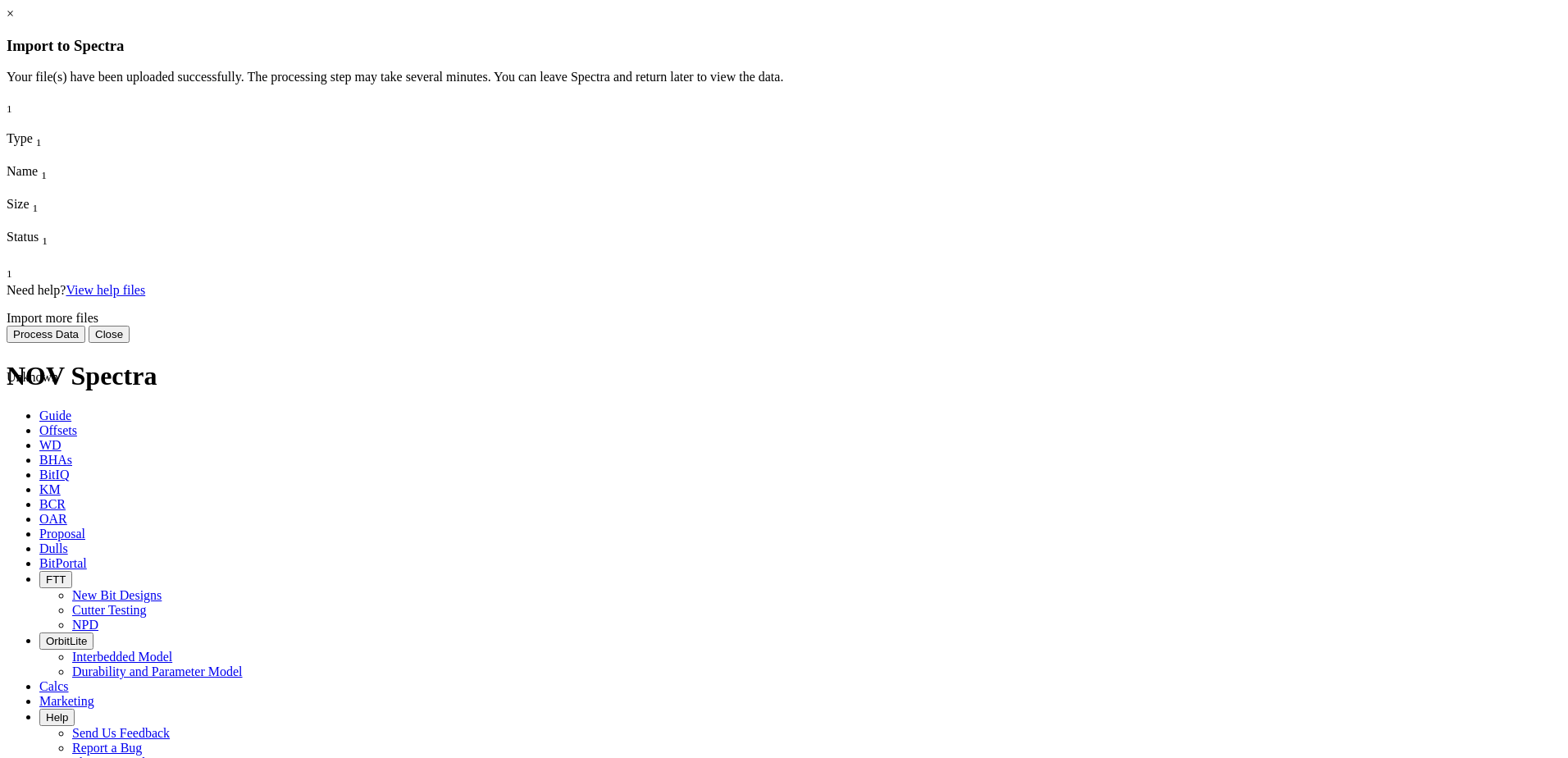
drag, startPoint x: 877, startPoint y: 192, endPoint x: 752, endPoint y: 184, distance: 125.3
click at [110, 444] on span "[PERSON_NAME] MNR 6HM.csv" at bounding box center [59, 458] width 104 height 28
click at [440, 296] on div "Unknown [PERSON_NAME] MNR 6HM.csv 37.22 KB Uploaded" at bounding box center [223, 369] width 433 height 147
click at [897, 343] on div "Need help? View help files Import more files Process Data Close" at bounding box center [784, 312] width 1555 height 60
click at [85, 343] on button "Process Data" at bounding box center [46, 335] width 78 height 17
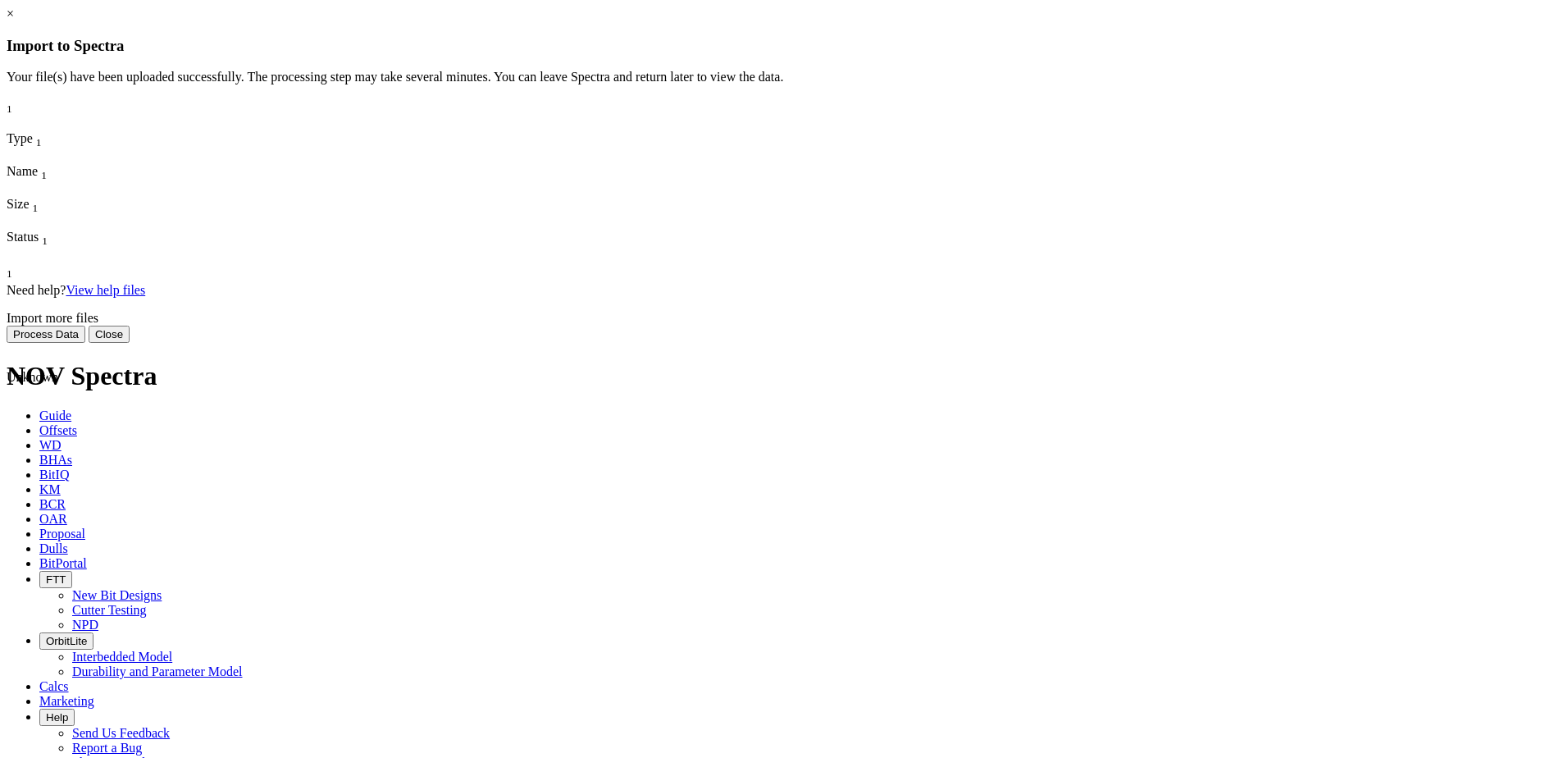
click at [85, 343] on button "Process Data" at bounding box center [46, 335] width 78 height 17
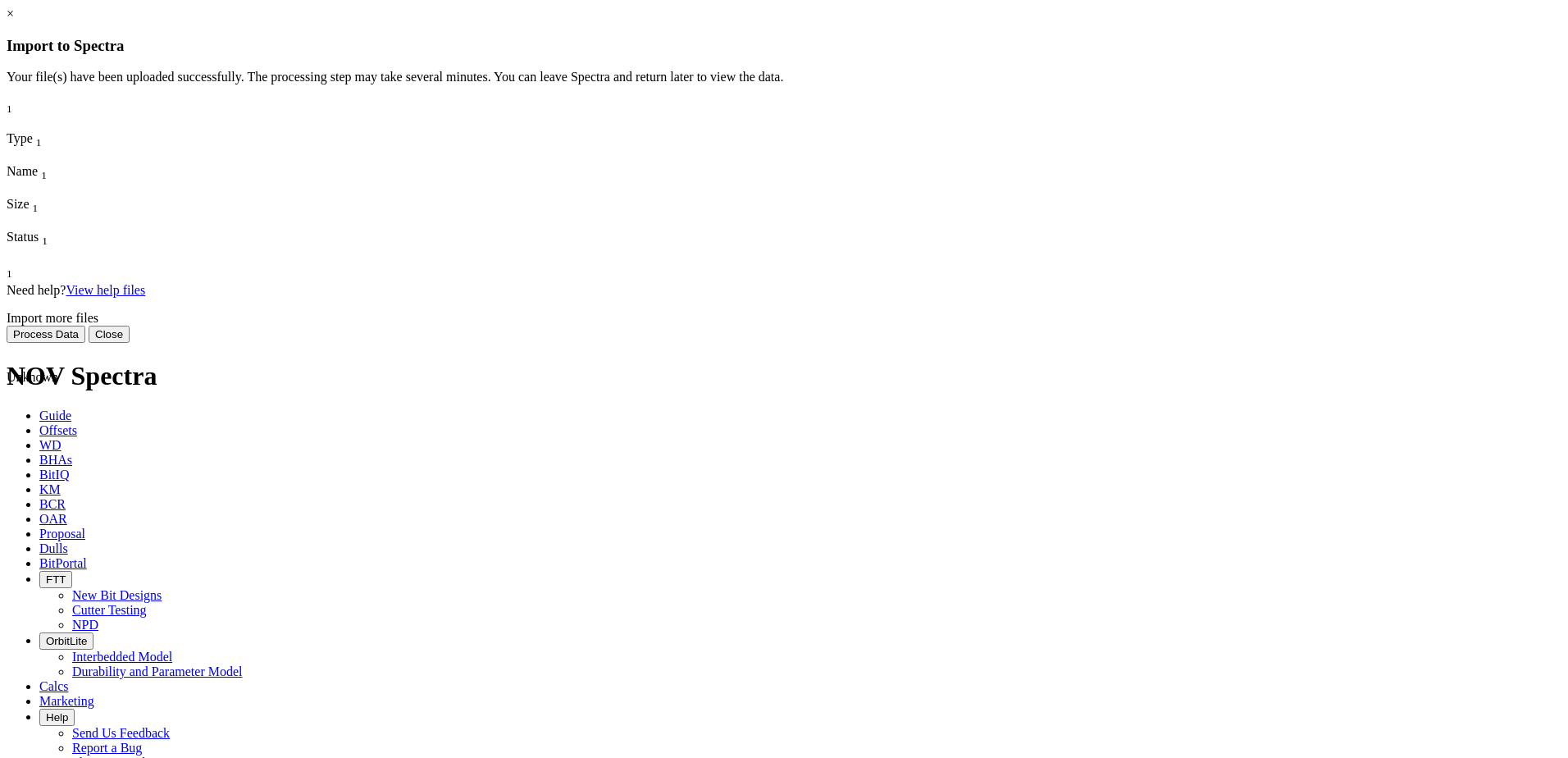
click at [85, 343] on button "Process Data" at bounding box center [46, 335] width 78 height 17
click at [59, 370] on span "Unknown" at bounding box center [33, 377] width 52 height 14
click at [7, 296] on icon at bounding box center [7, 296] width 0 height 0
click at [59, 370] on span "Unknown" at bounding box center [33, 377] width 52 height 14
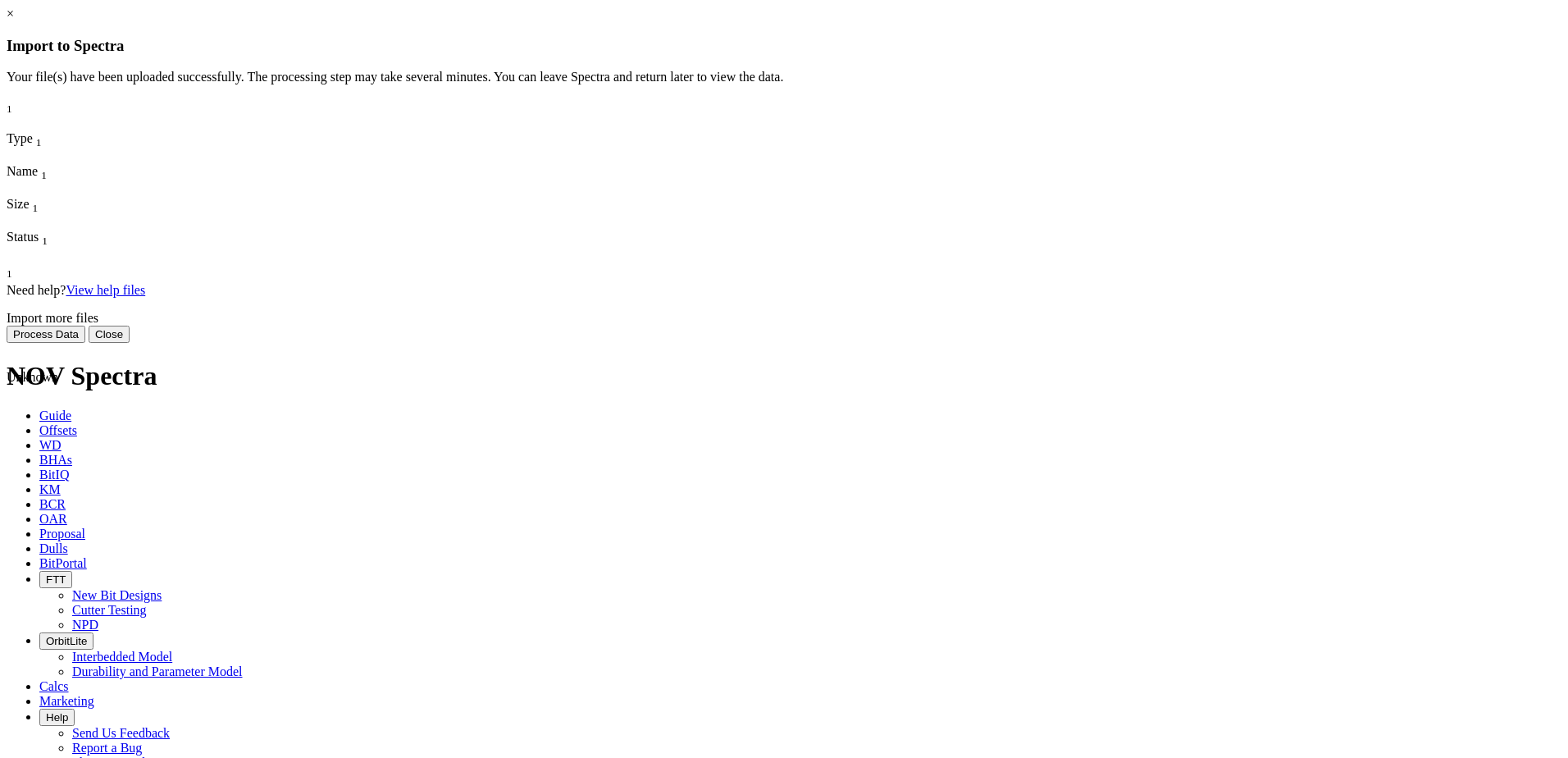
click at [110, 444] on span "[PERSON_NAME] MNR 6HM.csv" at bounding box center [59, 458] width 104 height 28
click at [85, 343] on button "Process Data" at bounding box center [46, 335] width 78 height 17
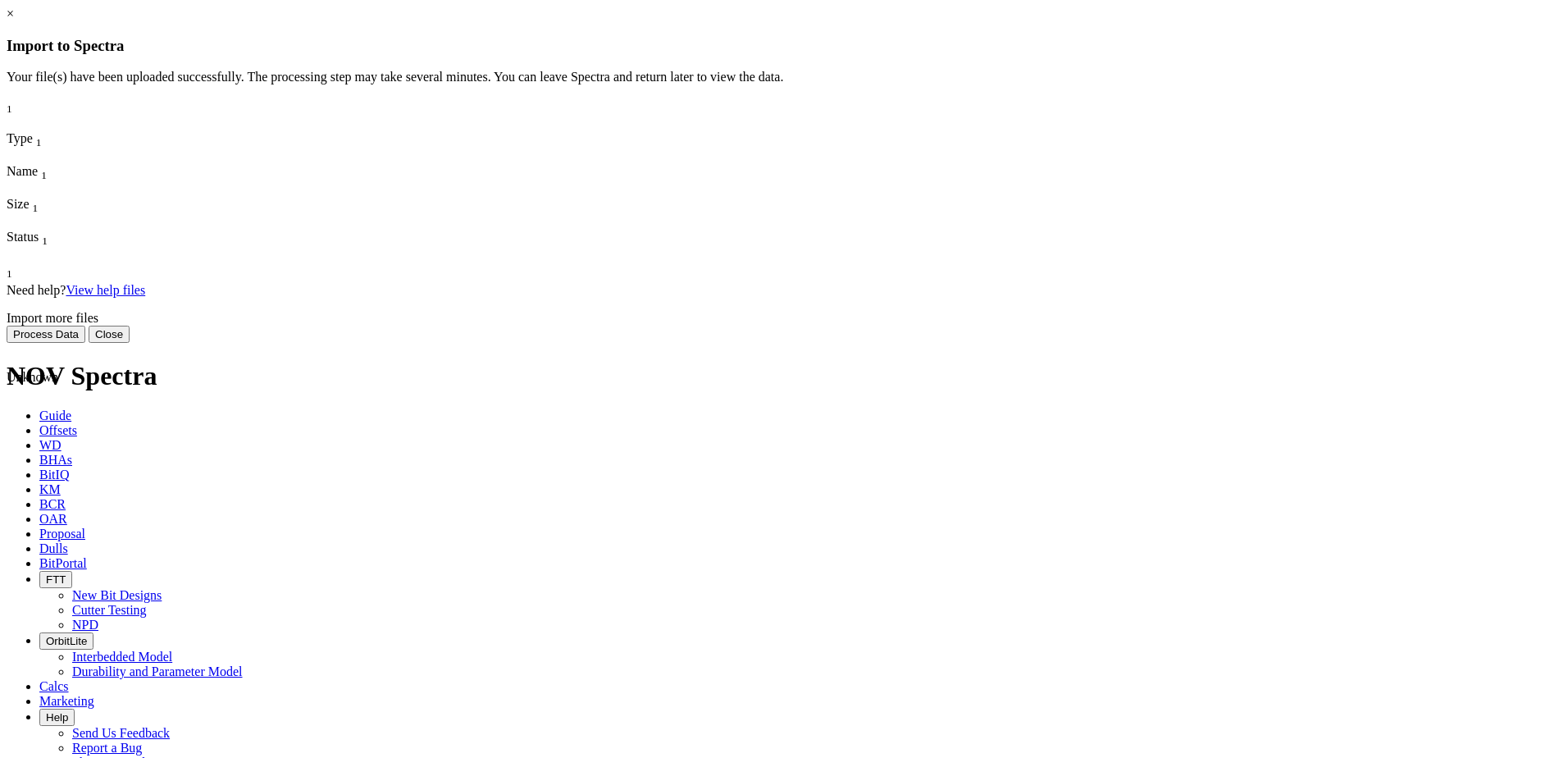
click at [85, 343] on button "Process Data" at bounding box center [46, 335] width 78 height 17
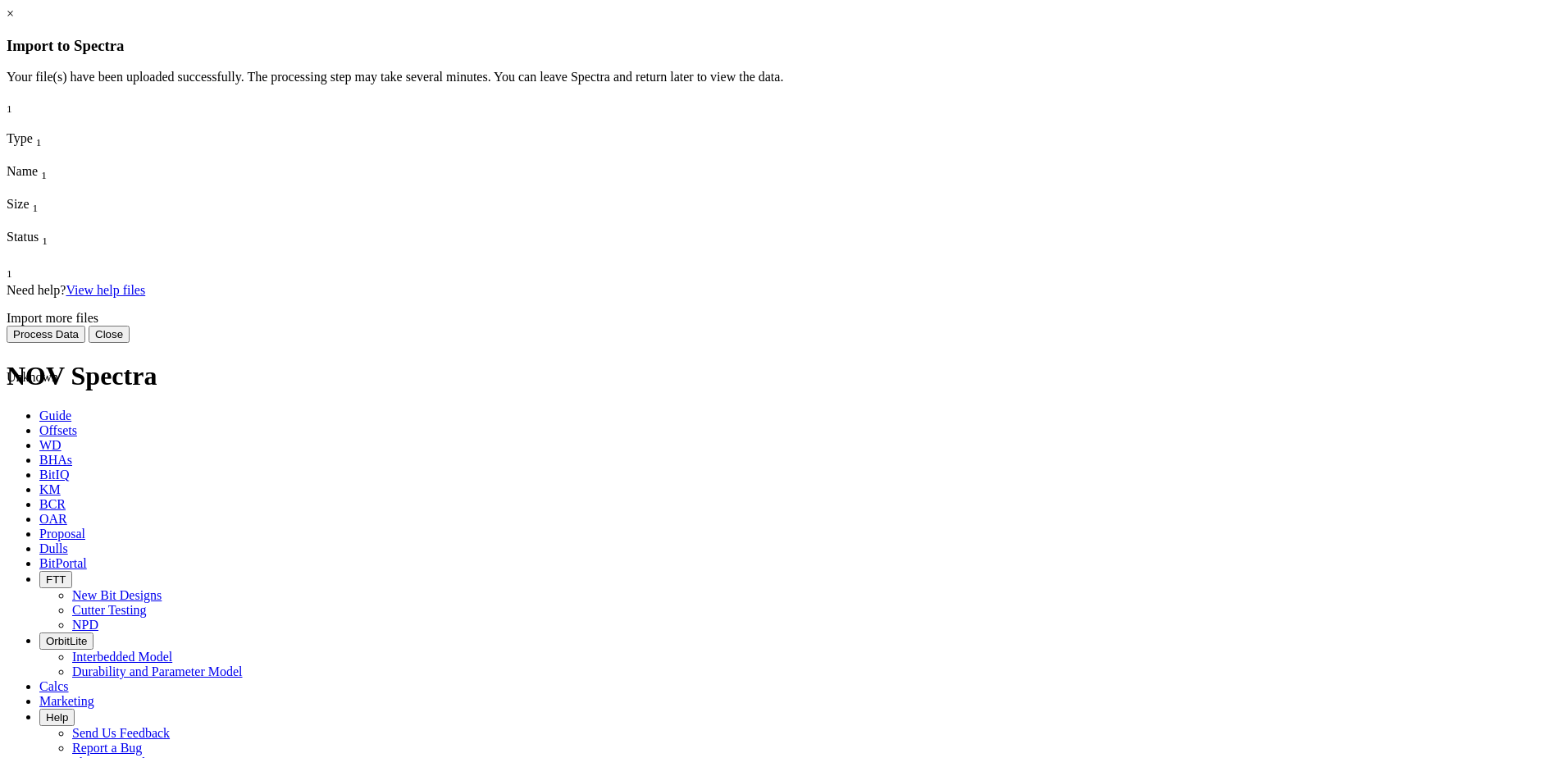
click at [85, 343] on button "Process Data" at bounding box center [46, 335] width 78 height 17
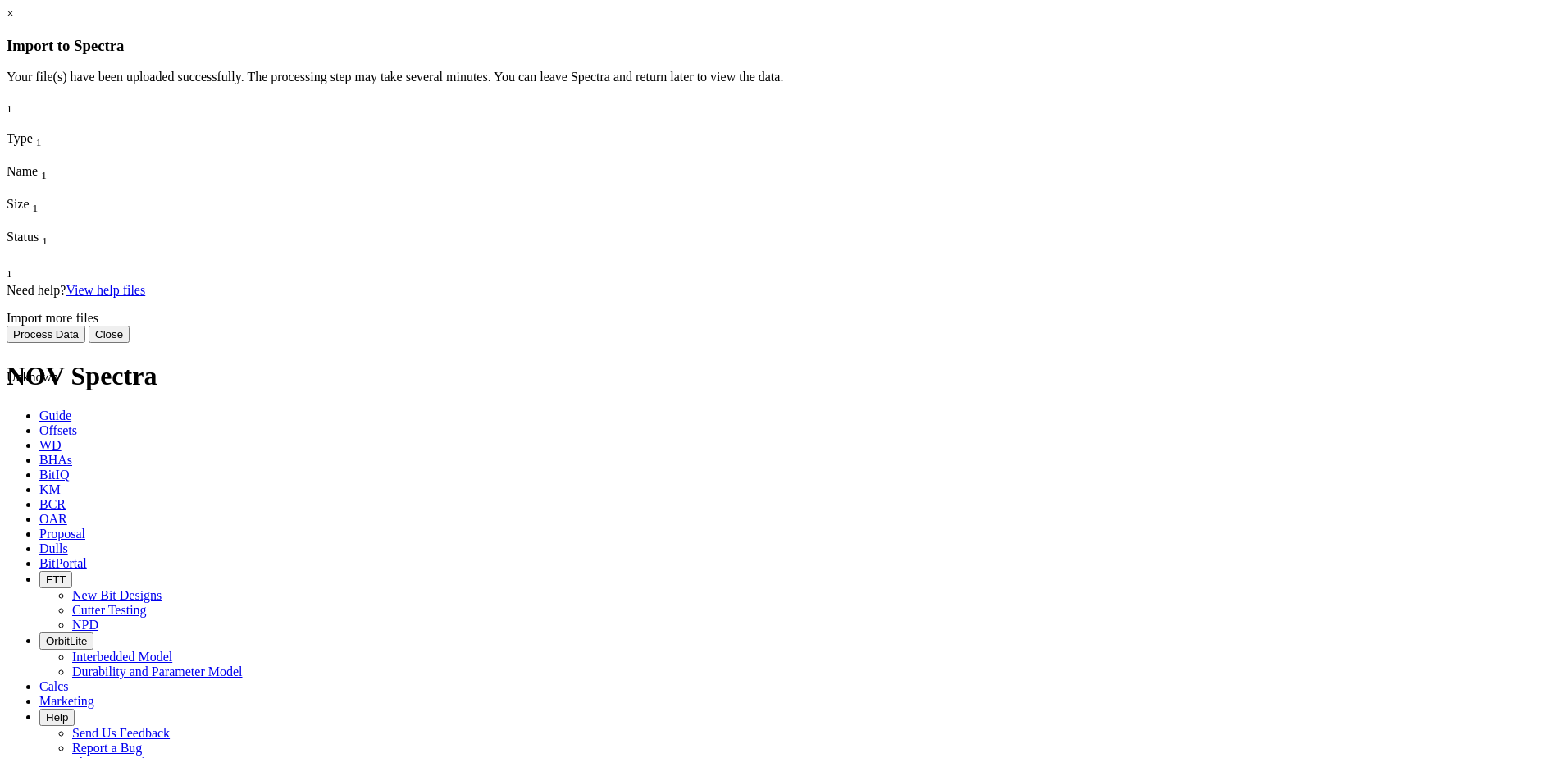
click at [85, 343] on button "Process Data" at bounding box center [46, 335] width 78 height 17
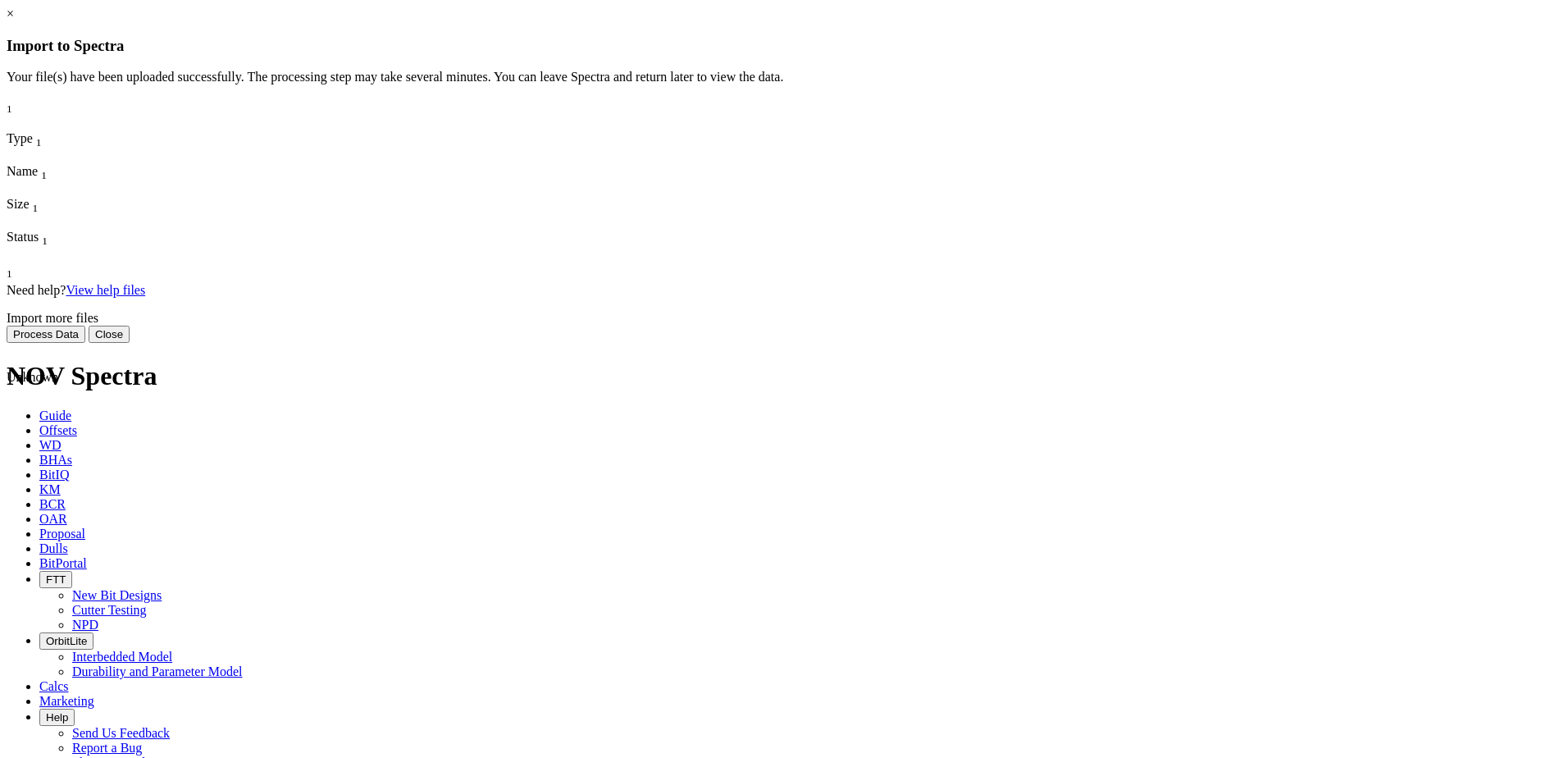
click at [85, 343] on button "Process Data" at bounding box center [46, 335] width 78 height 17
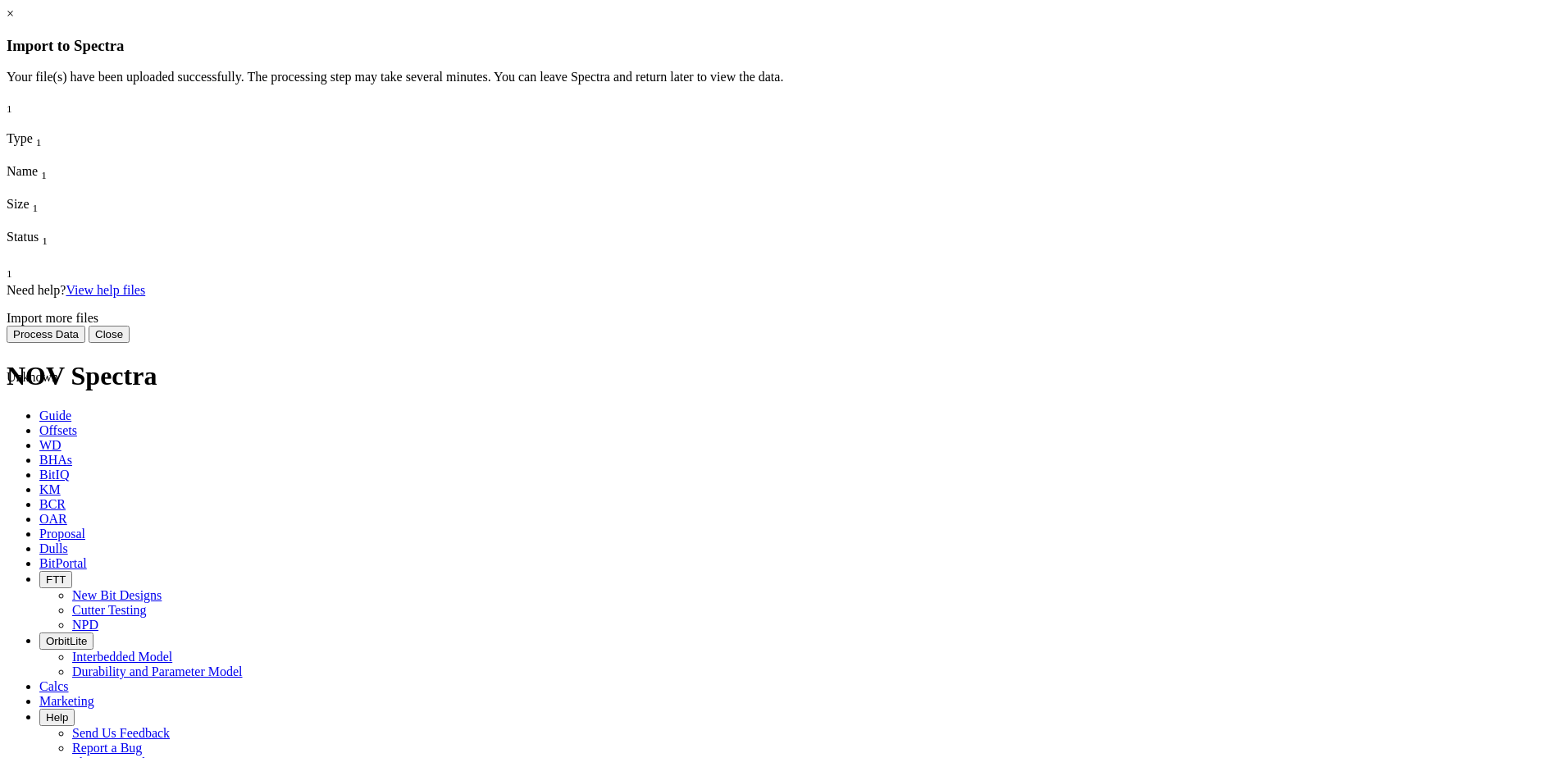
click at [85, 343] on button "Process Data" at bounding box center [46, 335] width 78 height 17
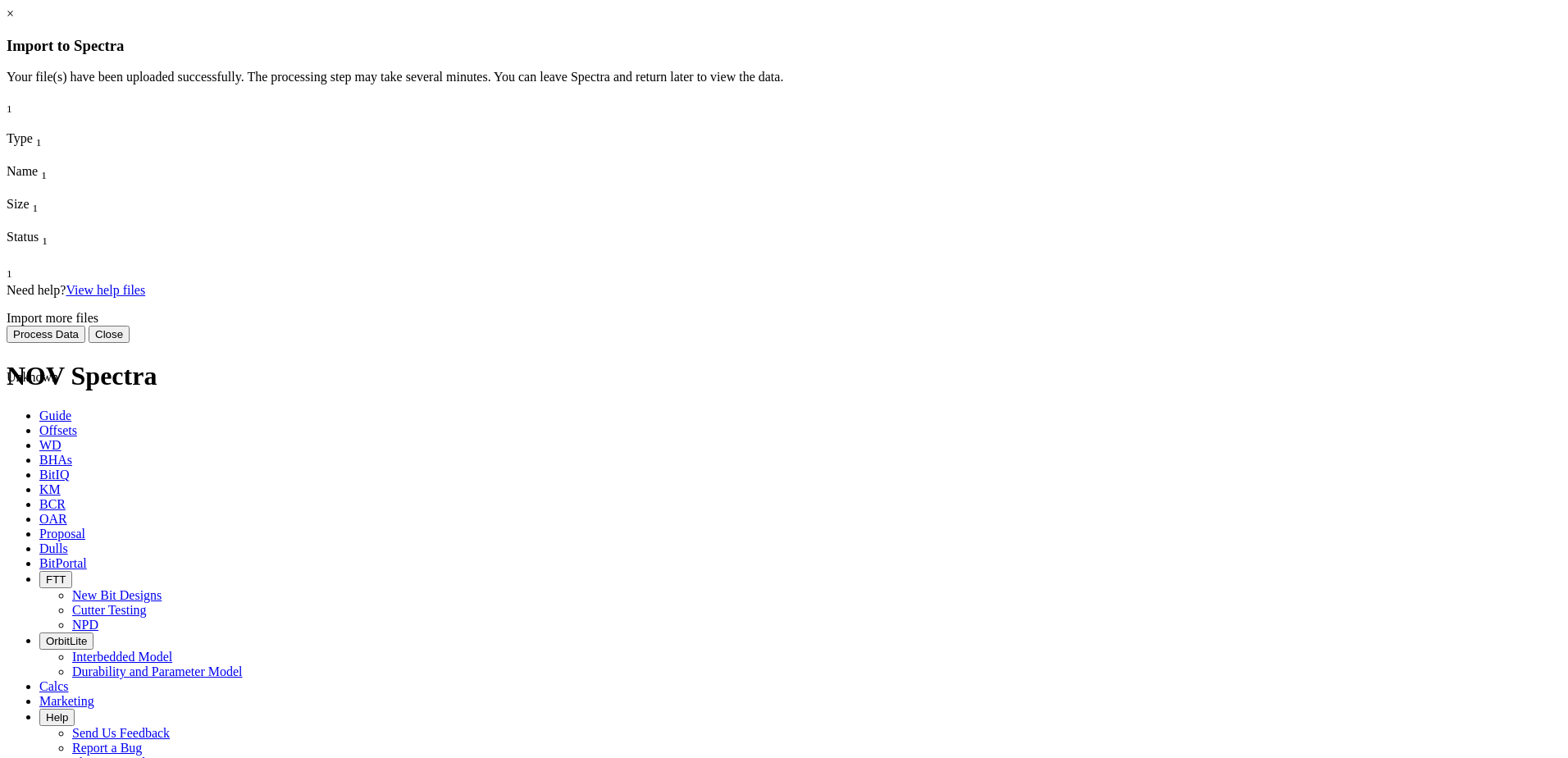
click at [85, 343] on button "Process Data" at bounding box center [46, 335] width 78 height 17
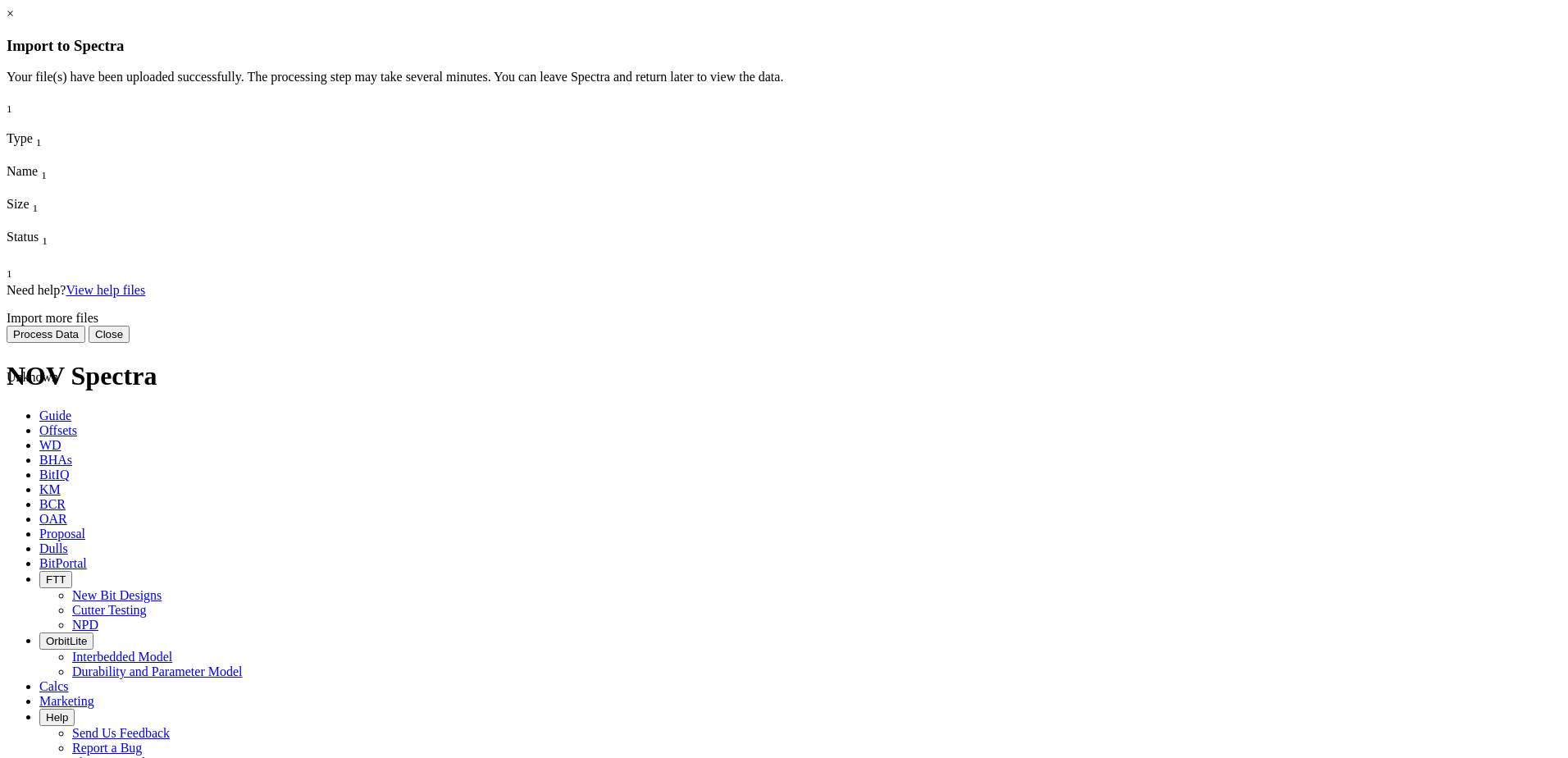
click at [85, 343] on button "Process Data" at bounding box center [46, 335] width 78 height 17
click at [219, 343] on div "× Import to Spectra Import your well data files to use the Data Viewer. You can…" at bounding box center [784, 175] width 1555 height 336
